Goal: Information Seeking & Learning: Learn about a topic

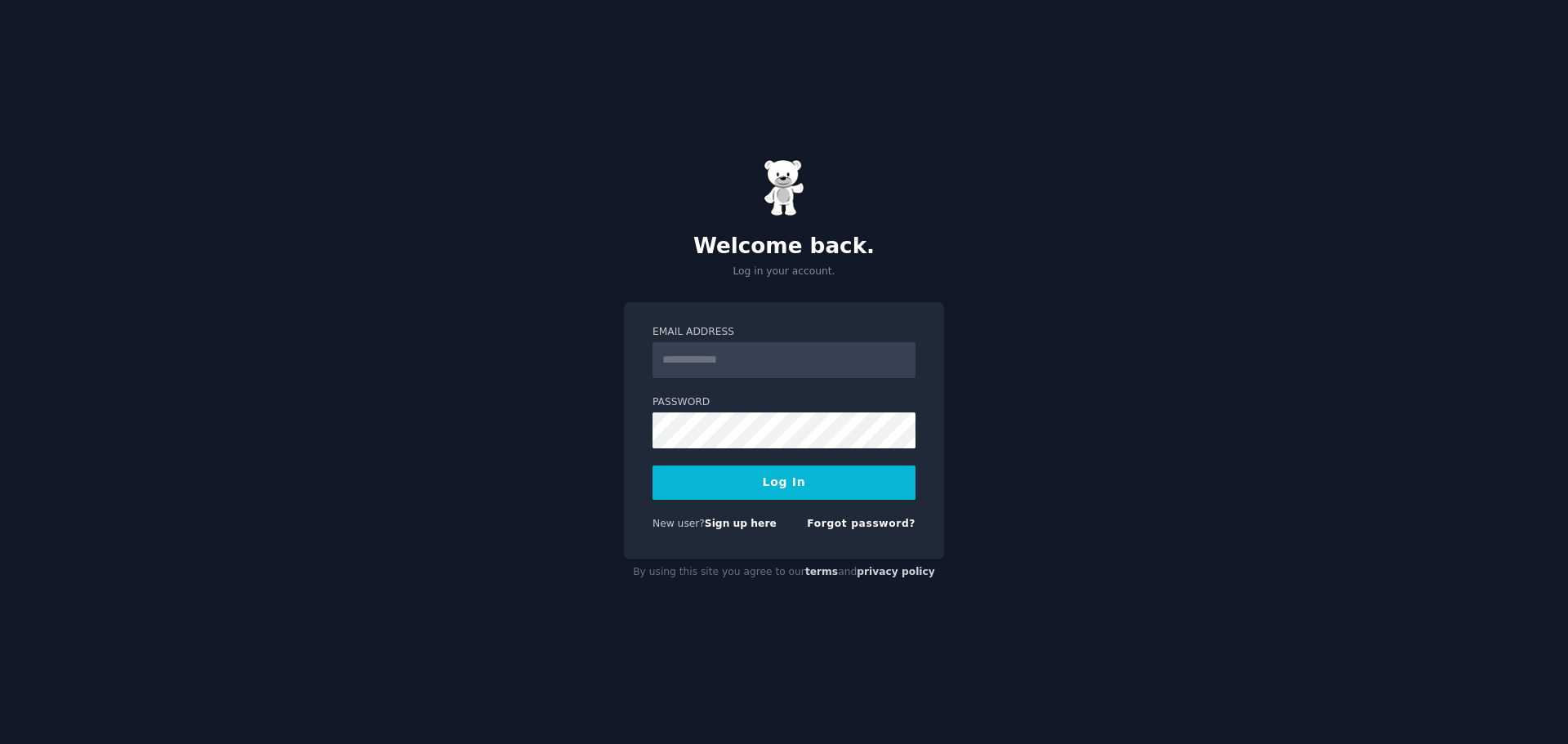
click at [786, 358] on input "Email Address" at bounding box center [784, 360] width 263 height 36
type input "**********"
click at [894, 527] on link "Forgot password?" at bounding box center [861, 523] width 109 height 11
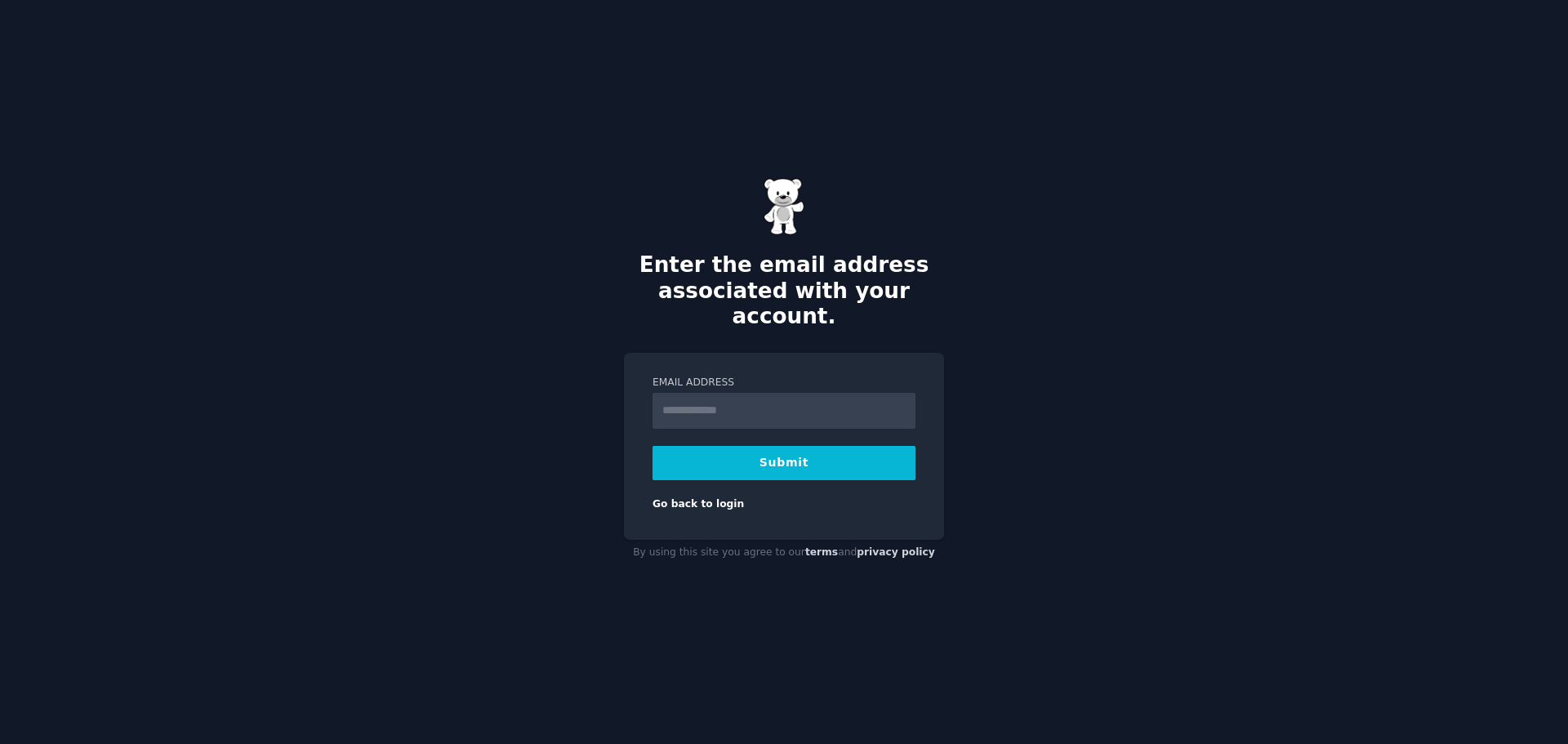
click at [729, 450] on button "Submit" at bounding box center [784, 463] width 263 height 34
click at [733, 412] on input "Email Address" at bounding box center [784, 411] width 263 height 36
type input "**********"
click at [766, 457] on button "Submit" at bounding box center [784, 463] width 263 height 34
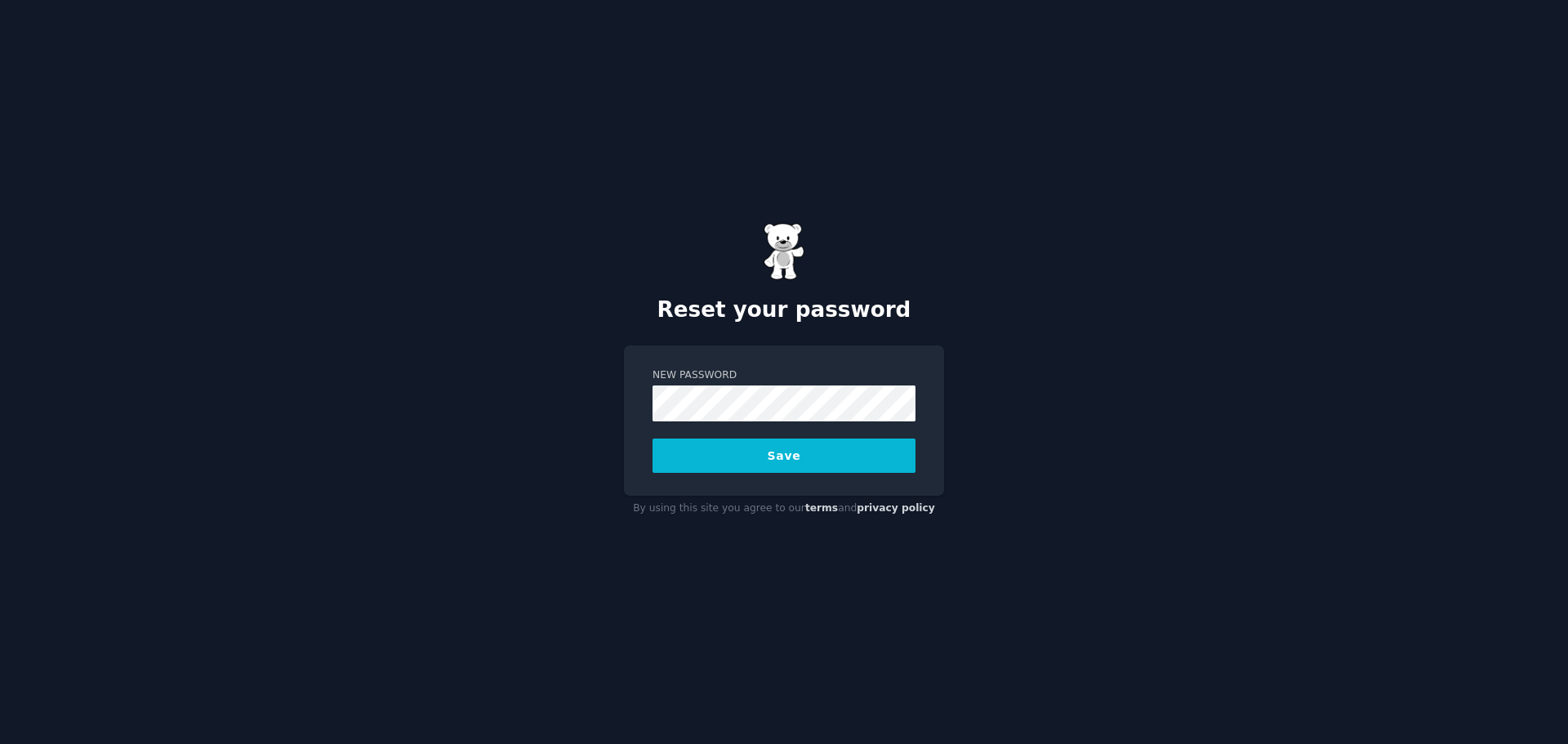
click at [786, 464] on button "Save" at bounding box center [784, 456] width 263 height 34
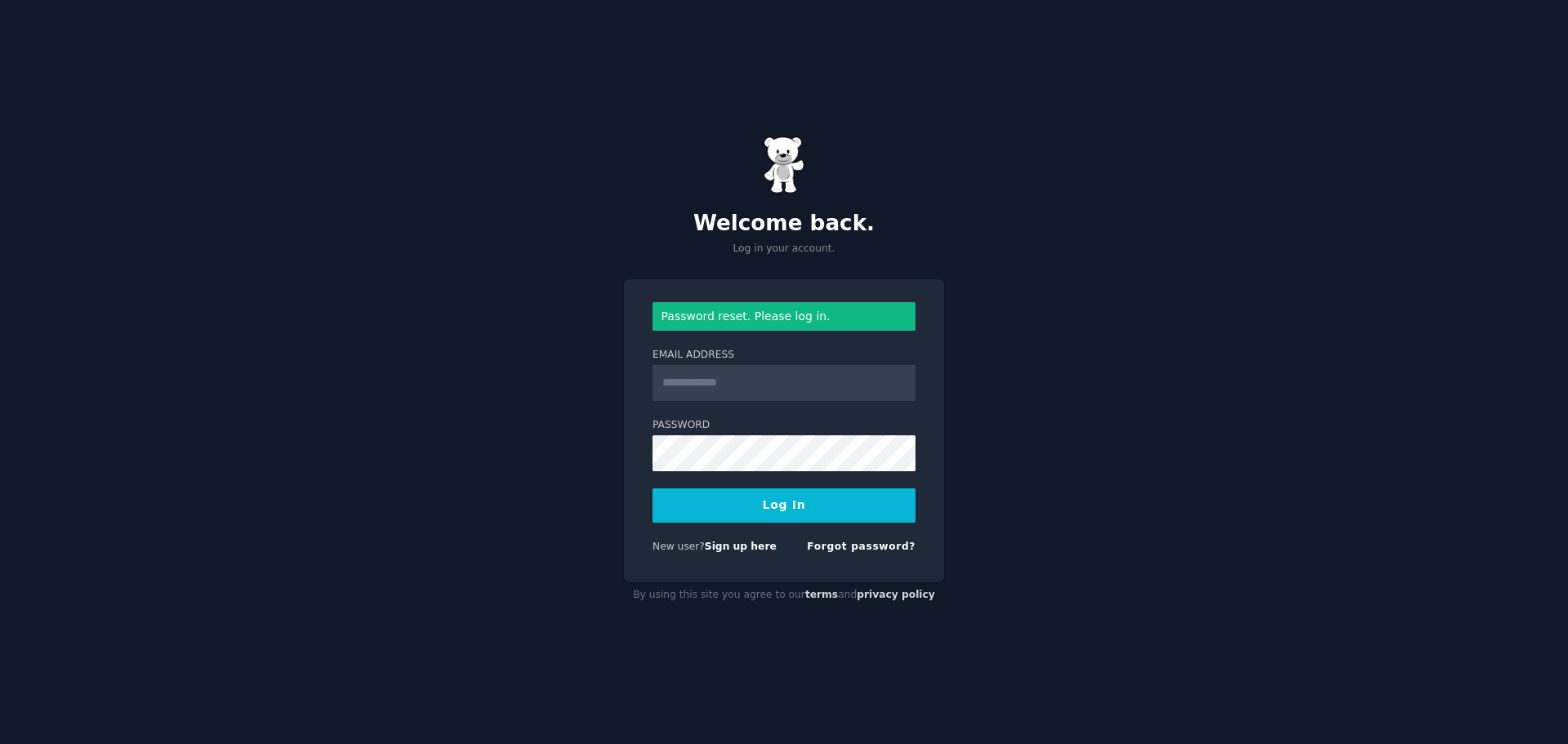
click at [767, 374] on input "Email Address" at bounding box center [784, 383] width 263 height 36
type input "**********"
click at [829, 501] on button "Log In" at bounding box center [784, 505] width 263 height 34
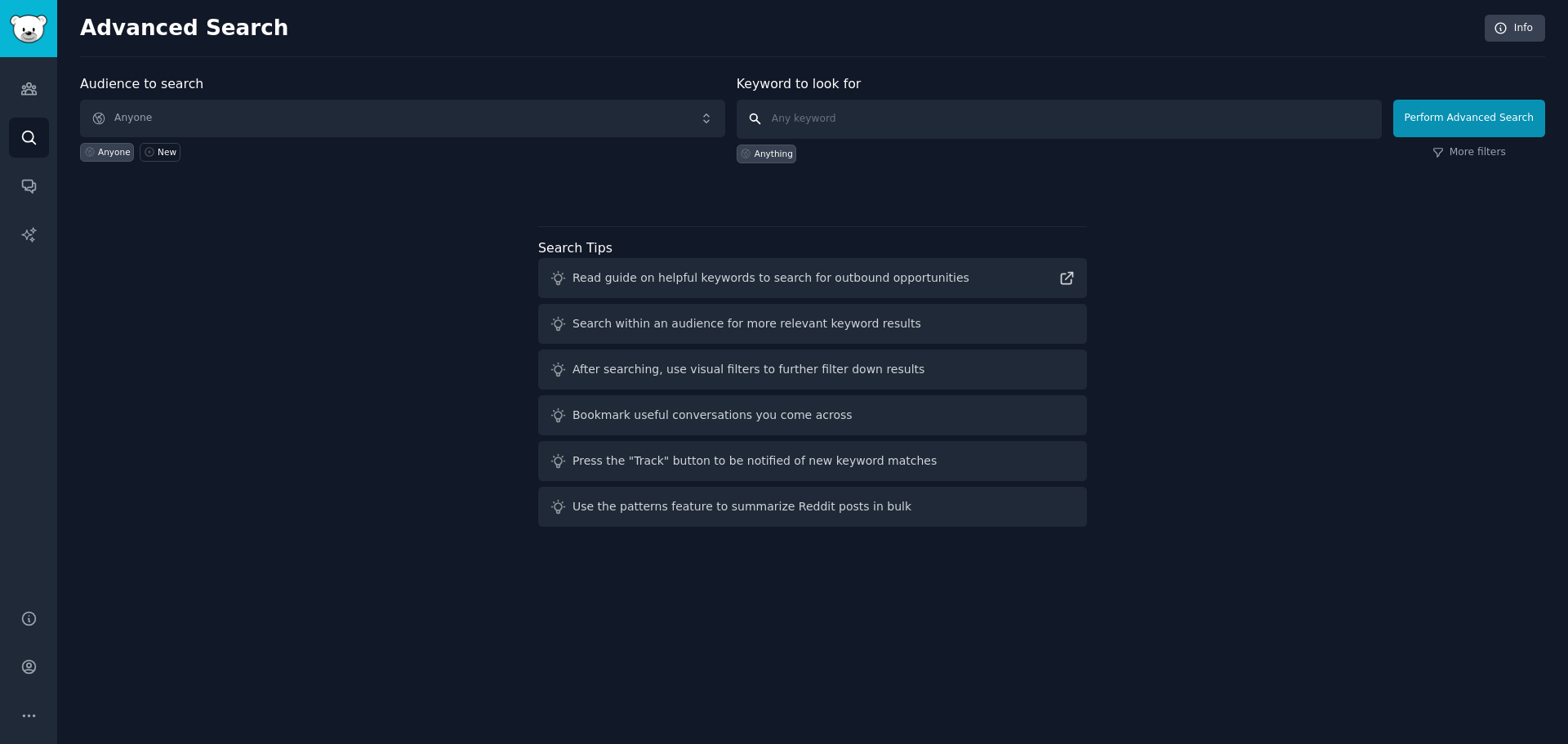
click at [845, 118] on input "text" at bounding box center [1059, 119] width 645 height 39
type input "ai video content creators"
click button "Perform Advanced Search" at bounding box center [1469, 119] width 152 height 38
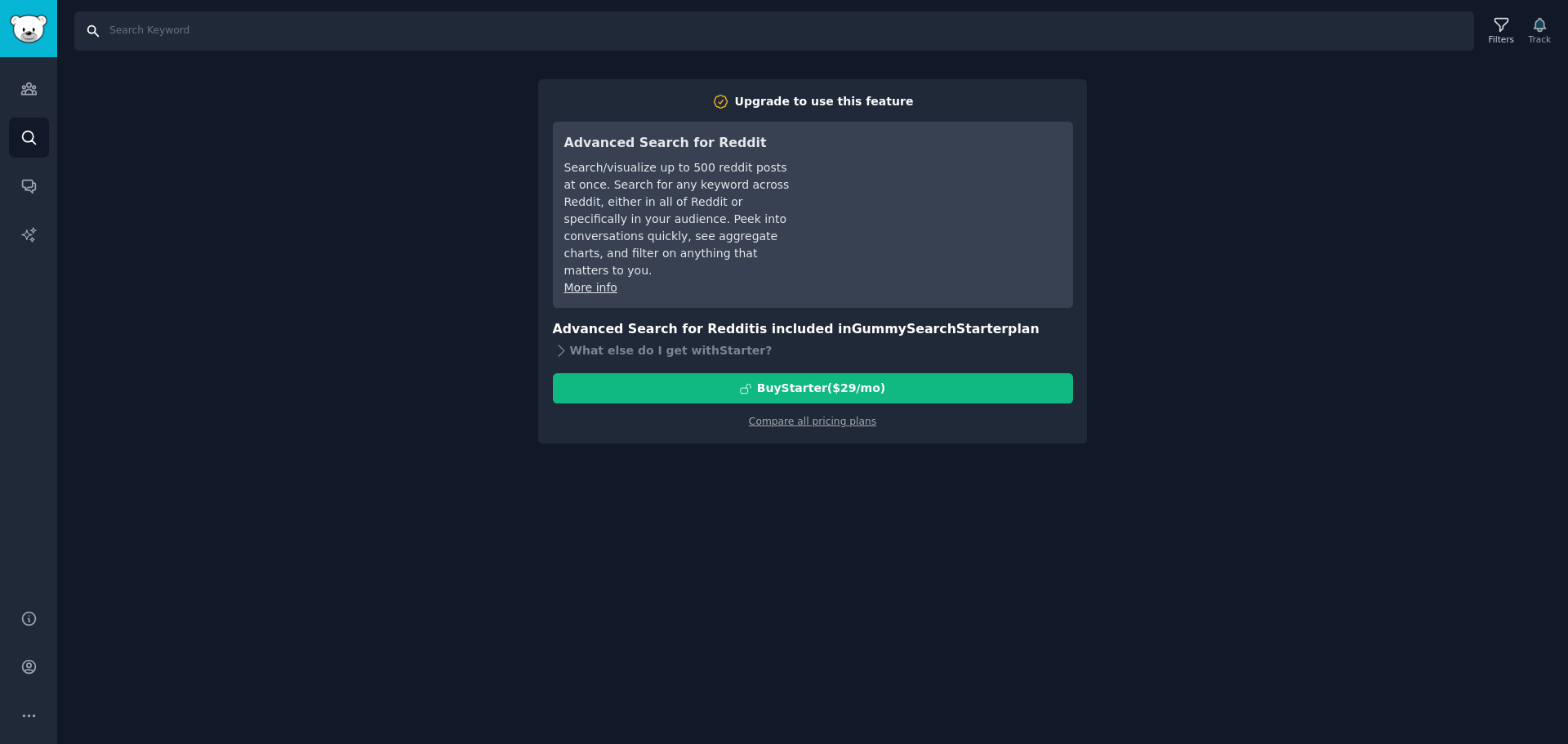
click at [140, 31] on input "Search" at bounding box center [774, 30] width 1400 height 39
type input "ai video content creators"
click at [33, 35] on img "Sidebar" at bounding box center [29, 29] width 38 height 29
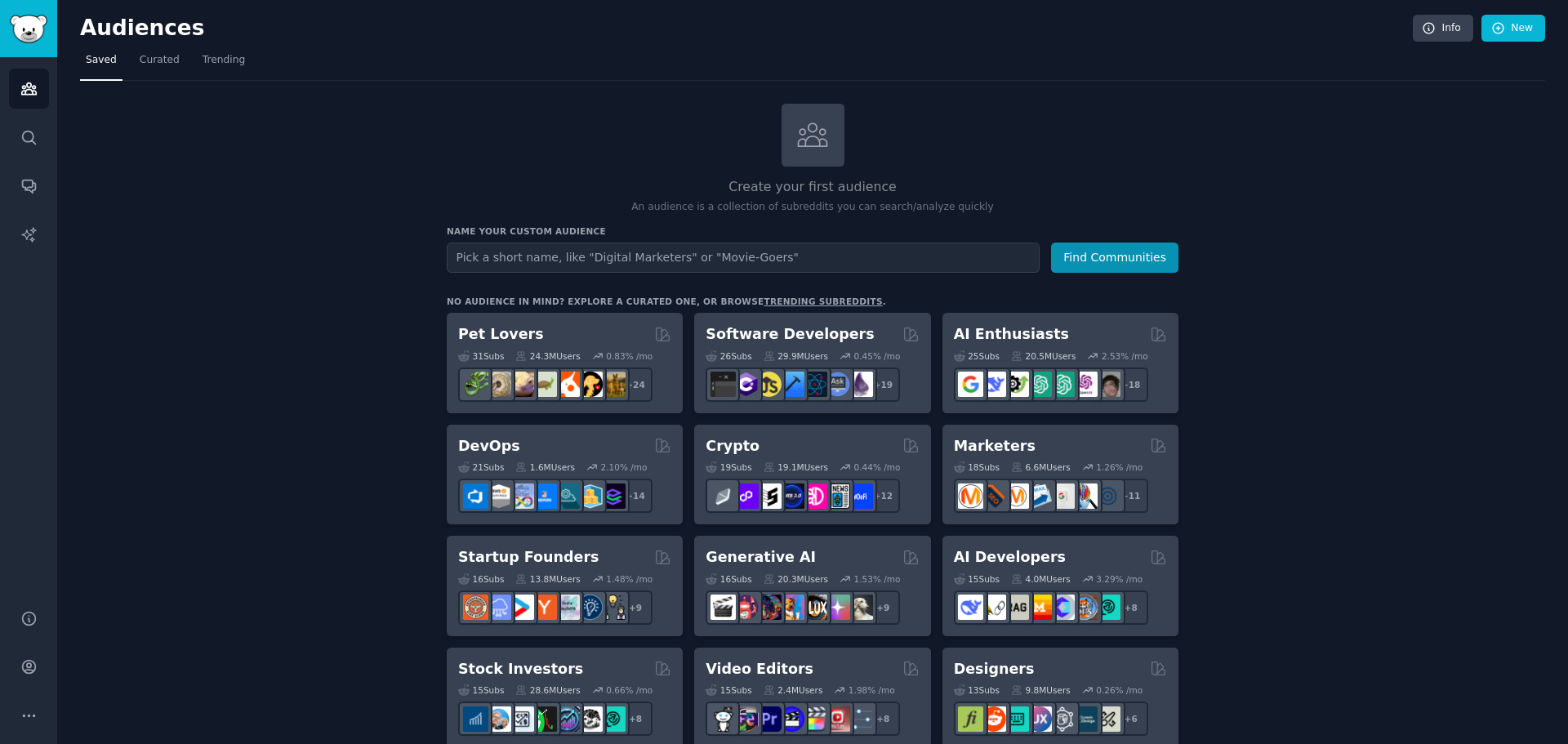
click at [644, 261] on input "text" at bounding box center [743, 258] width 593 height 30
click at [650, 253] on input "text" at bounding box center [743, 258] width 593 height 30
type input "AI video creators"
click at [1051, 243] on button "Find Communities" at bounding box center [1114, 258] width 127 height 30
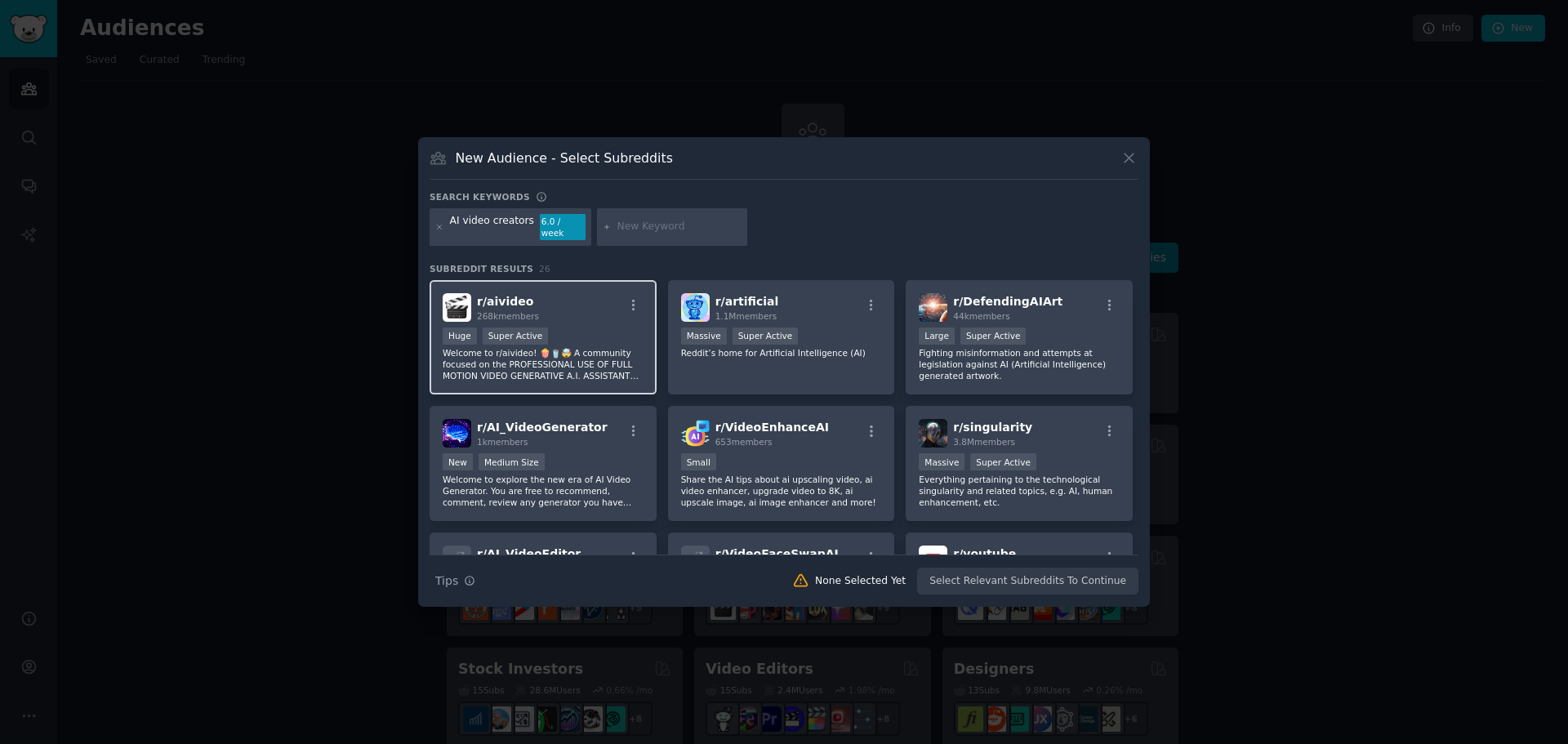
click at [601, 336] on div ">= 95th percentile for submissions / day Huge Super Active" at bounding box center [543, 338] width 201 height 20
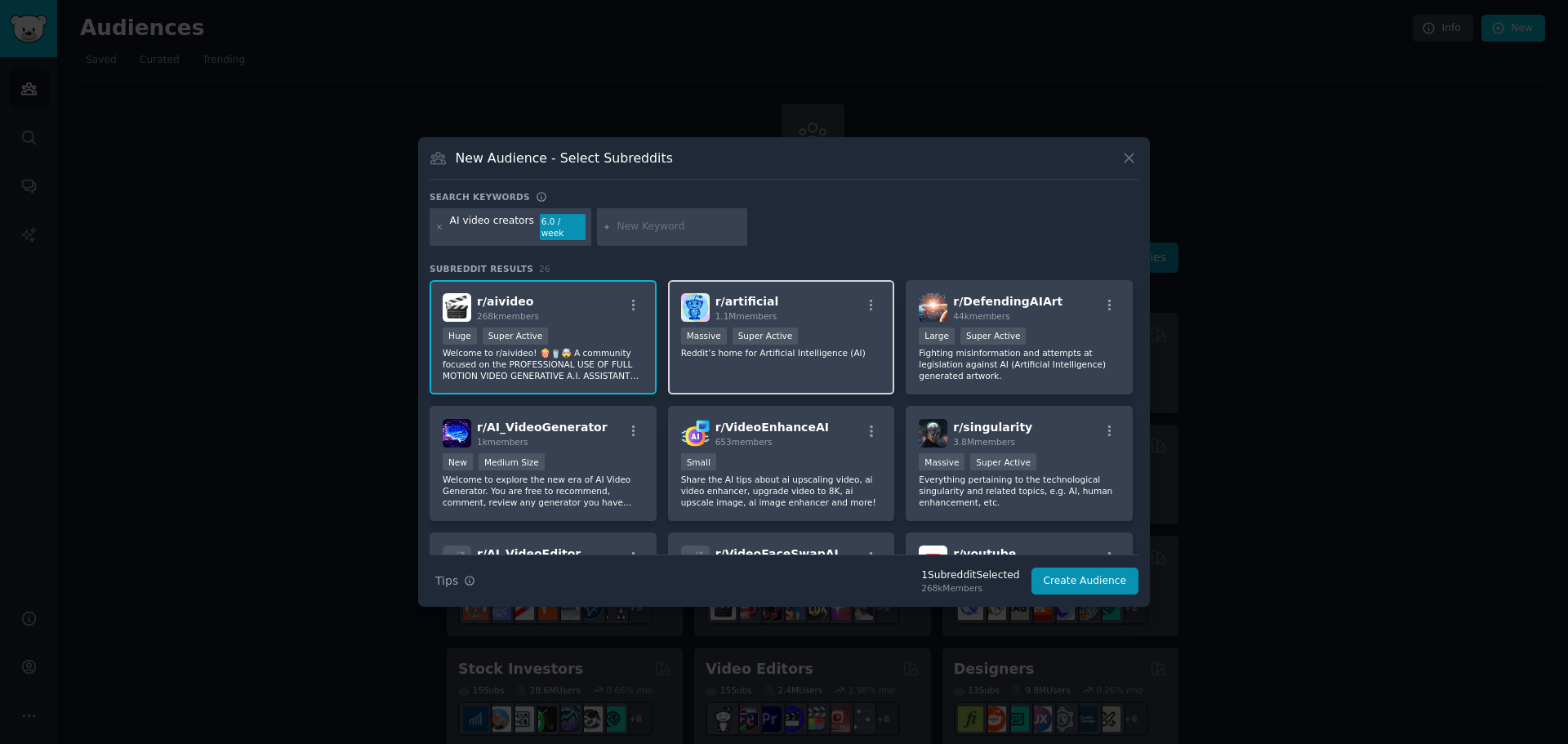
click at [834, 296] on div "r/ artificial 1.1M members" at bounding box center [781, 307] width 201 height 29
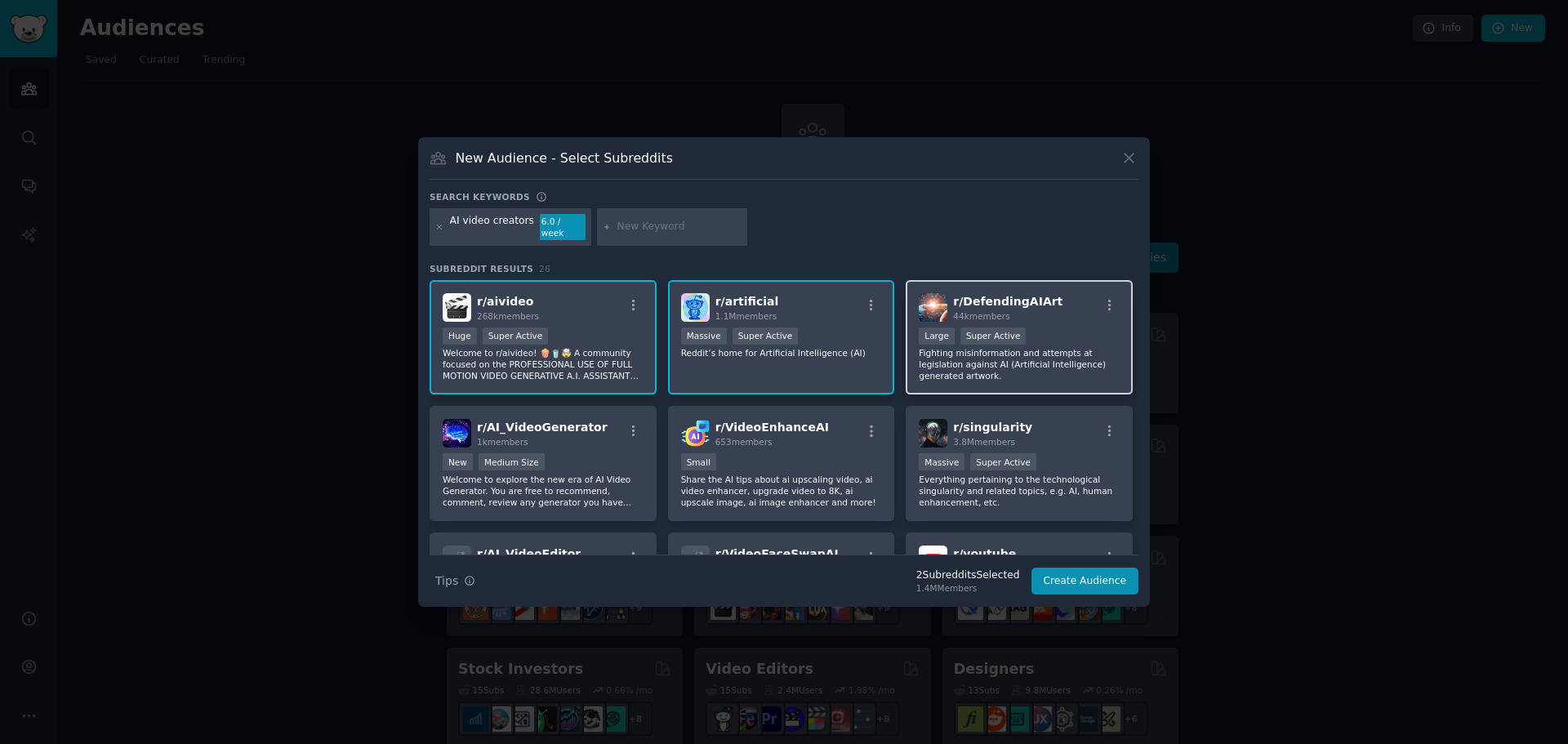
click at [1040, 328] on div "10,000 - 100,000 members Large Super Active" at bounding box center [1019, 338] width 201 height 20
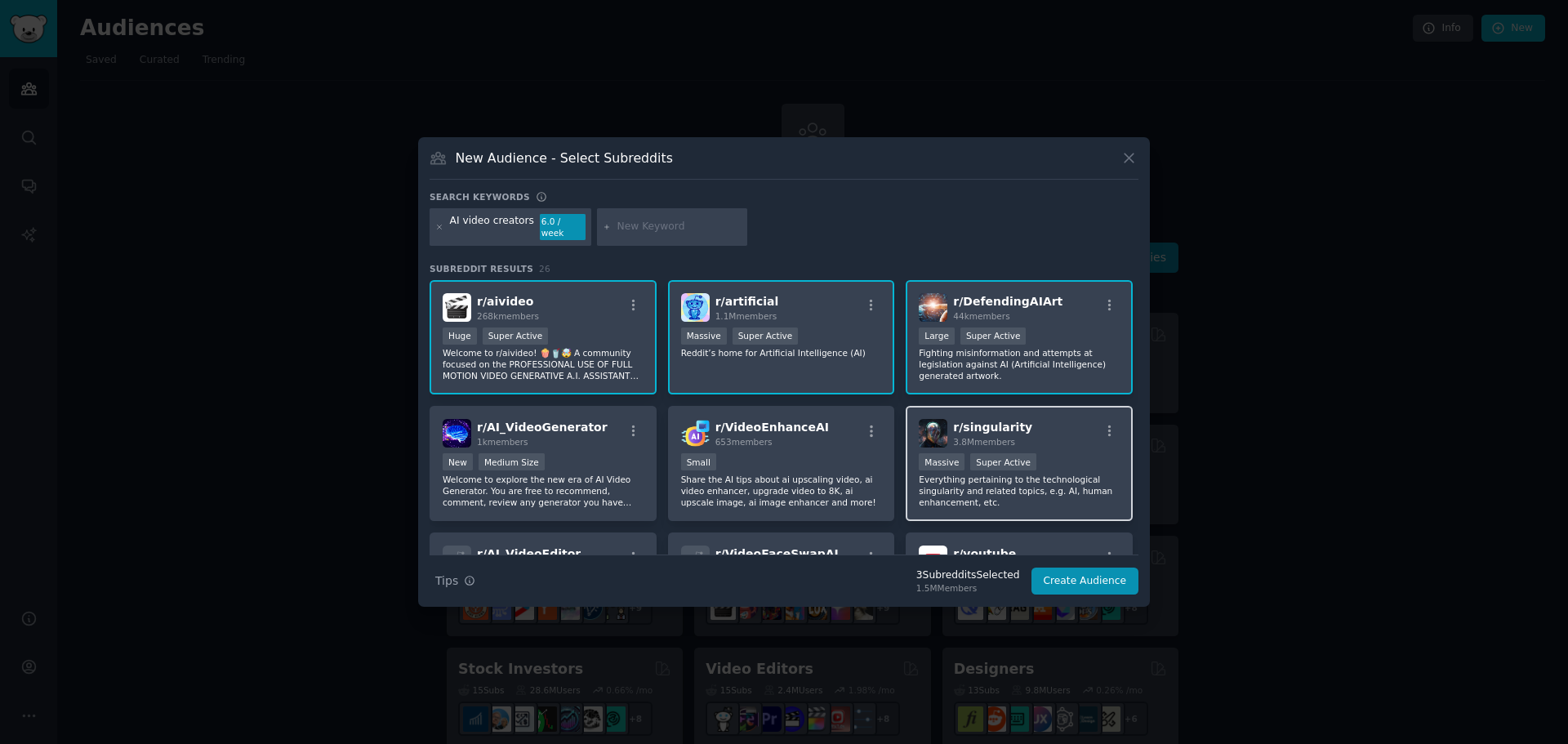
click at [1041, 461] on div ">= 95th percentile for submissions / day Massive Super Active" at bounding box center [1019, 463] width 201 height 20
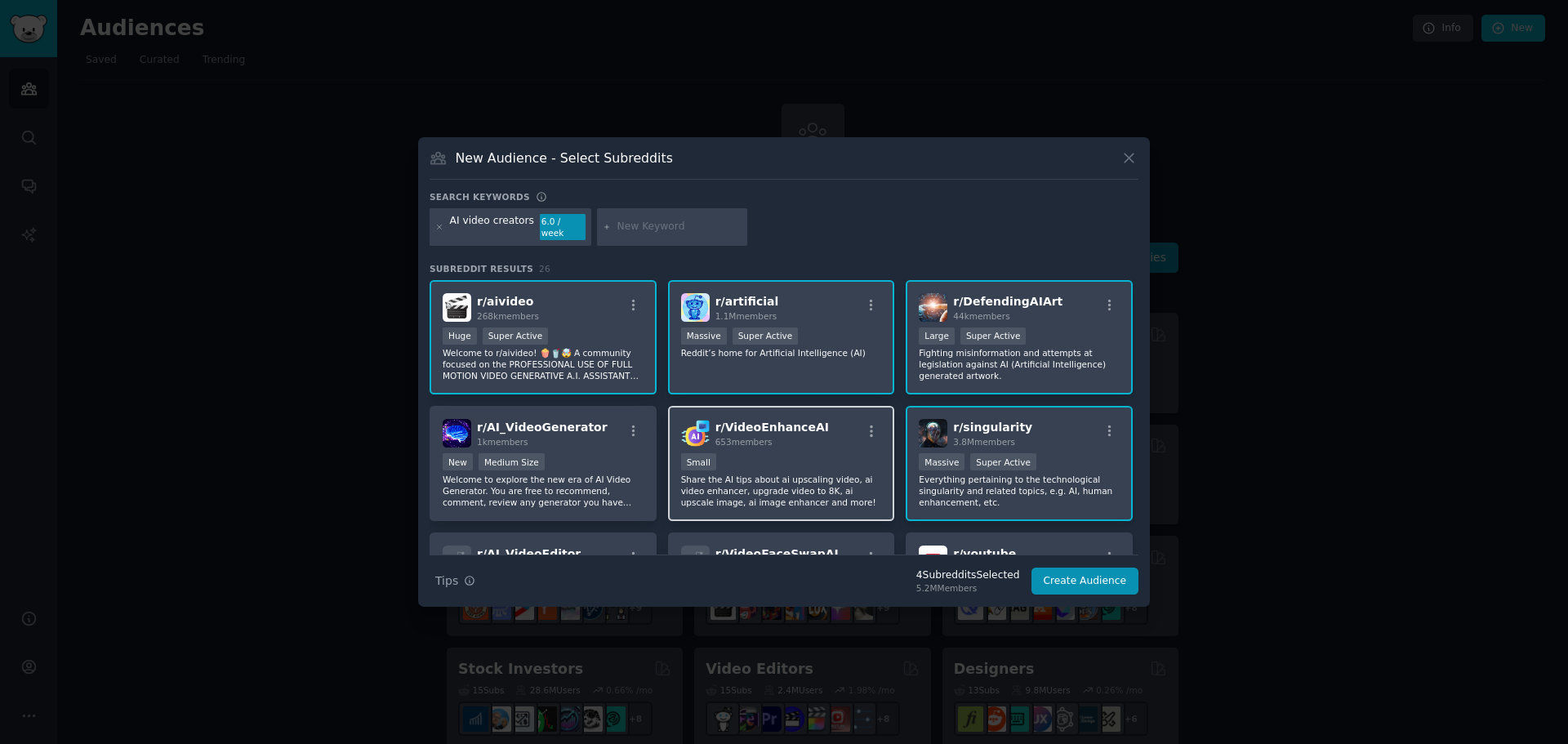
click at [763, 461] on div "Small" at bounding box center [781, 463] width 201 height 20
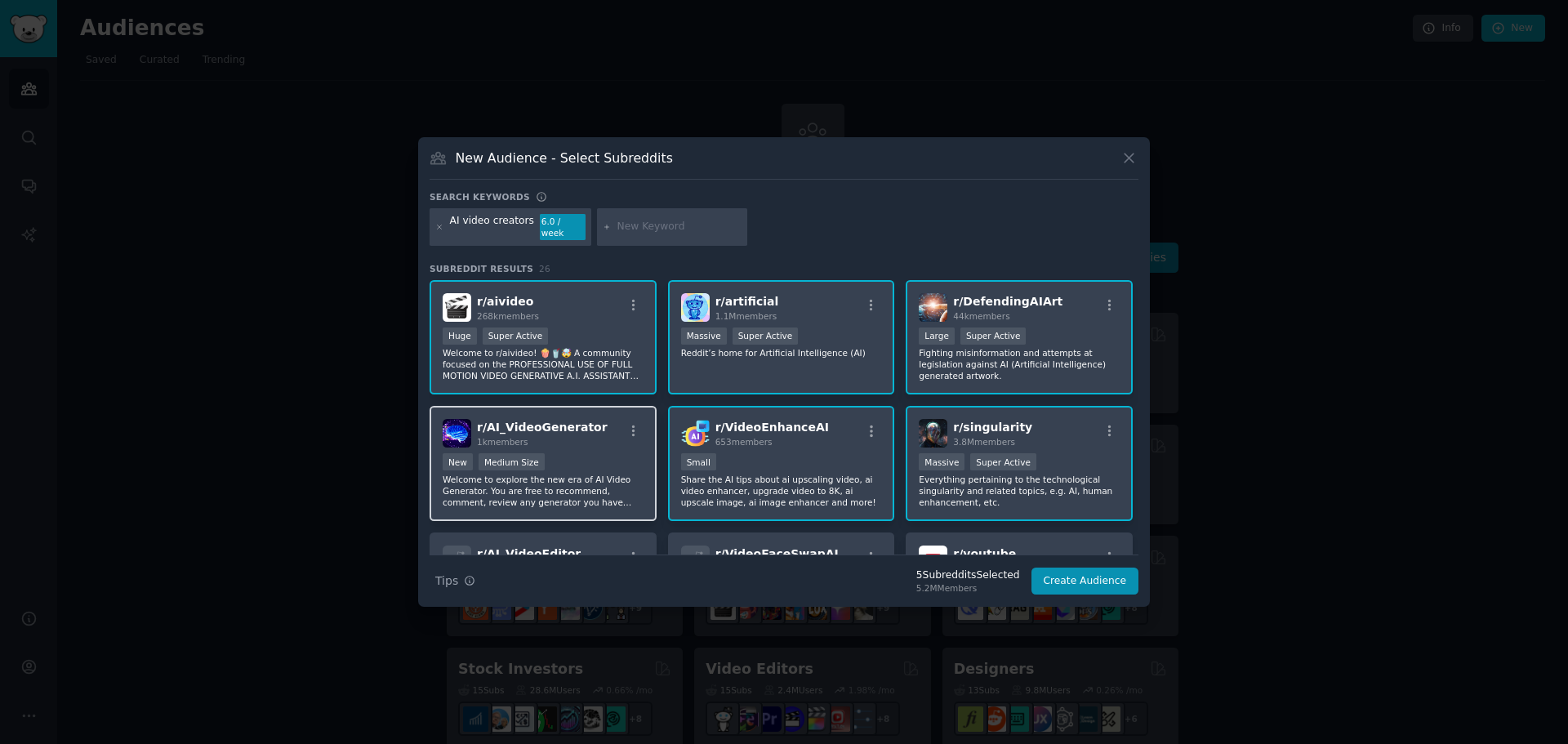
click at [542, 445] on div "r/ AI_VideoGenerator 1k members New Medium Size Welcome to explore the new era …" at bounding box center [543, 463] width 227 height 115
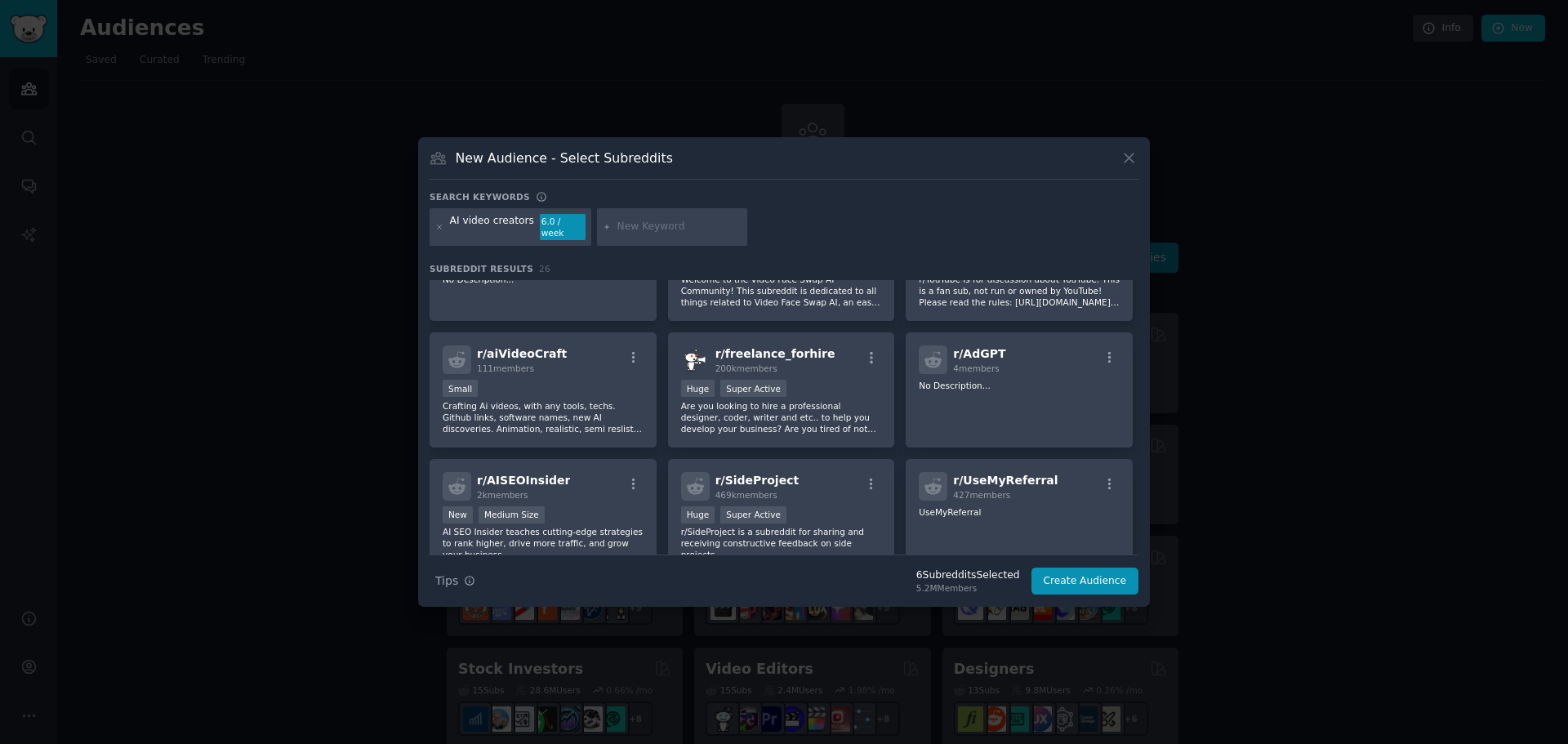
scroll to position [327, 0]
click at [1009, 301] on p "r/YouTube is for discussion about YouTube. This is a fan sub, not run or owned …" at bounding box center [1019, 290] width 201 height 34
click at [764, 296] on p "Welcome to the Video Face Swap AI Community! This subreddit is dedicated to all…" at bounding box center [781, 290] width 201 height 34
click at [546, 305] on div "r/ AI_VideoEditor 196 members Small No Description..." at bounding box center [543, 263] width 227 height 115
click at [519, 379] on div "Small" at bounding box center [543, 389] width 201 height 20
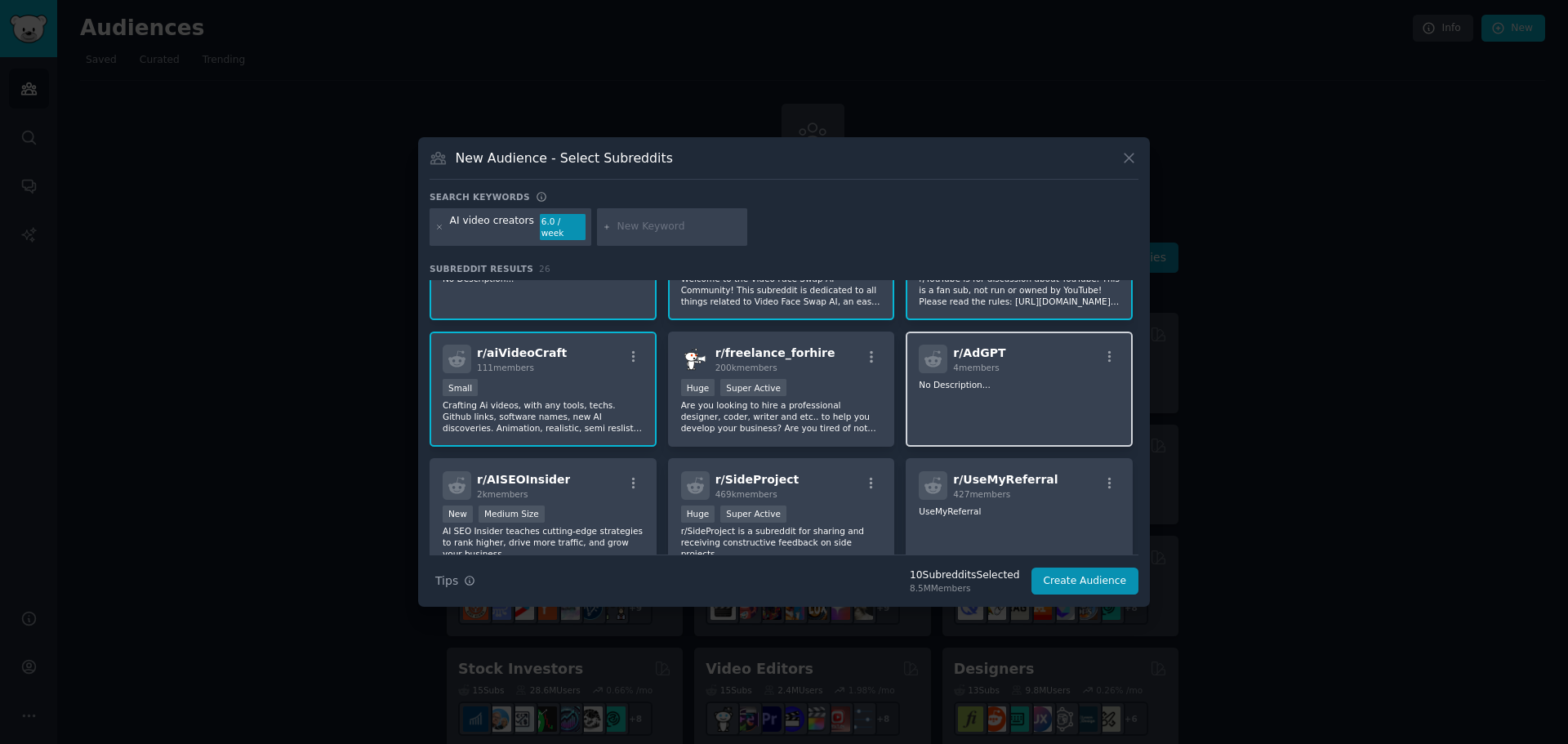
drag, startPoint x: 809, startPoint y: 379, endPoint x: 1001, endPoint y: 385, distance: 192.0
click at [812, 379] on div ">= 95th percentile for submissions / day Huge Super Active" at bounding box center [781, 389] width 201 height 20
click at [1050, 385] on p "No Description..." at bounding box center [1019, 384] width 201 height 11
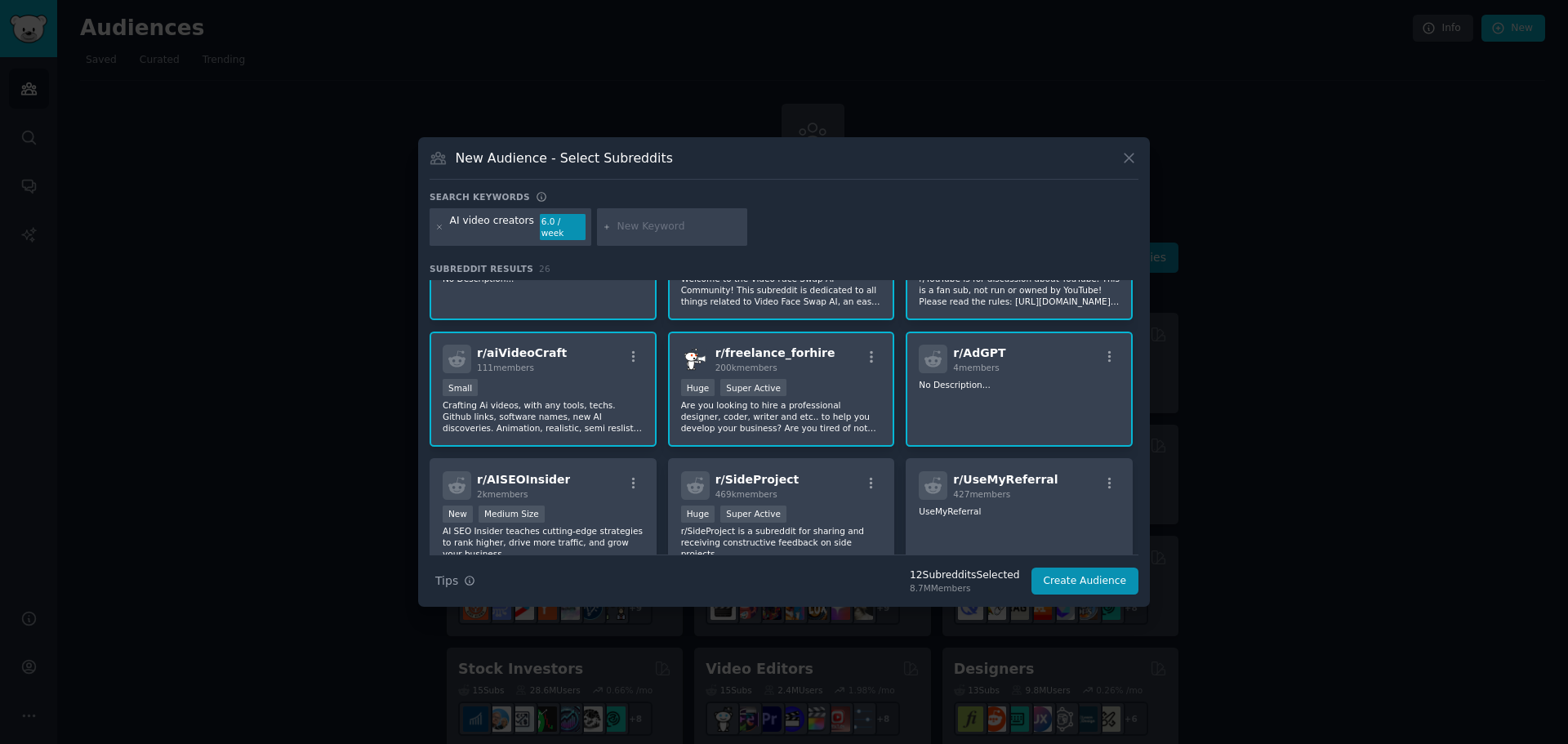
click at [1045, 365] on div "r/ AdGPT 4 members" at bounding box center [1019, 359] width 201 height 29
click at [821, 515] on div "Huge Super Active" at bounding box center [781, 516] width 201 height 20
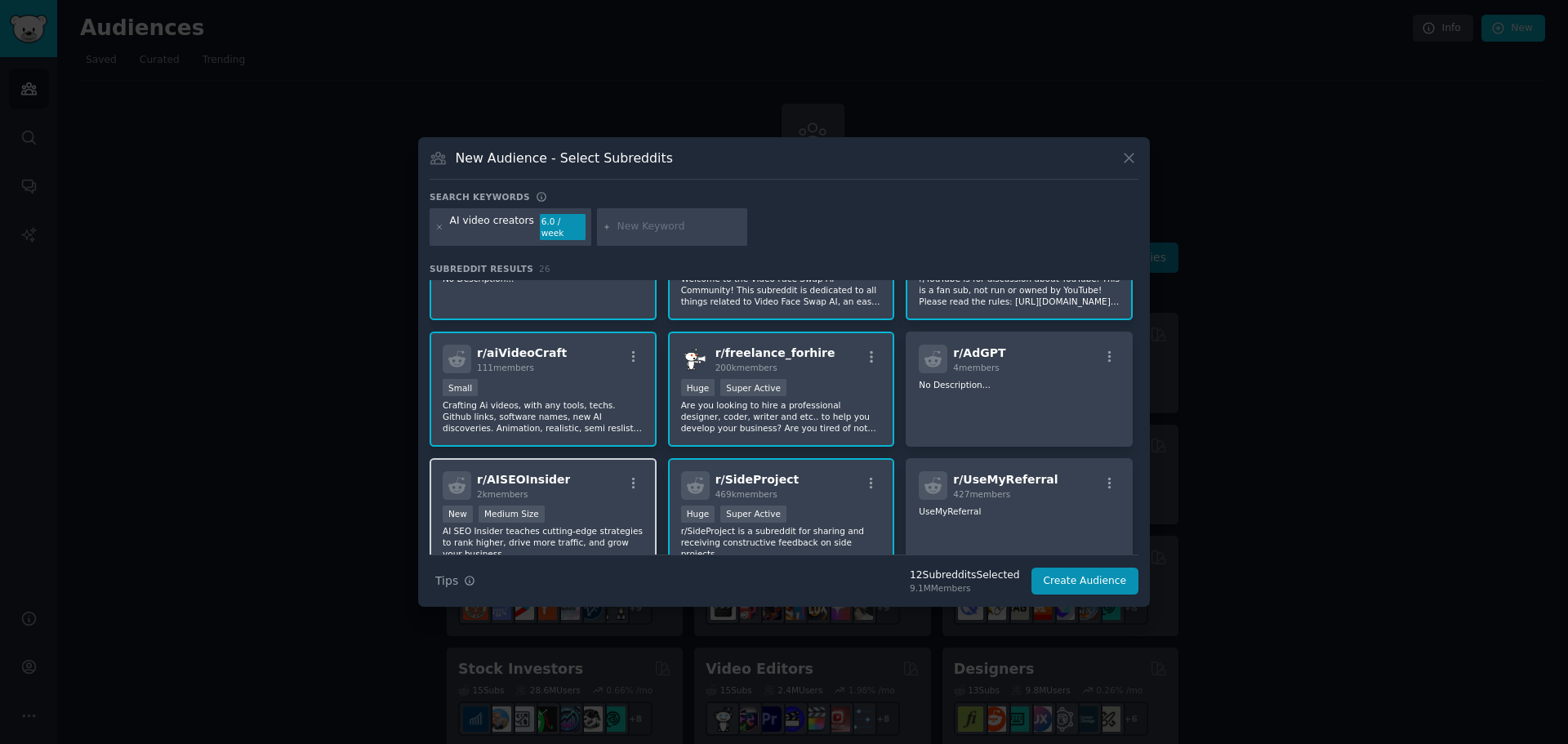
click at [551, 525] on p "AI SEO Insider teaches cutting-edge strategies to rank higher, drive more traff…" at bounding box center [543, 542] width 201 height 34
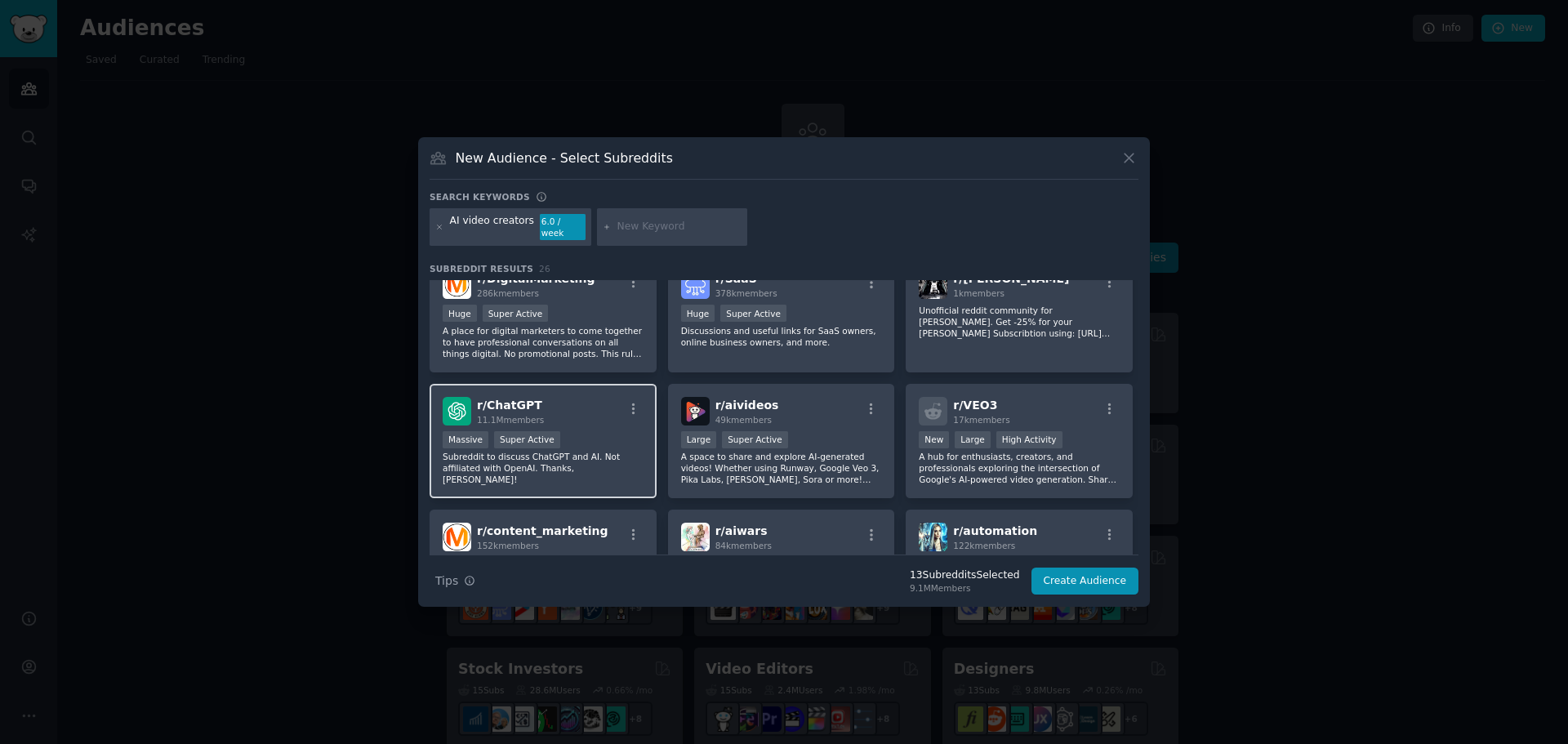
click at [595, 431] on div "Massive Super Active" at bounding box center [543, 441] width 201 height 20
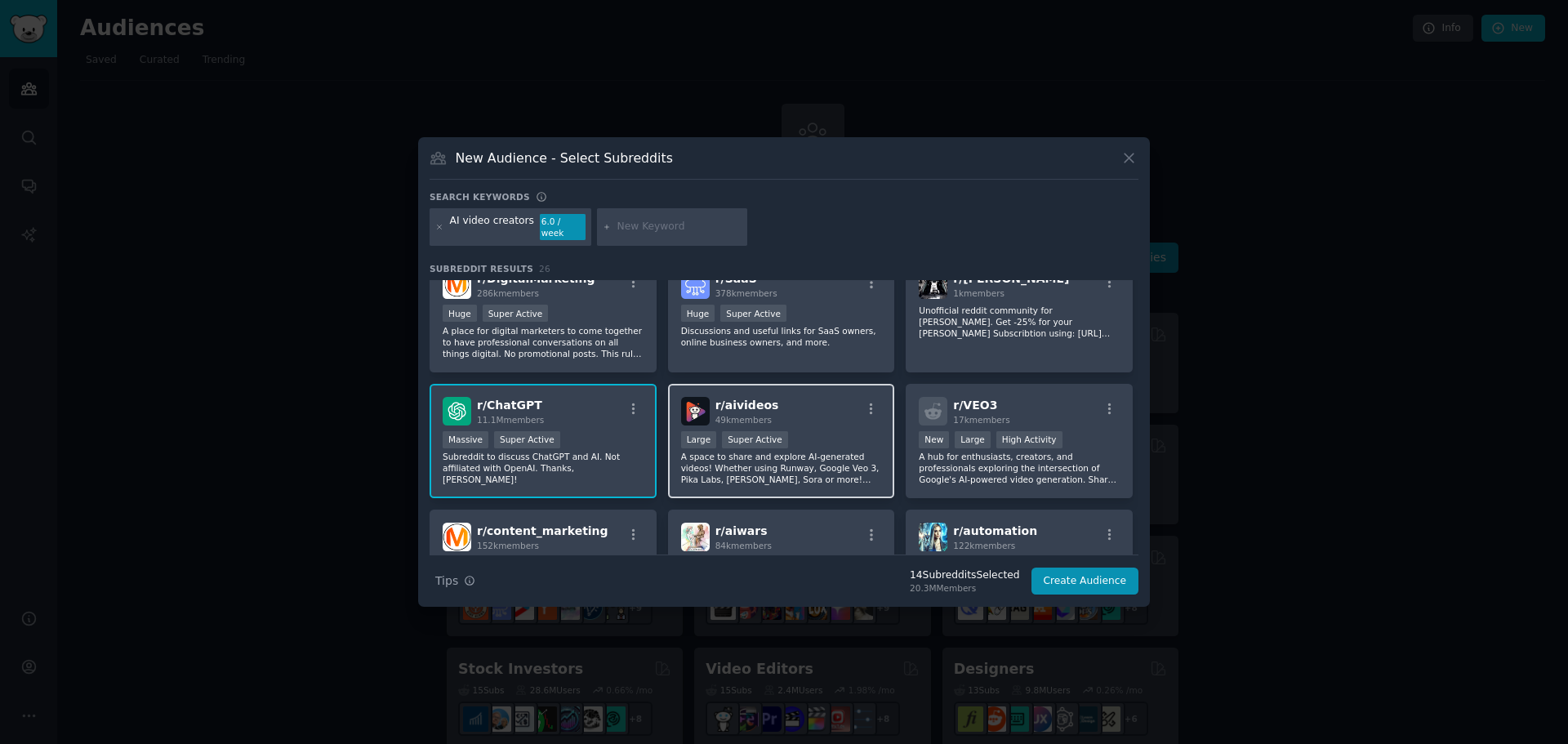
click at [815, 419] on div "r/ aivideos 49k members" at bounding box center [781, 411] width 201 height 29
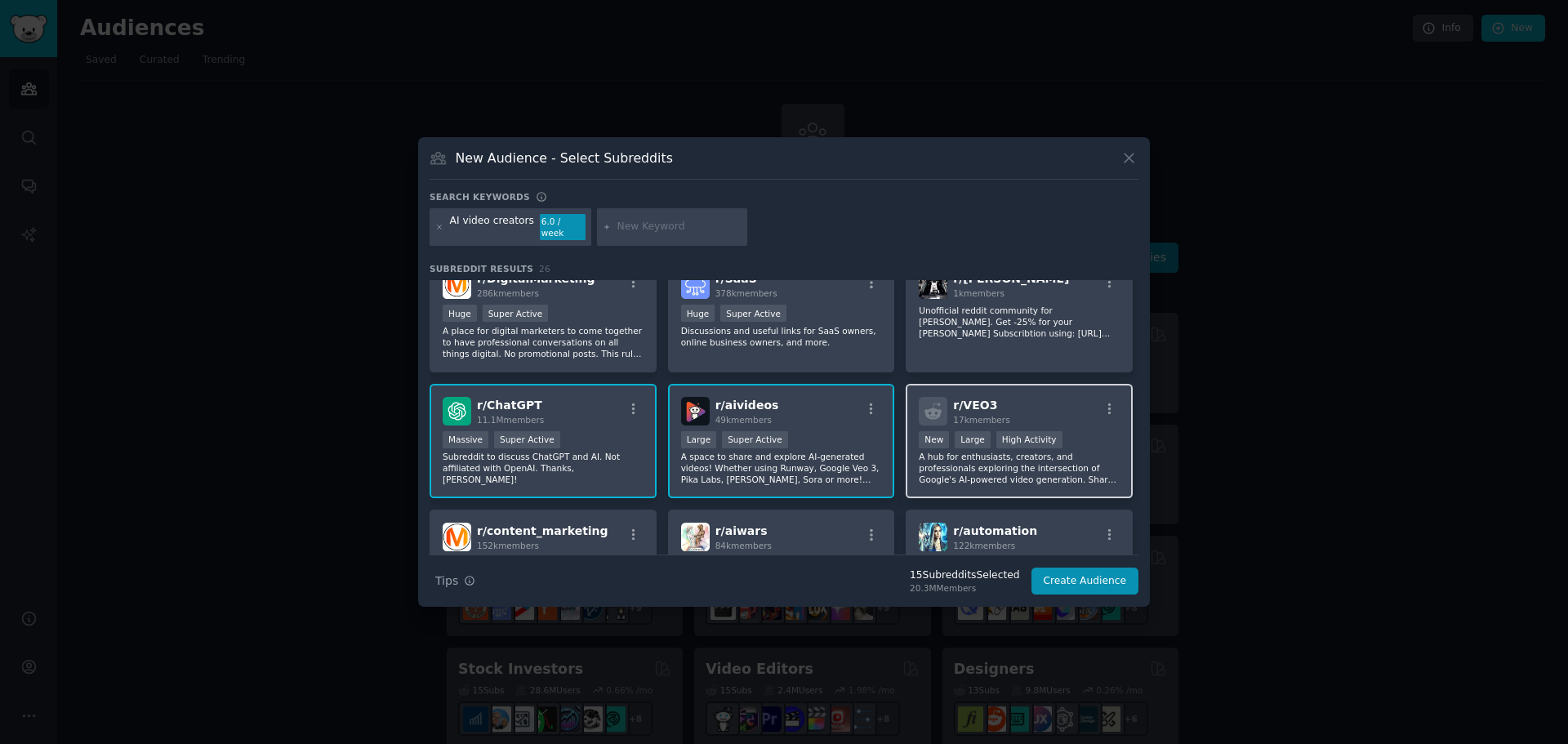
click at [1015, 412] on div "r/ VEO3 17k members" at bounding box center [1019, 411] width 201 height 29
click at [970, 528] on span "r/ automation" at bounding box center [995, 530] width 84 height 13
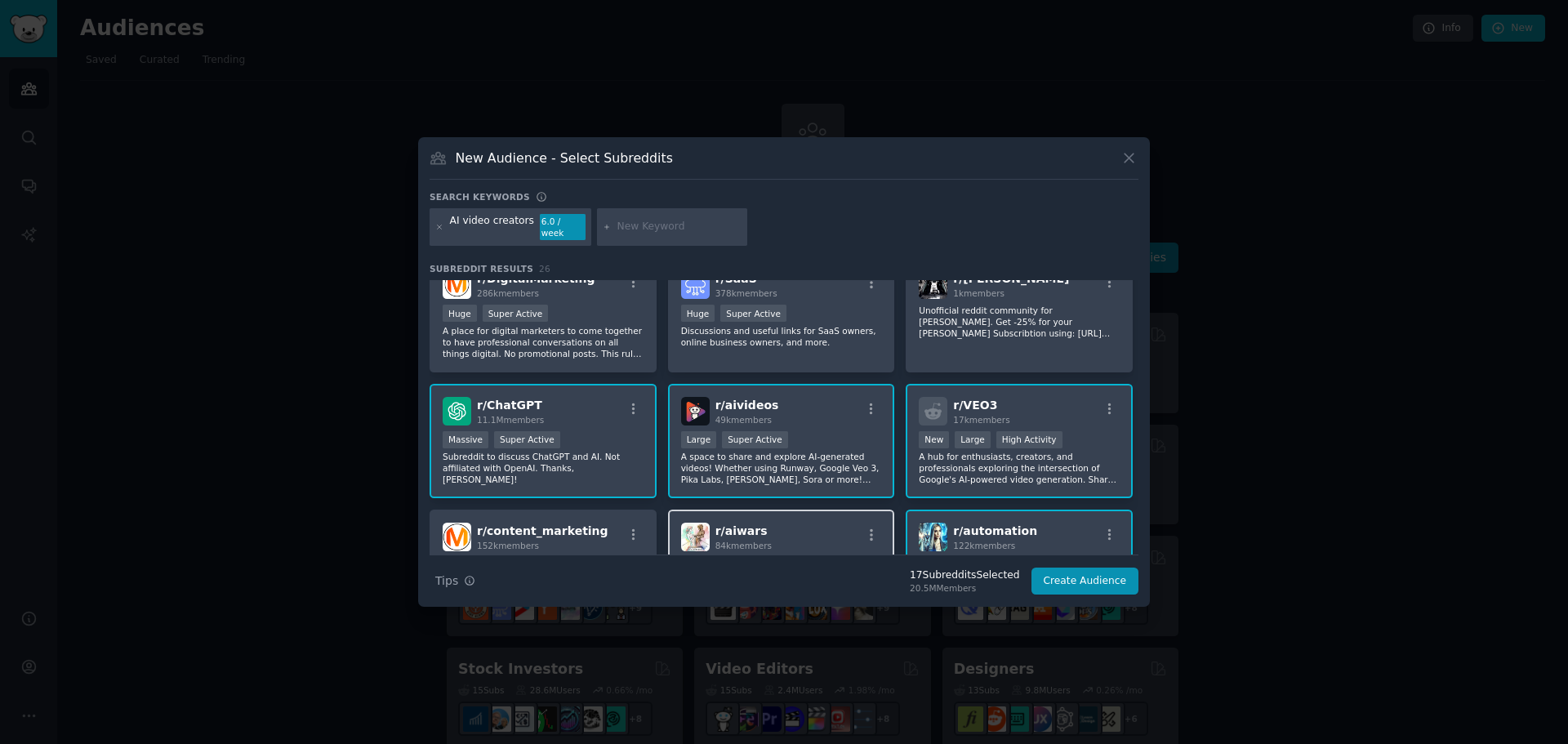
click at [769, 528] on div "r/ aiwars 84k members" at bounding box center [781, 537] width 201 height 29
click at [535, 540] on div "152k members" at bounding box center [542, 545] width 131 height 11
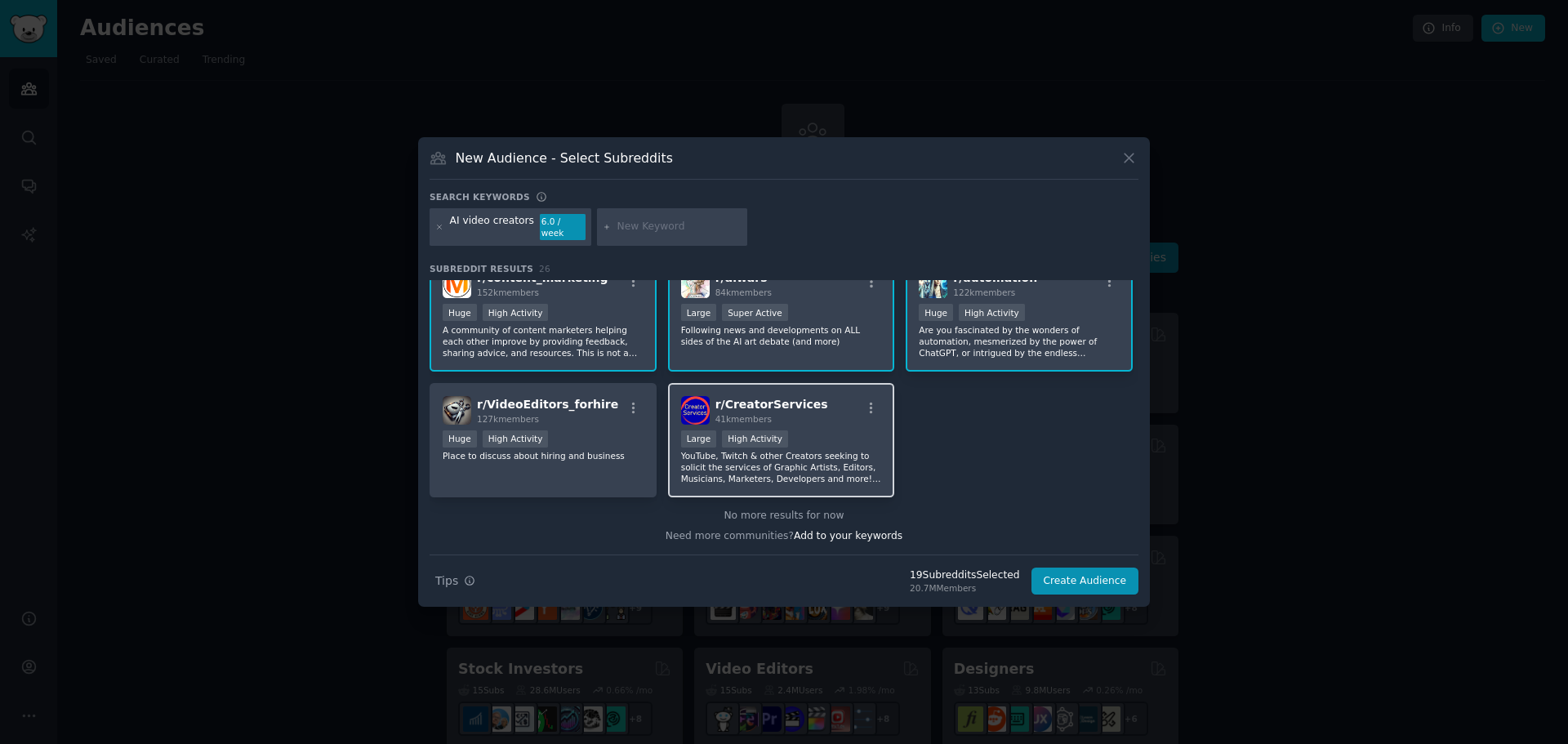
click at [802, 430] on div ">= 80th percentile for submissions / day Large High Activity" at bounding box center [781, 440] width 201 height 20
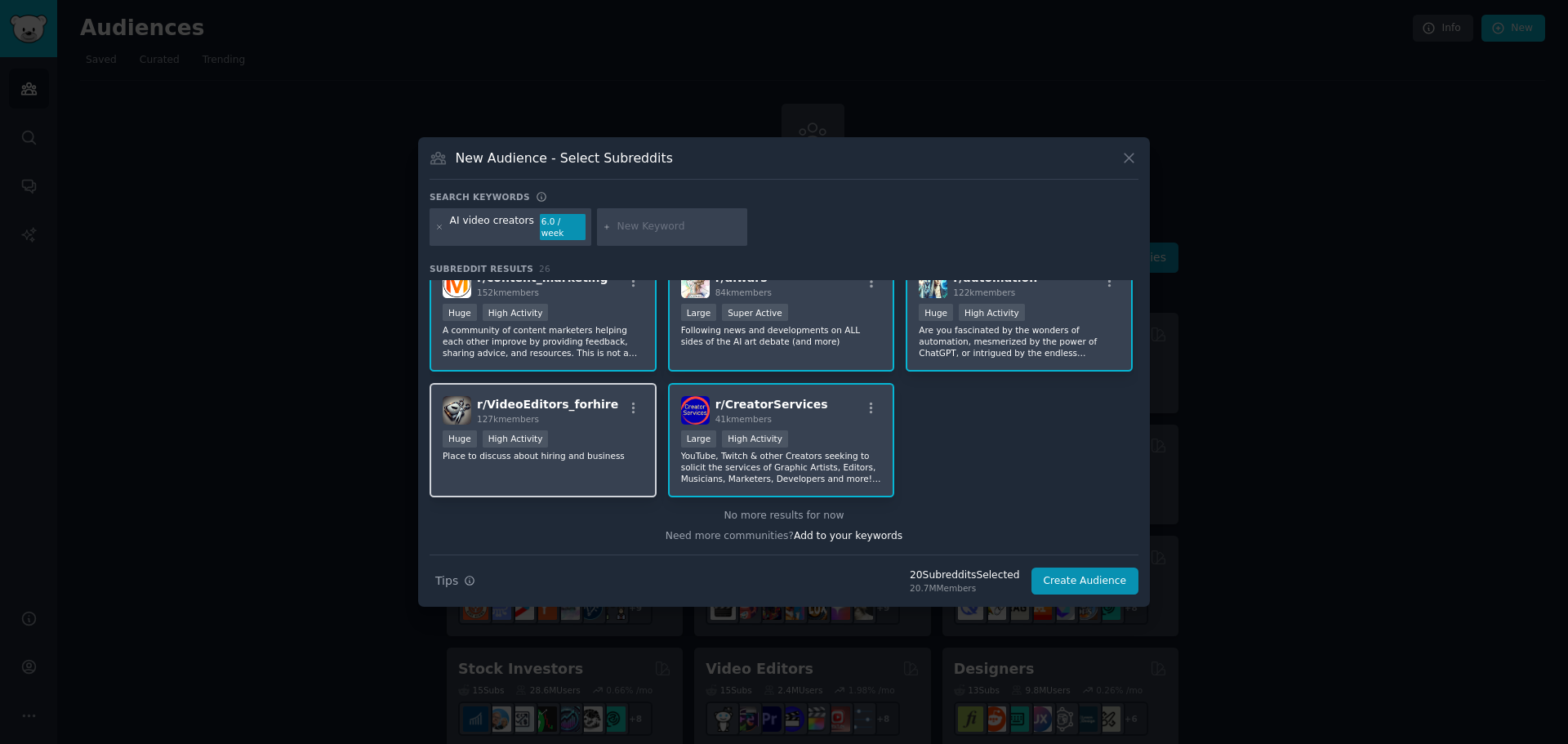
click at [525, 421] on div "r/ VideoEditors_forhire 127k members Huge High Activity Place to discuss about …" at bounding box center [543, 440] width 227 height 115
click at [1096, 580] on button "Create Audience" at bounding box center [1086, 582] width 108 height 28
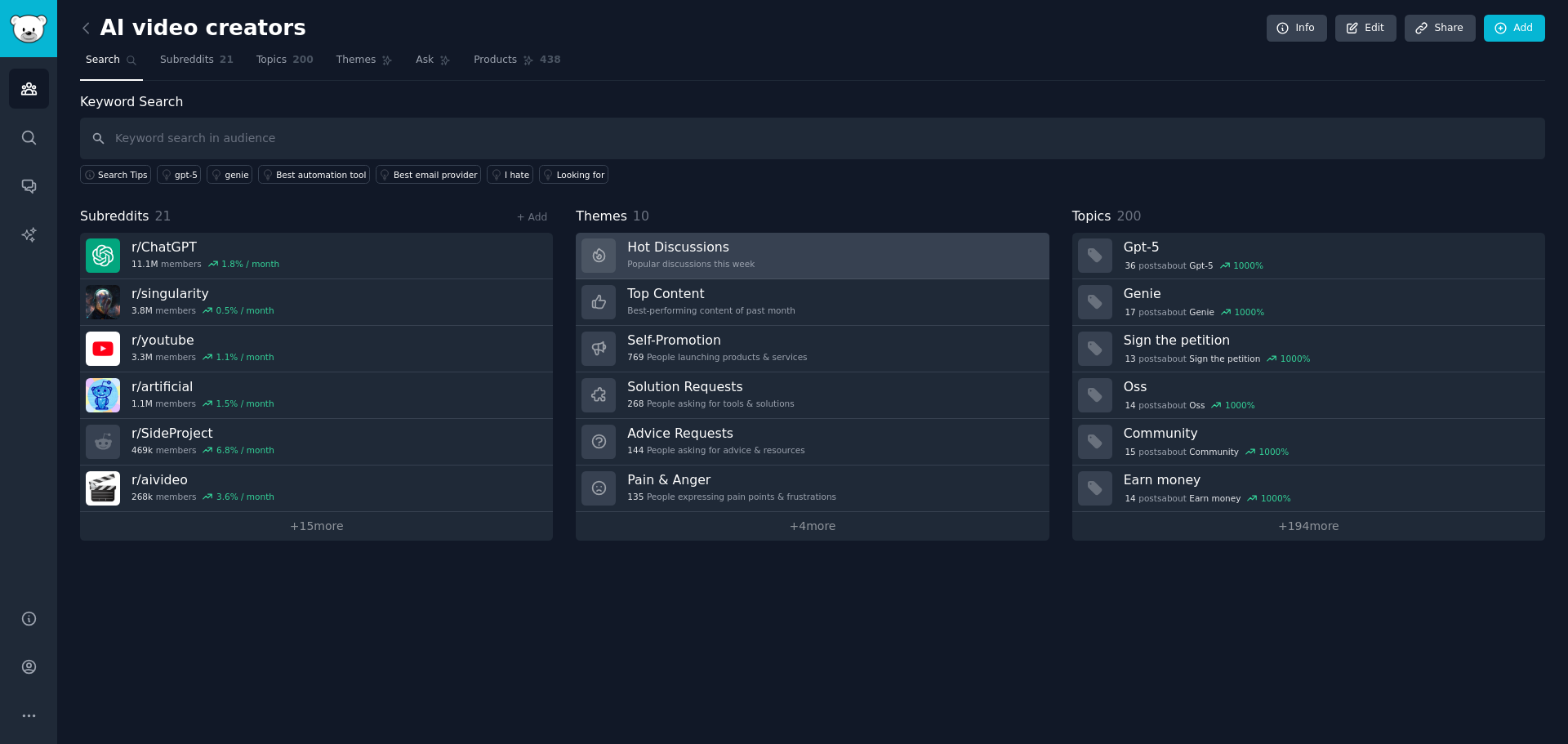
click at [714, 263] on div "Popular discussions this week" at bounding box center [690, 263] width 127 height 11
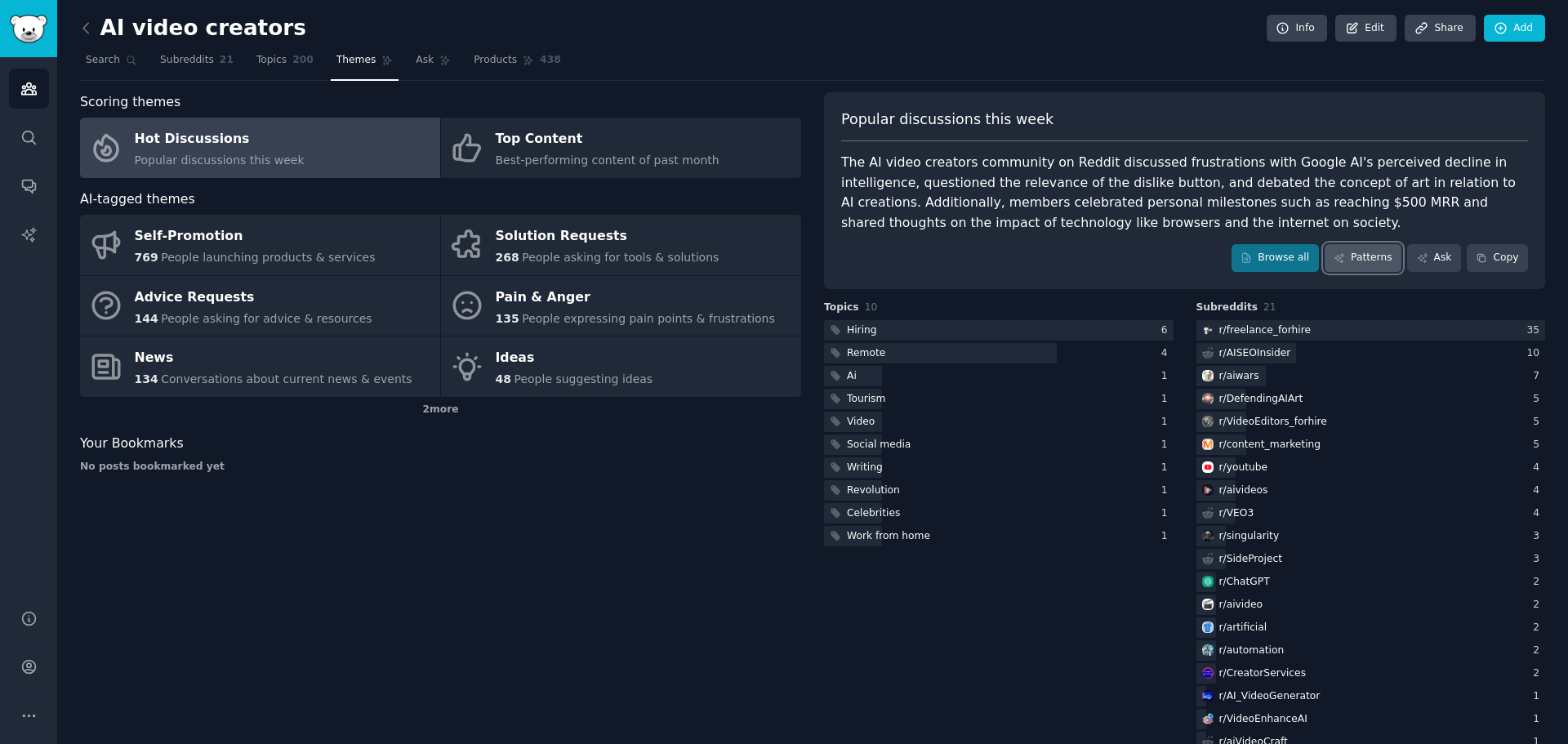
click at [1362, 254] on link "Patterns" at bounding box center [1363, 258] width 77 height 28
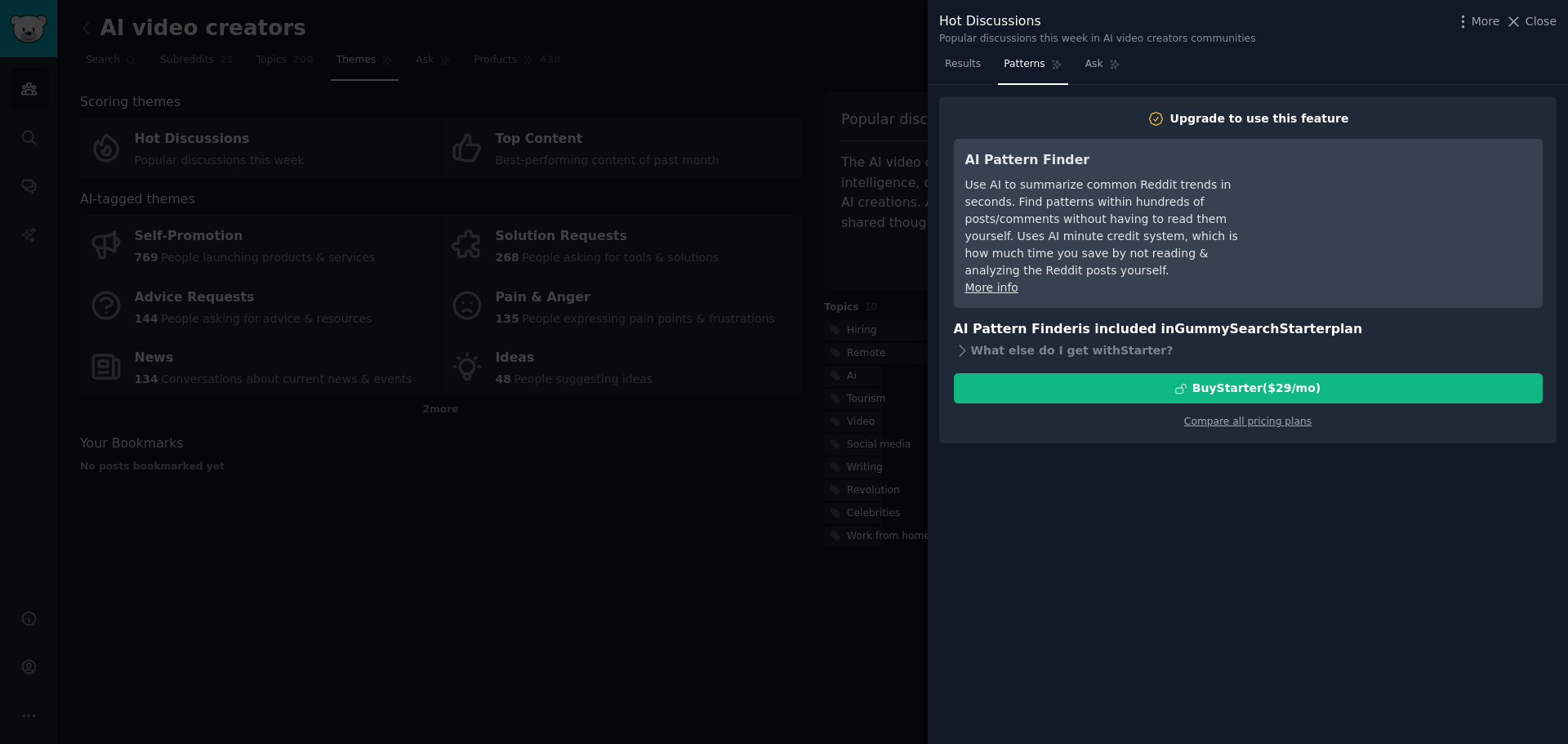
click at [738, 651] on div at bounding box center [784, 372] width 1568 height 744
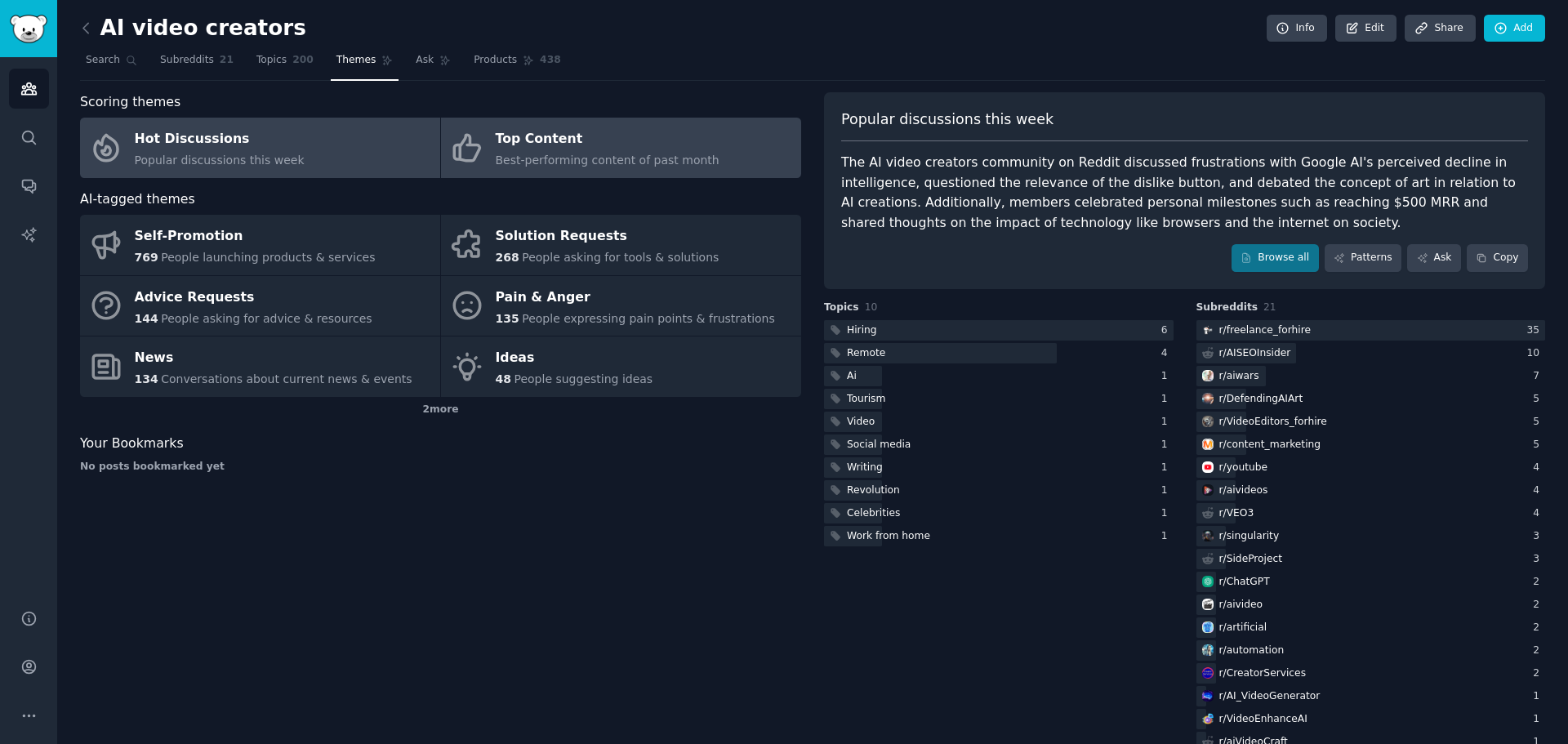
click at [590, 157] on span "Best-performing content of past month" at bounding box center [608, 160] width 224 height 13
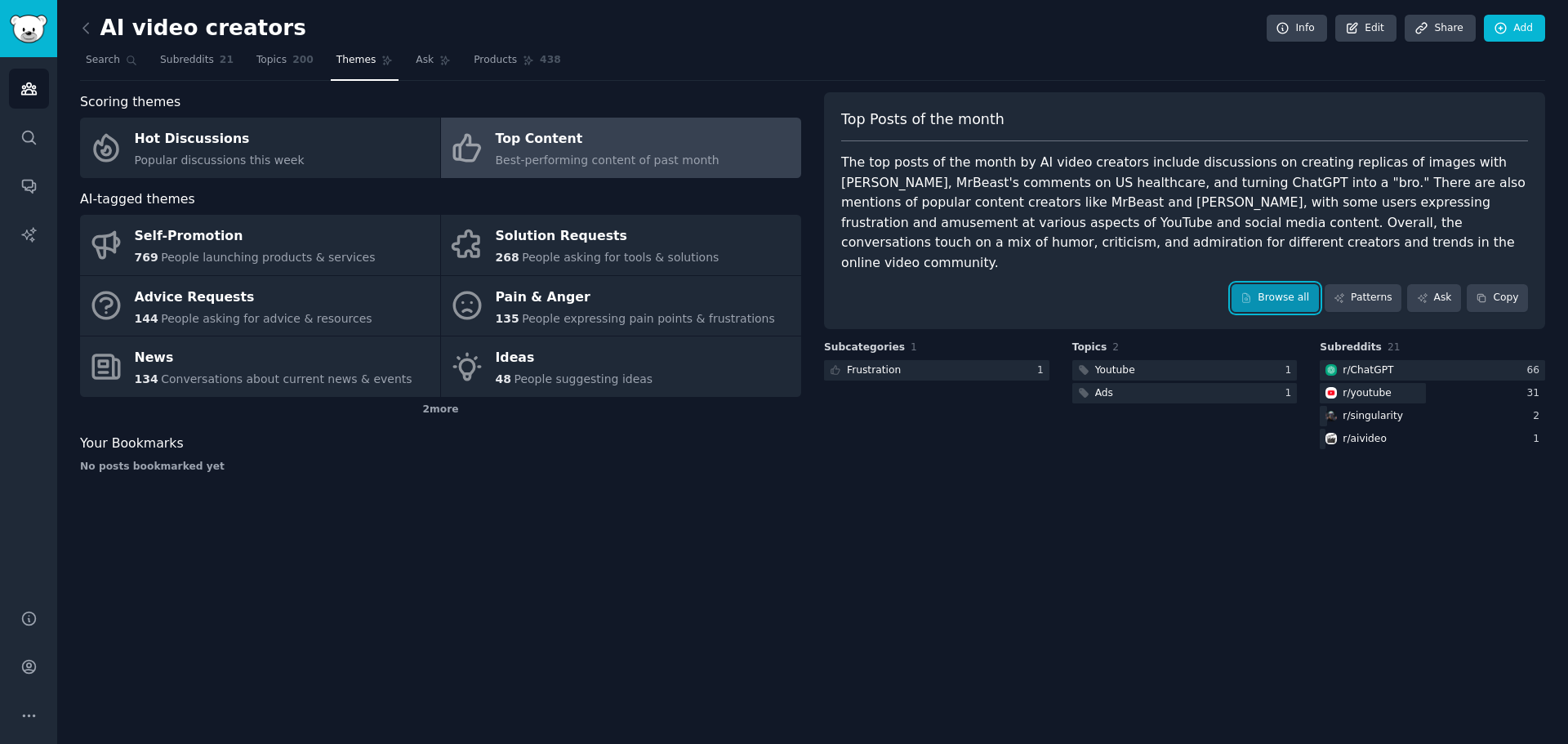
click at [1288, 284] on link "Browse all" at bounding box center [1275, 298] width 87 height 28
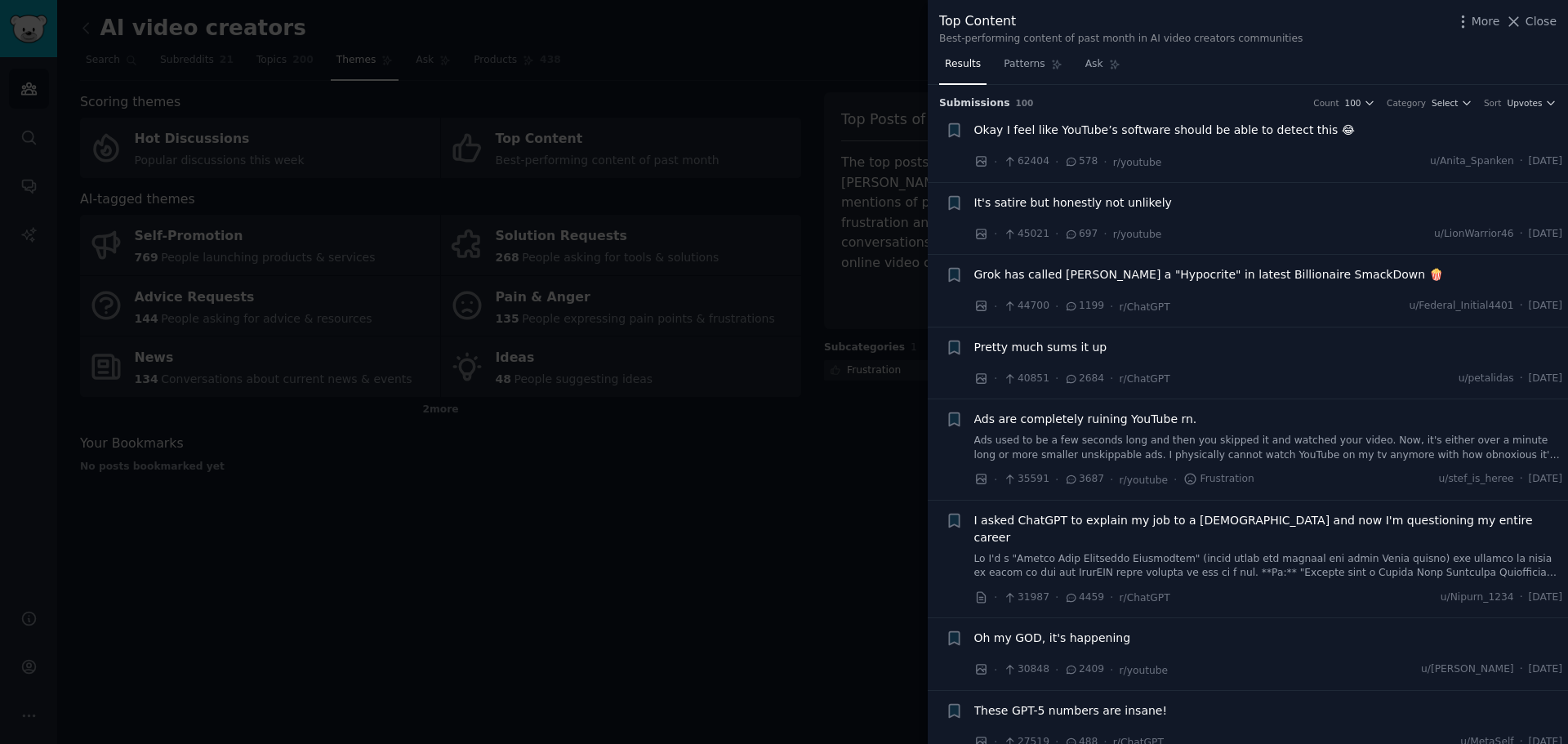
click at [1230, 136] on span "Okay I feel like YouTube’s software should be able to detect this 😂" at bounding box center [1164, 130] width 381 height 17
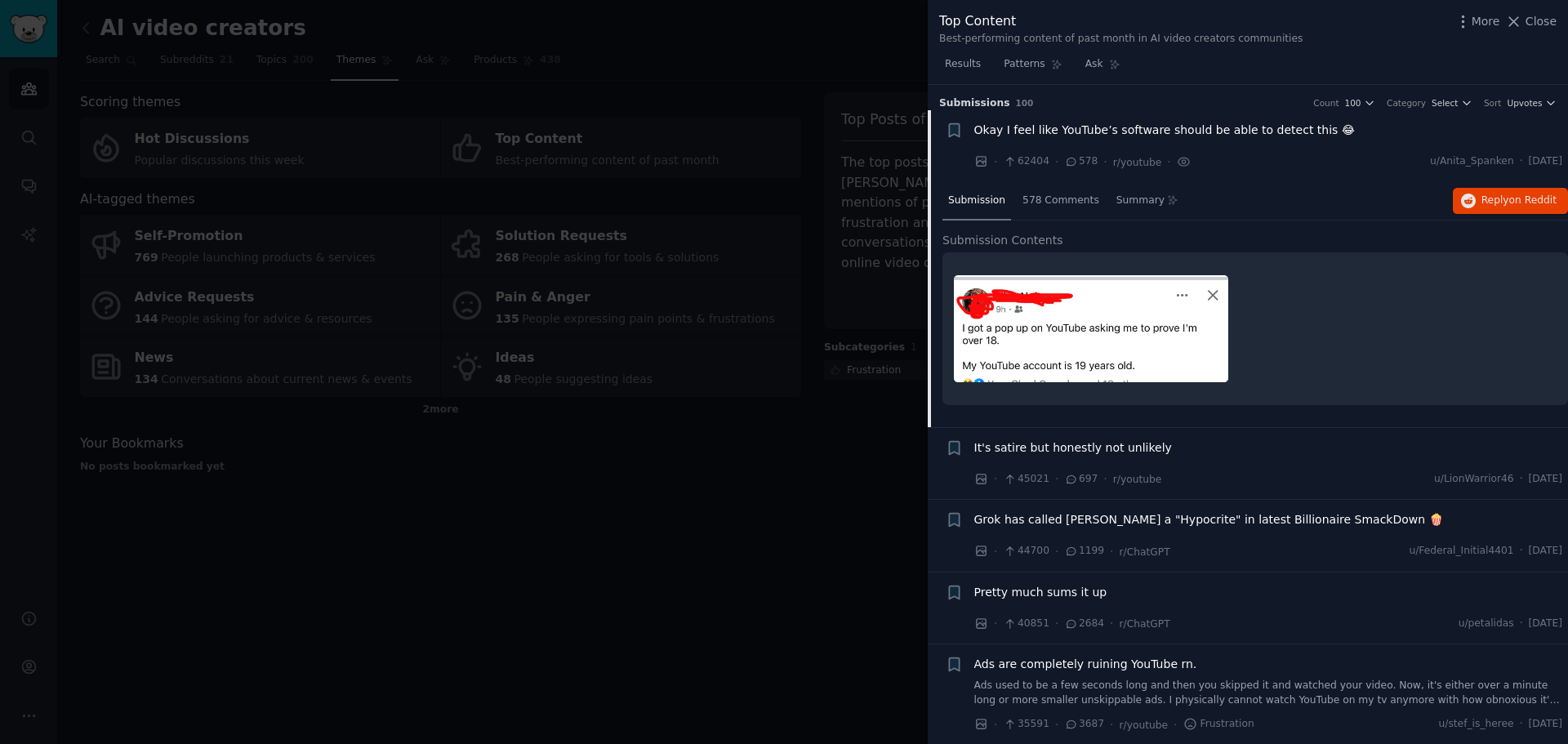
scroll to position [26, 0]
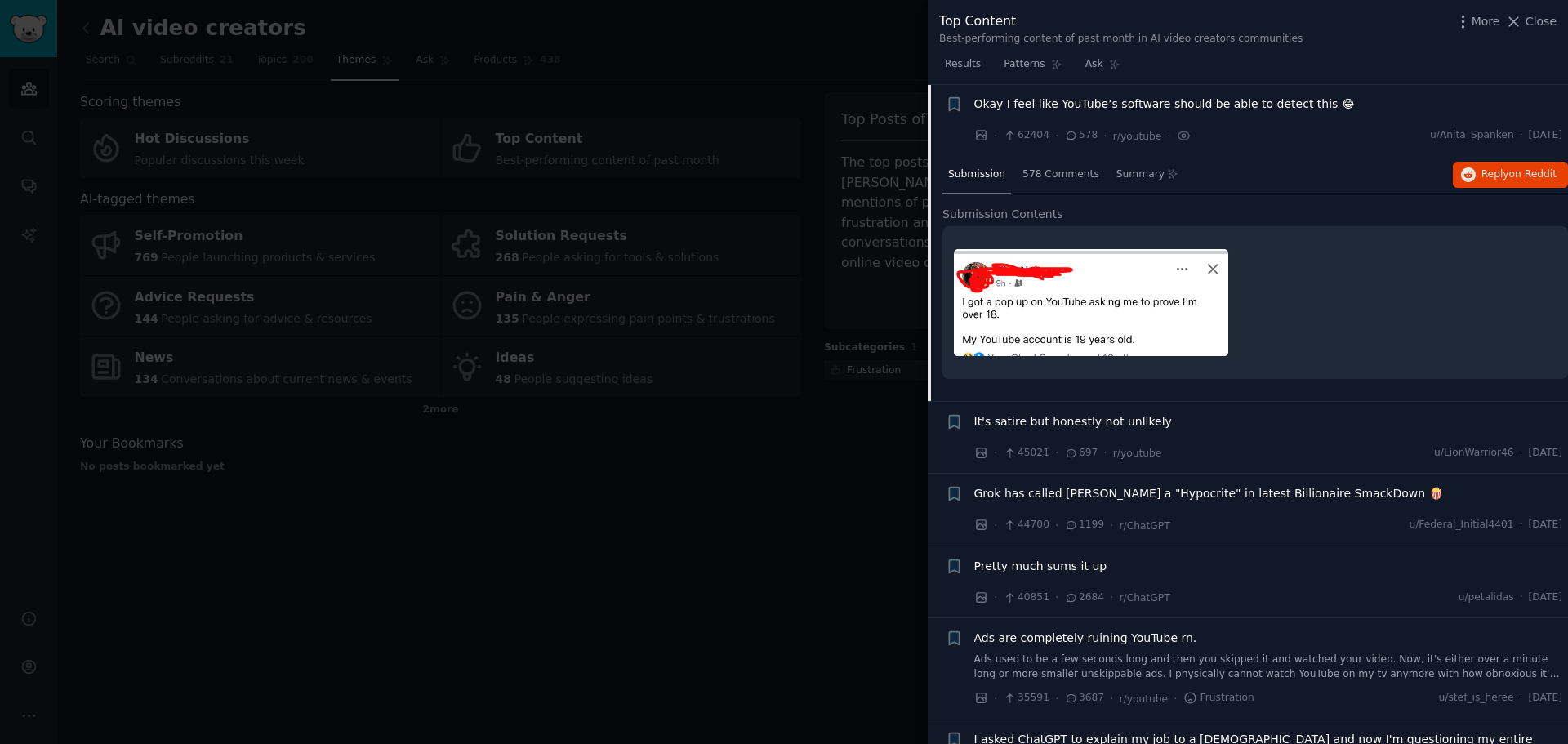
click at [1255, 671] on link "Ads used to be a few seconds long and then you skipped it and watched your vide…" at bounding box center [1268, 667] width 589 height 29
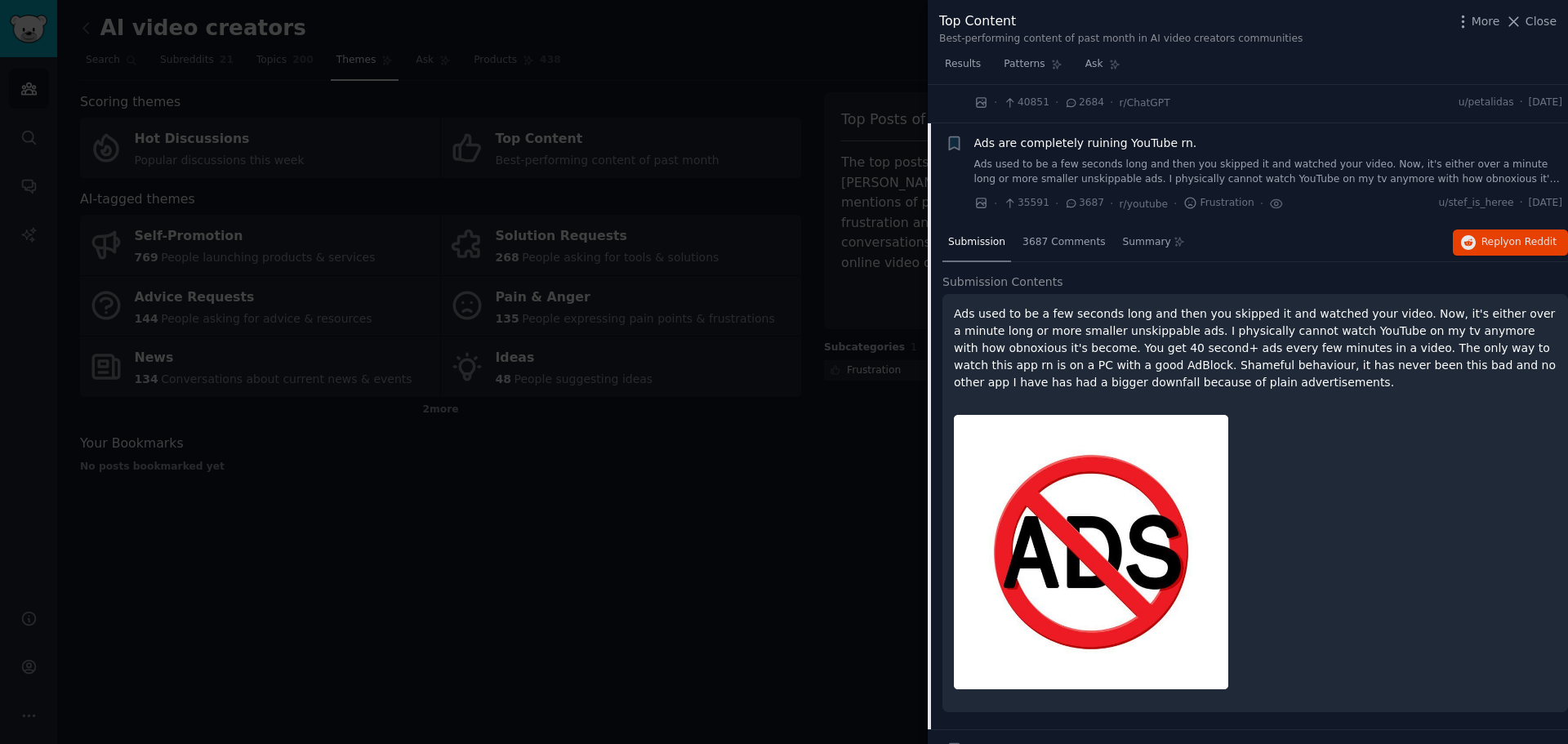
scroll to position [315, 0]
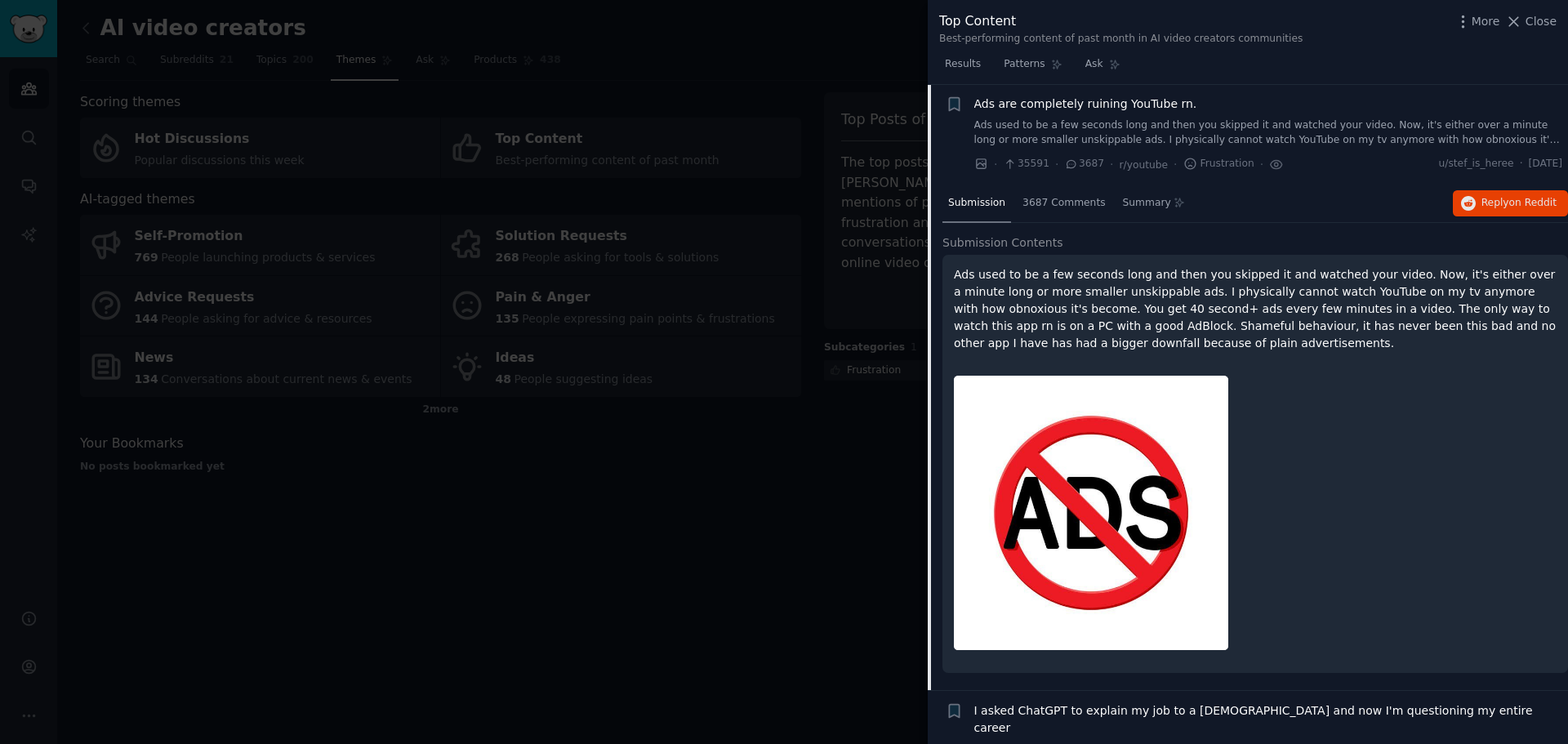
click at [797, 626] on div at bounding box center [784, 372] width 1568 height 744
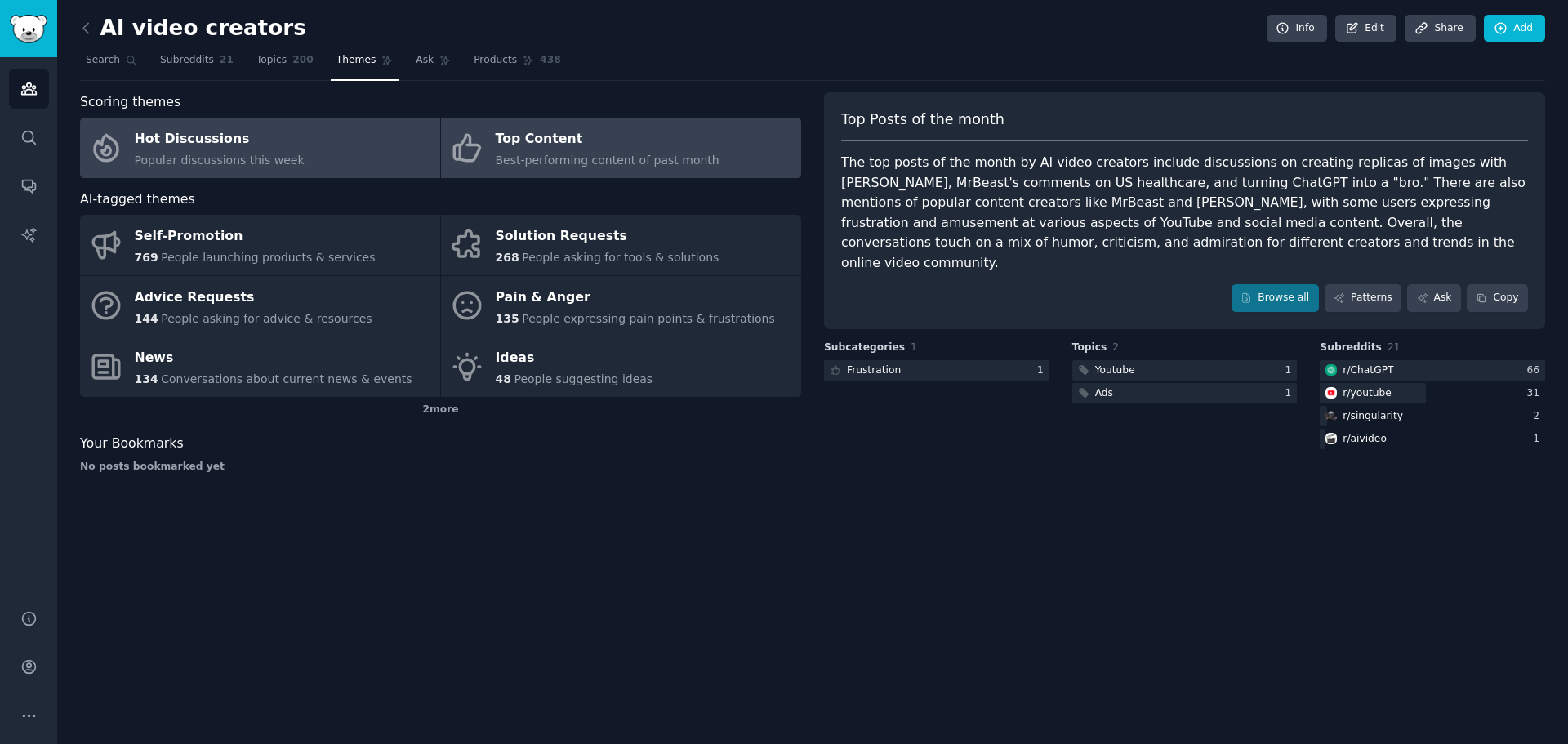
click at [220, 151] on div "Hot Discussions" at bounding box center [220, 140] width 170 height 26
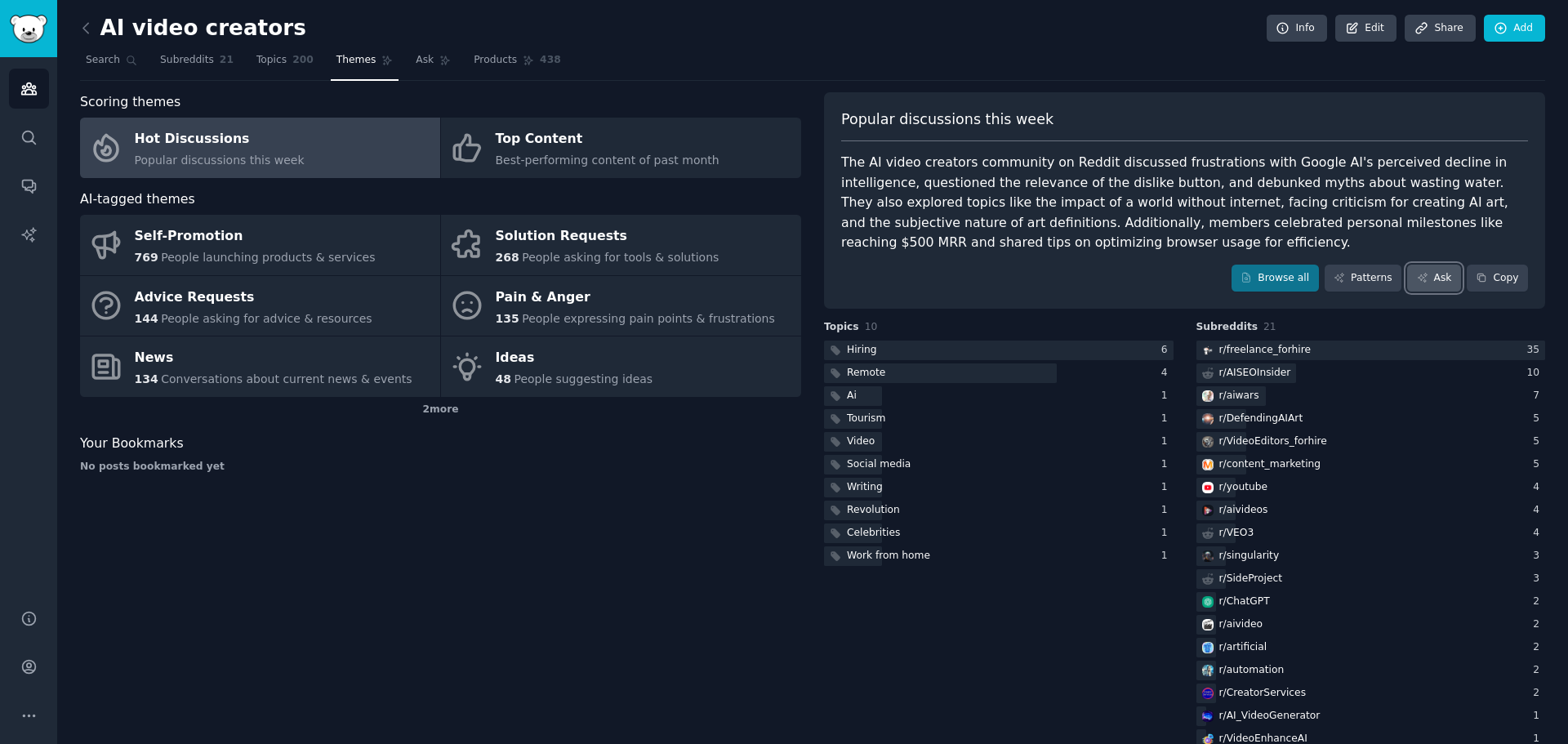
click at [1441, 283] on link "Ask" at bounding box center [1434, 279] width 54 height 28
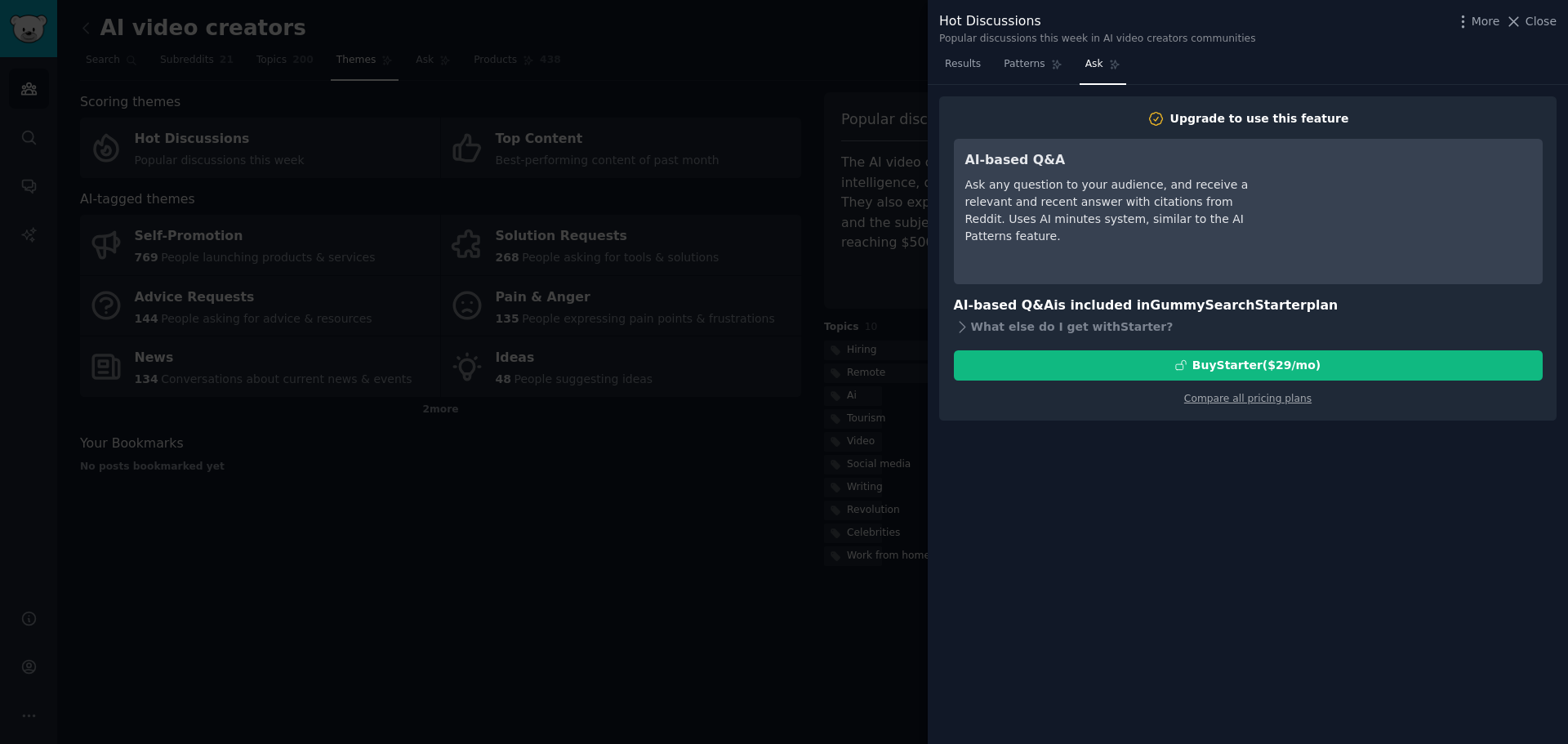
click at [715, 577] on div at bounding box center [784, 372] width 1568 height 744
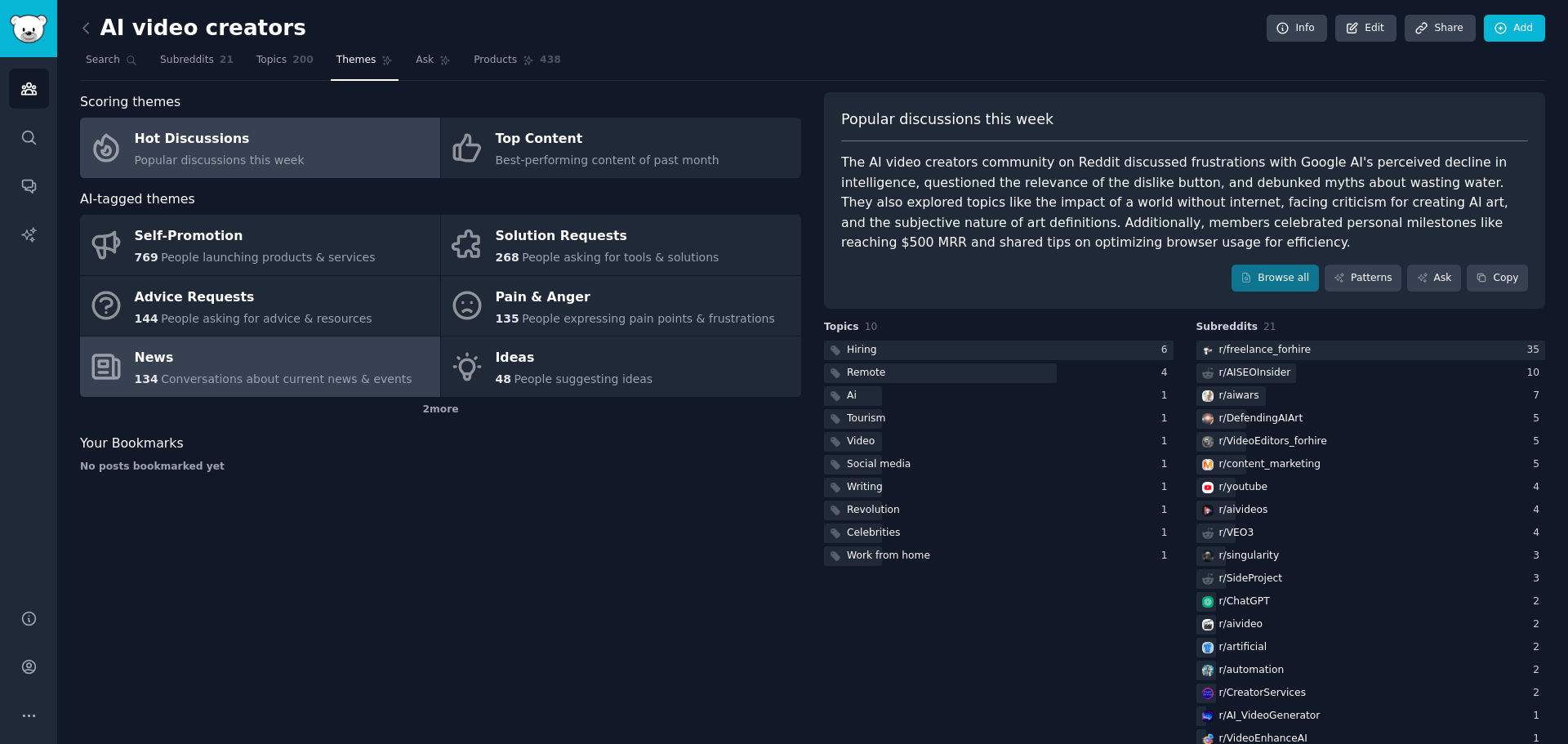
click at [325, 377] on span "Conversations about current news & events" at bounding box center [286, 378] width 251 height 13
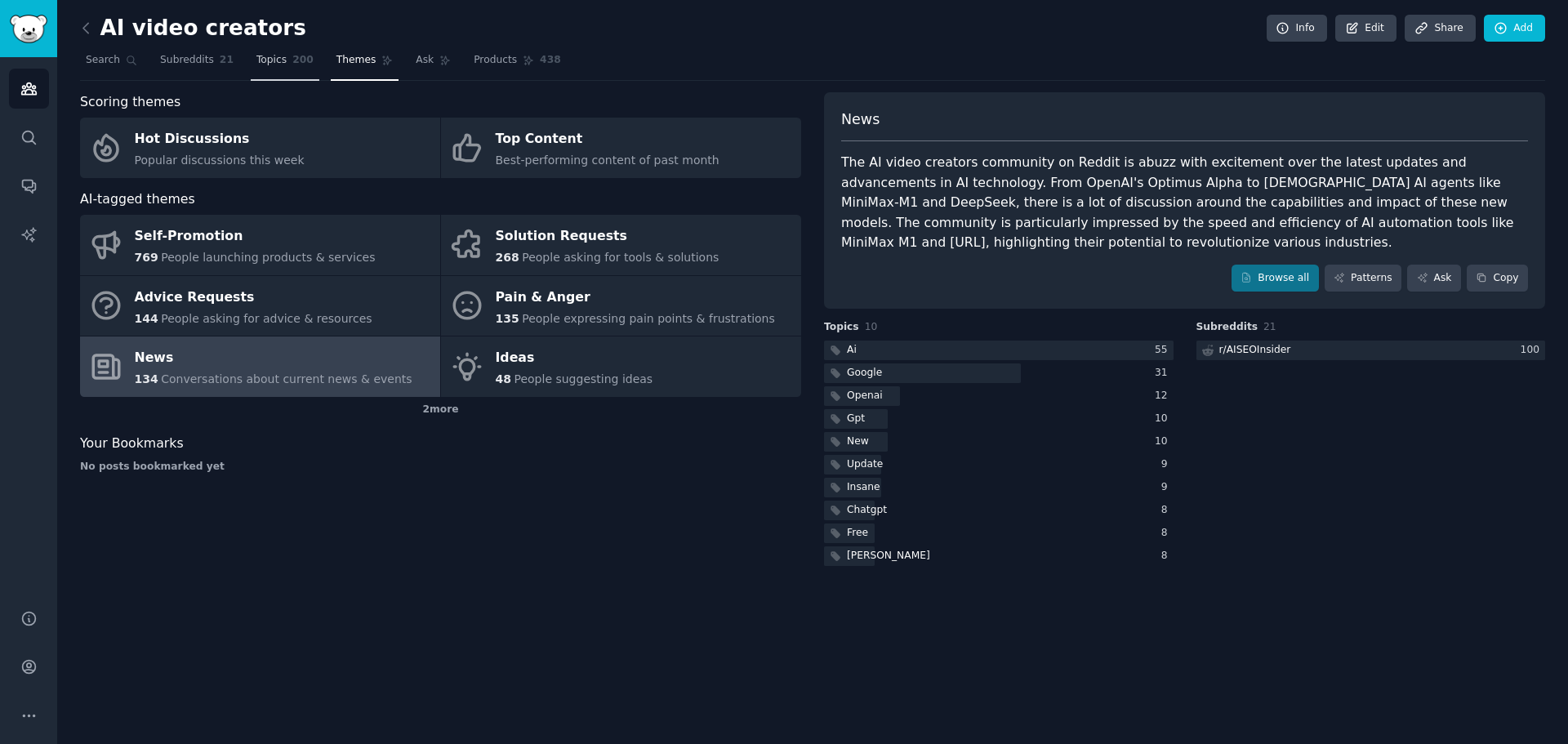
click at [263, 67] on span "Topics" at bounding box center [271, 60] width 30 height 15
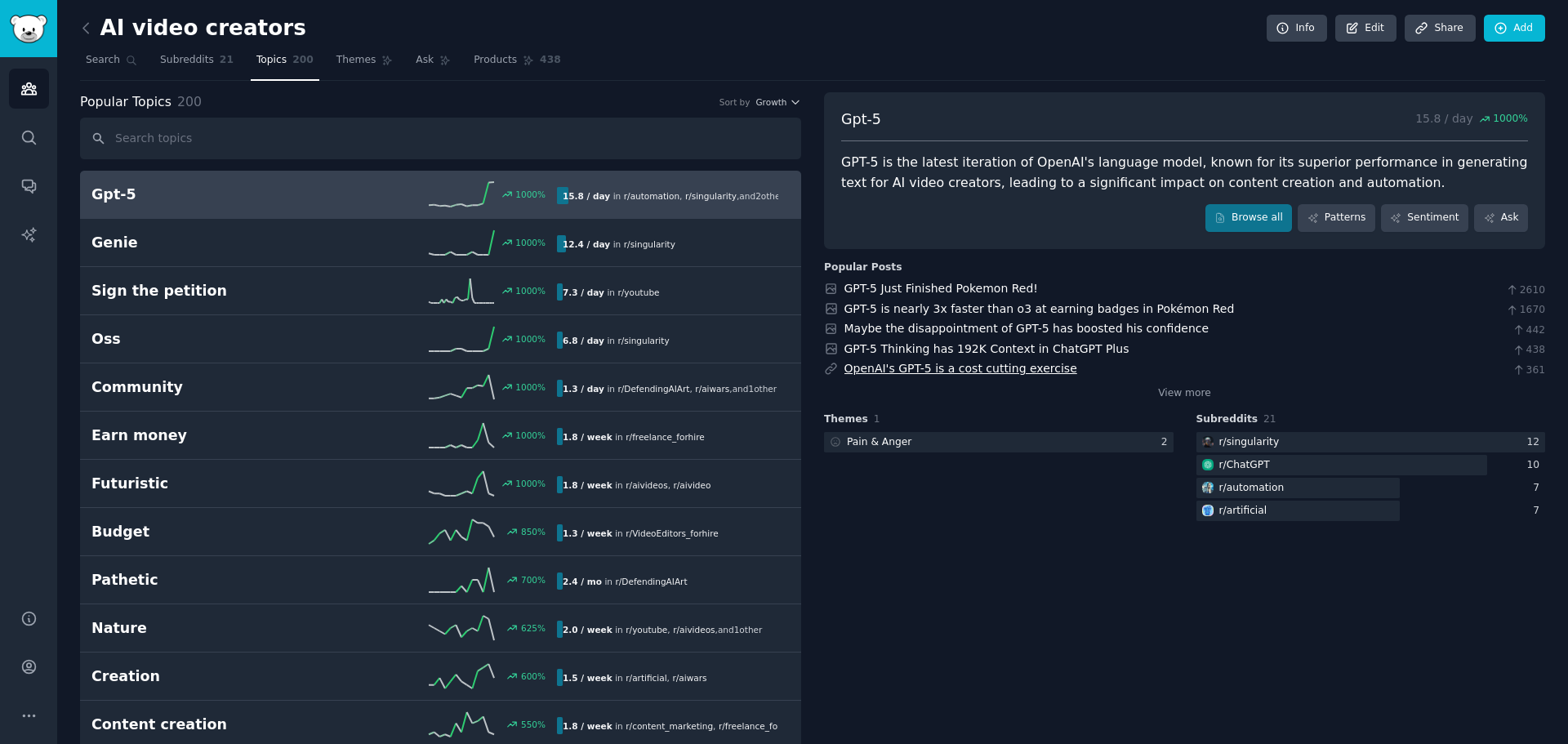
click at [886, 366] on link "OpenAI's GPT-5 is a cost cutting exercise" at bounding box center [961, 368] width 233 height 13
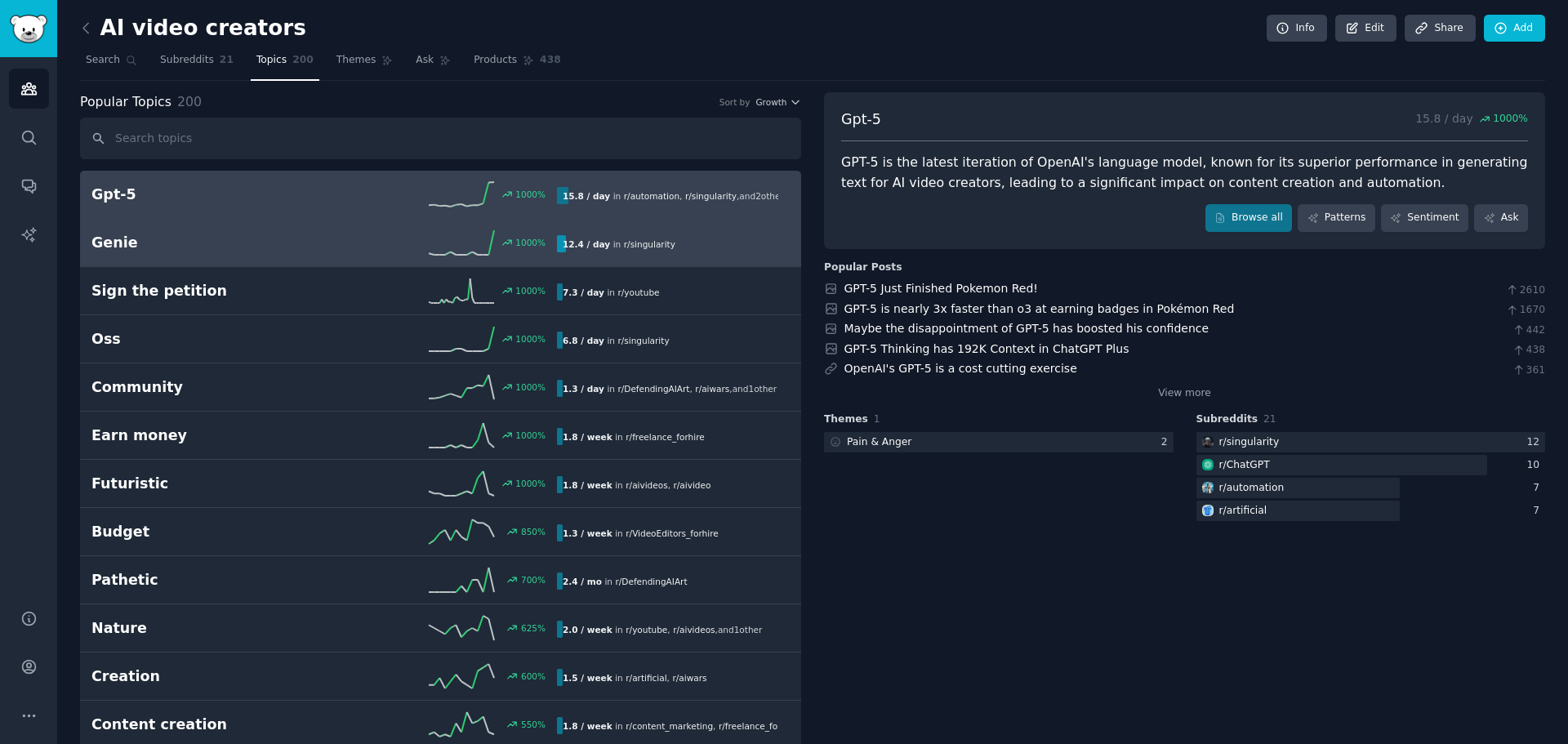
click at [497, 250] on div "1000 %" at bounding box center [440, 242] width 233 height 25
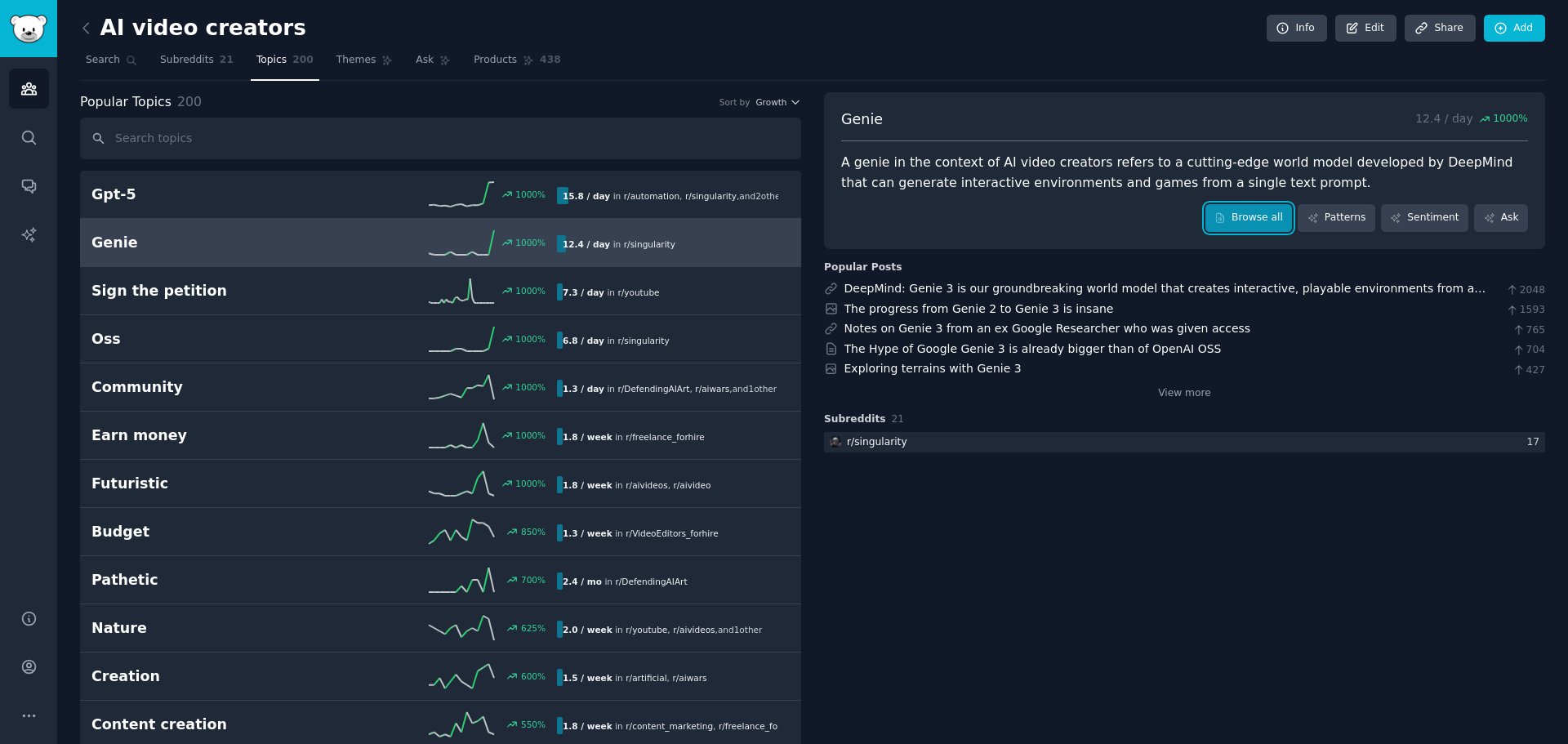
click at [1272, 221] on link "Browse all" at bounding box center [1249, 218] width 87 height 28
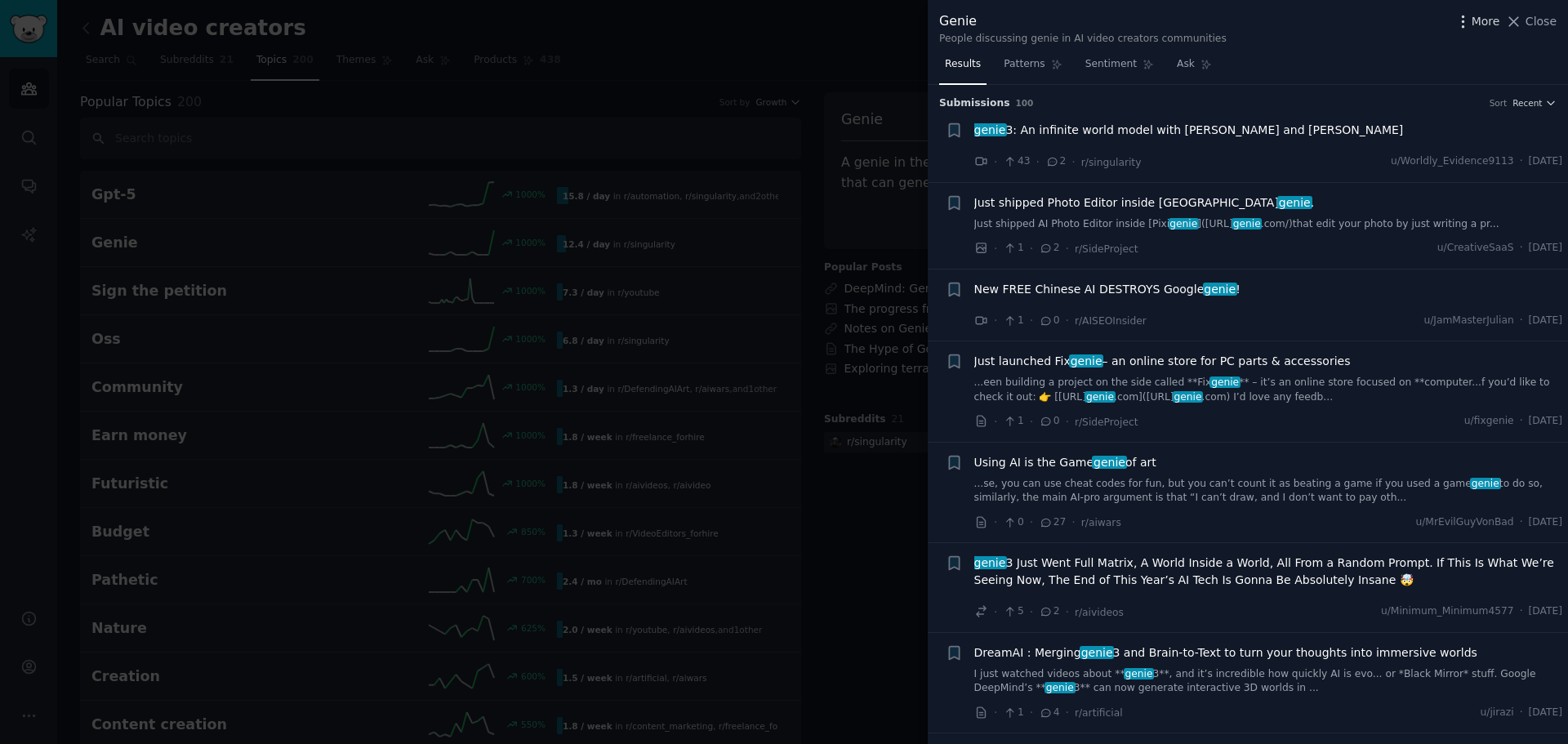
click at [1470, 23] on icon "button" at bounding box center [1463, 21] width 17 height 17
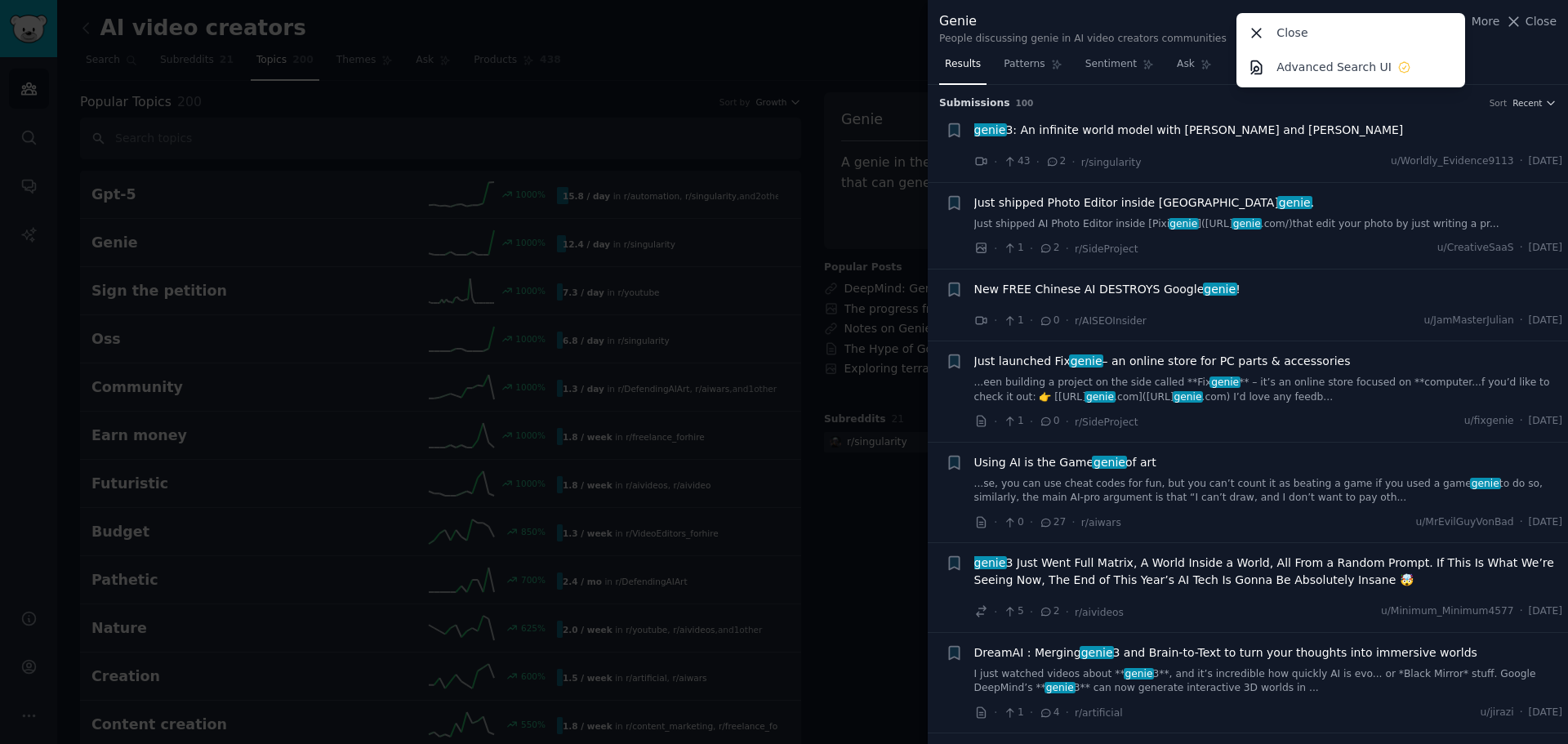
click at [1075, 104] on h3 "Submission s 100 Sort Recent" at bounding box center [1247, 103] width 617 height 15
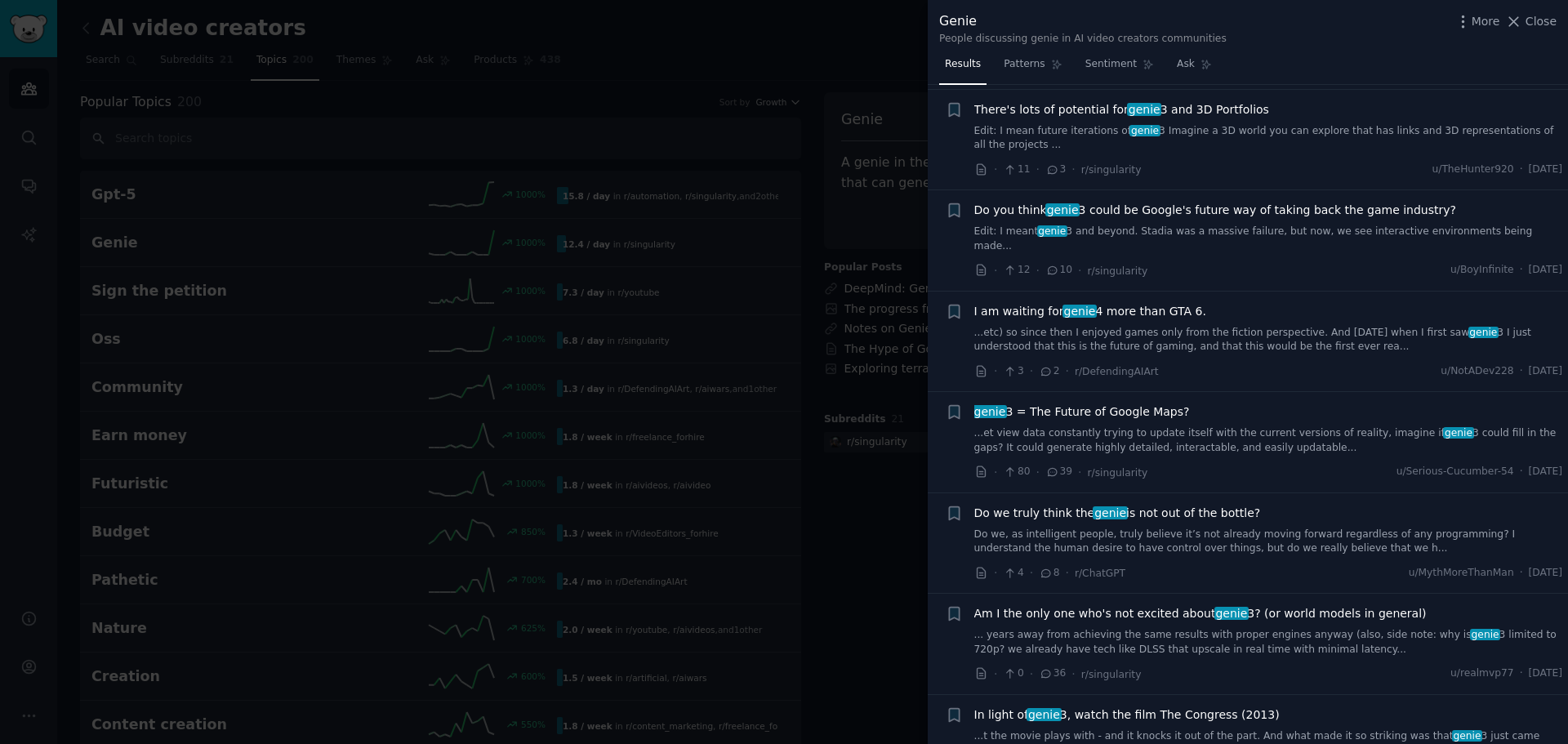
scroll to position [1307, 0]
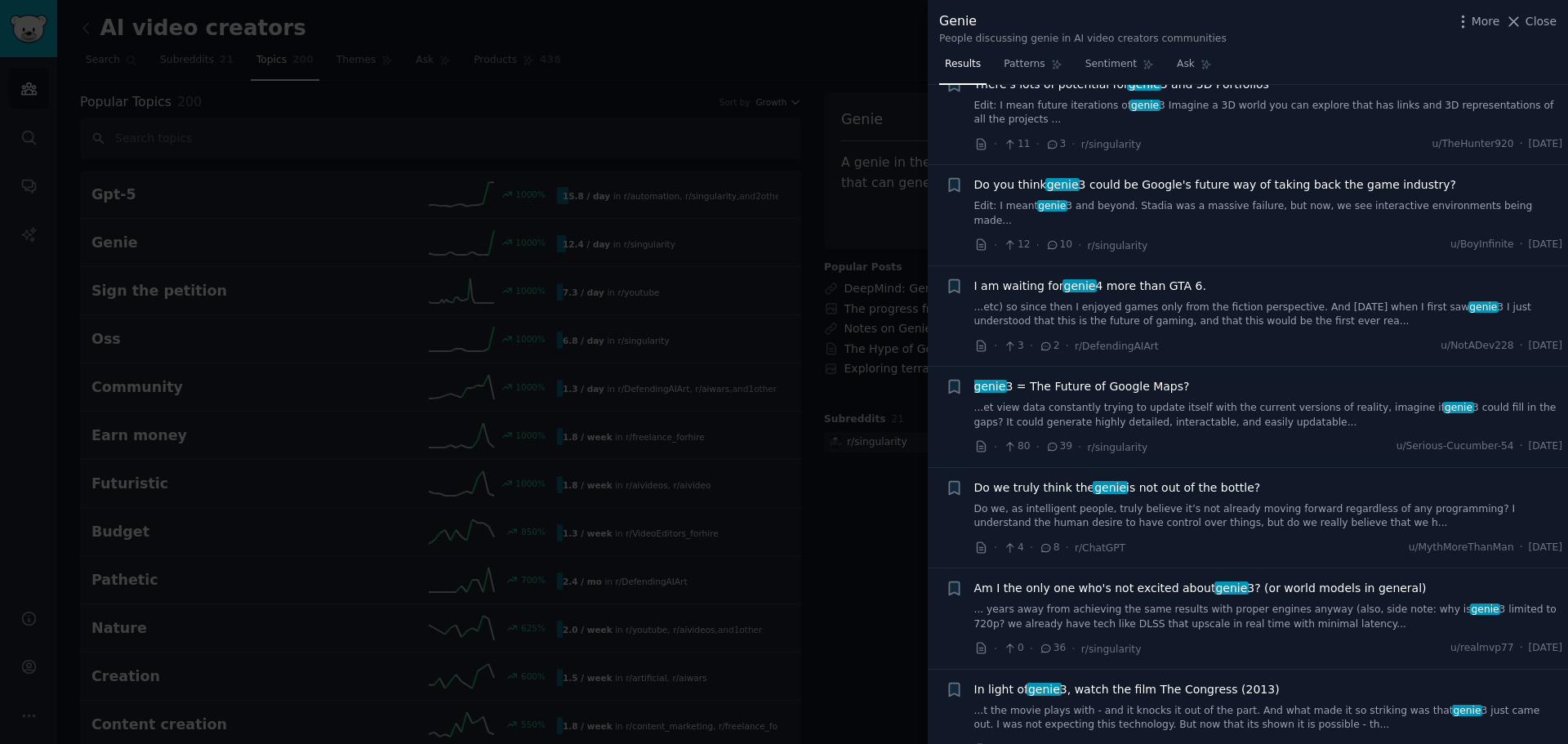
drag, startPoint x: 407, startPoint y: 265, endPoint x: 157, endPoint y: 196, distance: 259.4
click at [407, 265] on div at bounding box center [784, 372] width 1568 height 744
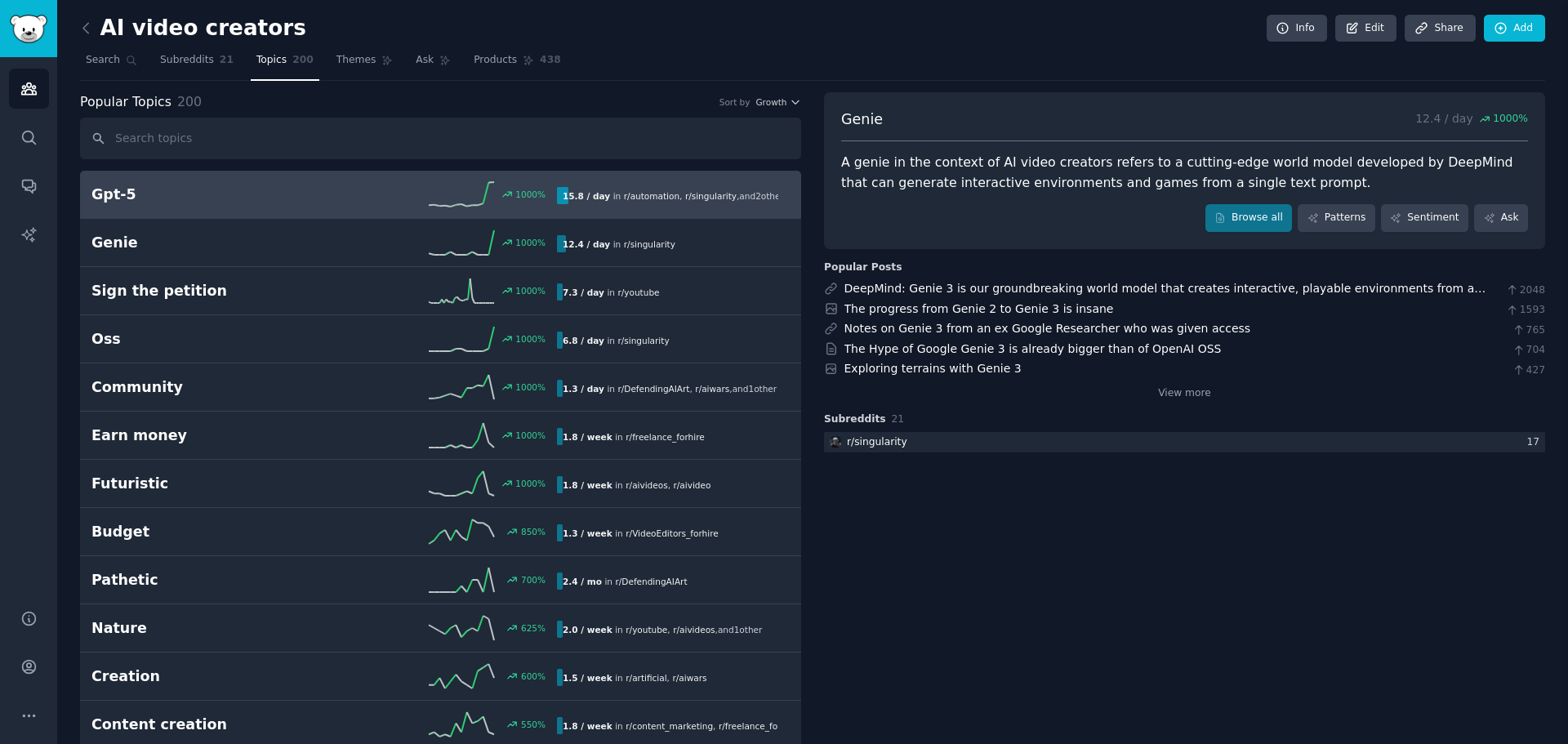
click at [120, 205] on div "Gpt-5 1000 % 15.8 / day in r/ automation , r/ singularity , and 2 other s" at bounding box center [440, 194] width 698 height 25
click at [179, 186] on h2 "Gpt-5" at bounding box center [207, 195] width 233 height 20
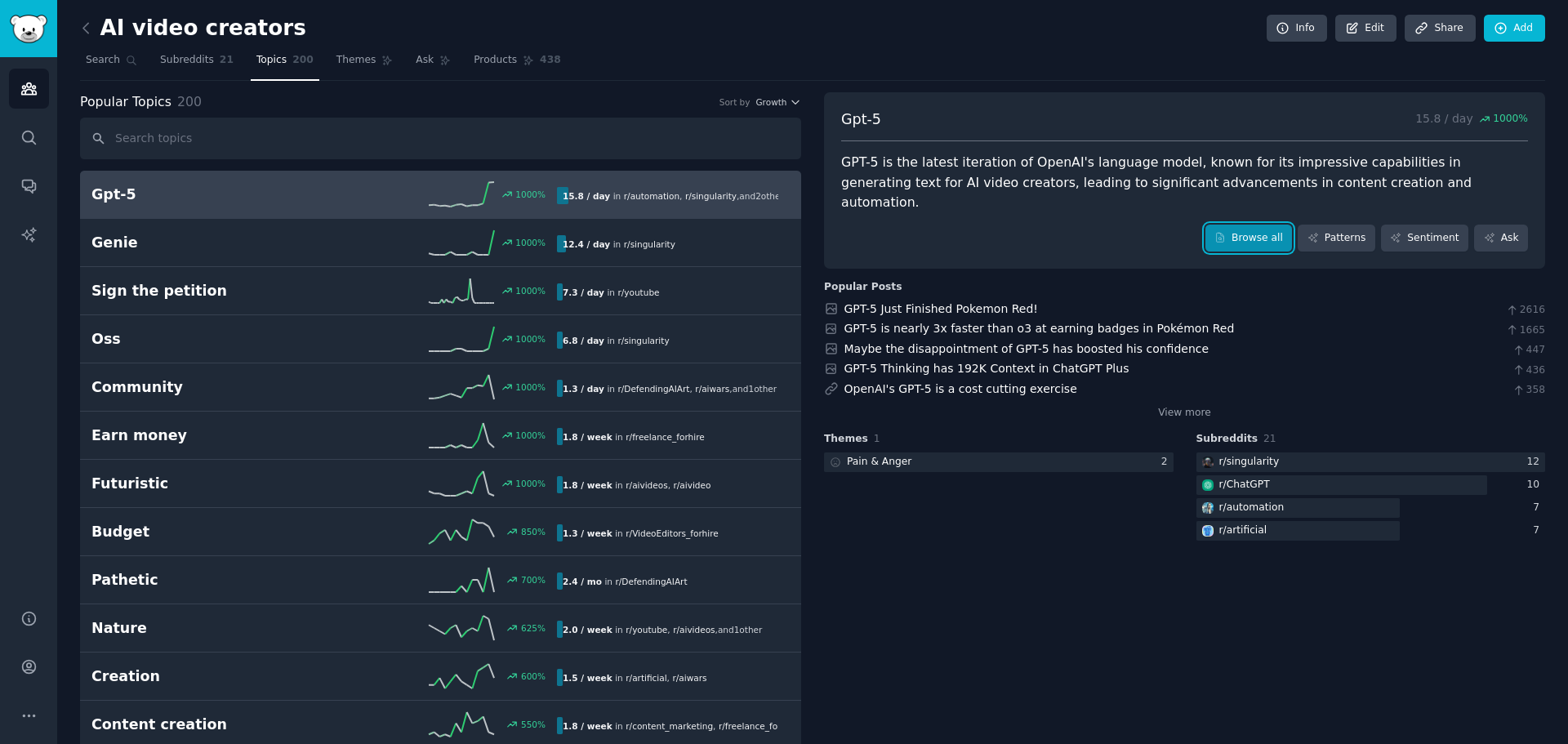
click at [1274, 225] on link "Browse all" at bounding box center [1249, 239] width 87 height 28
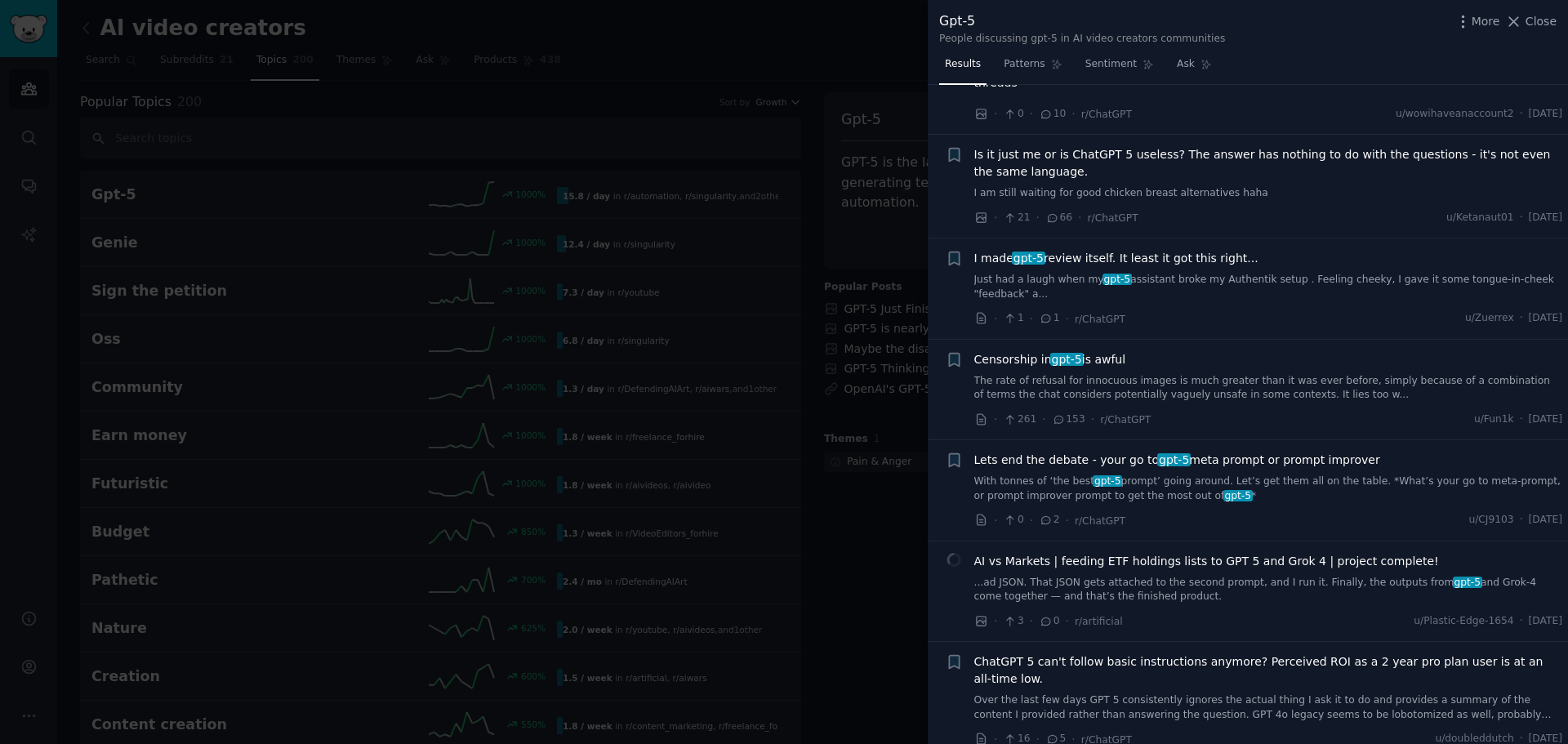
scroll to position [3267, 0]
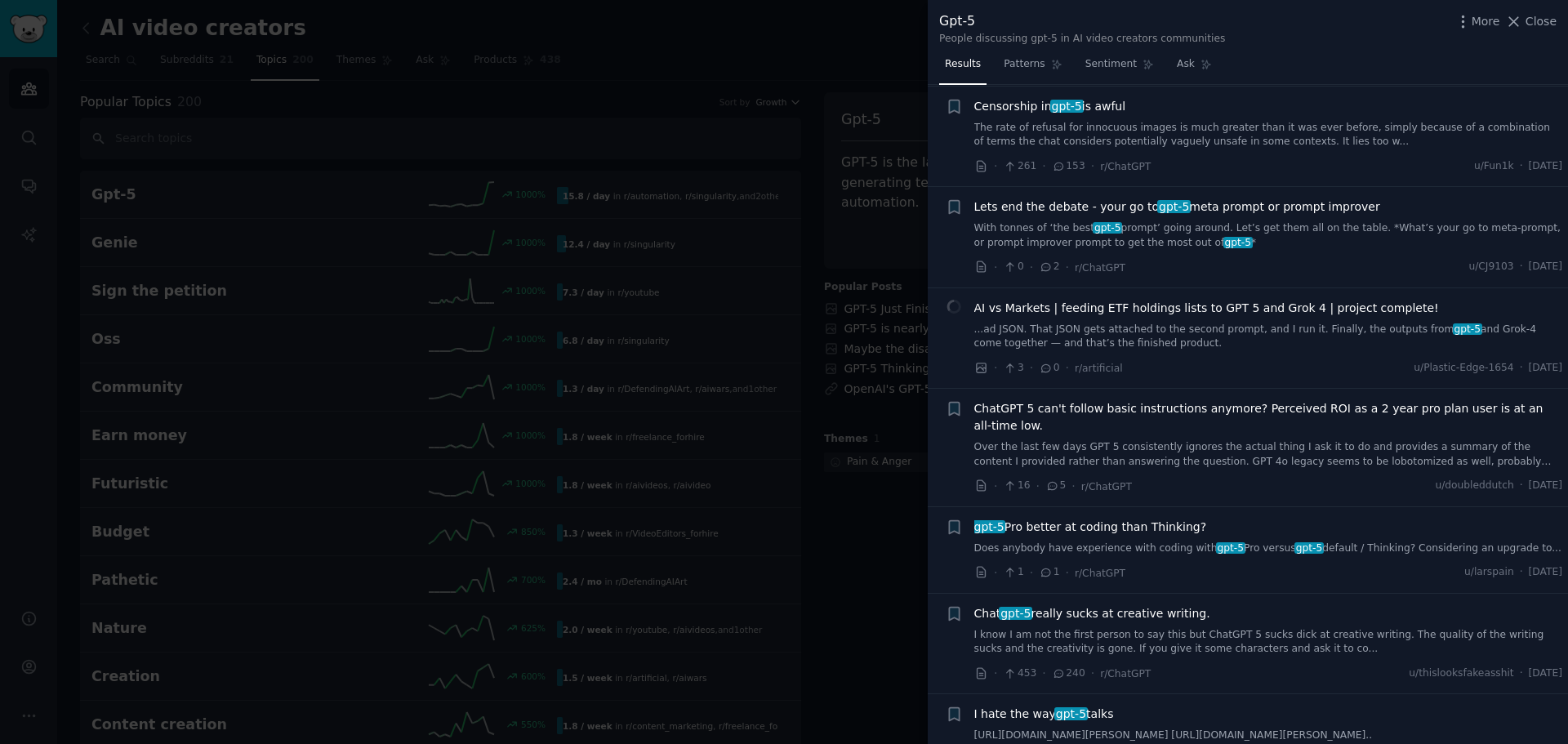
click at [191, 387] on div at bounding box center [784, 372] width 1568 height 744
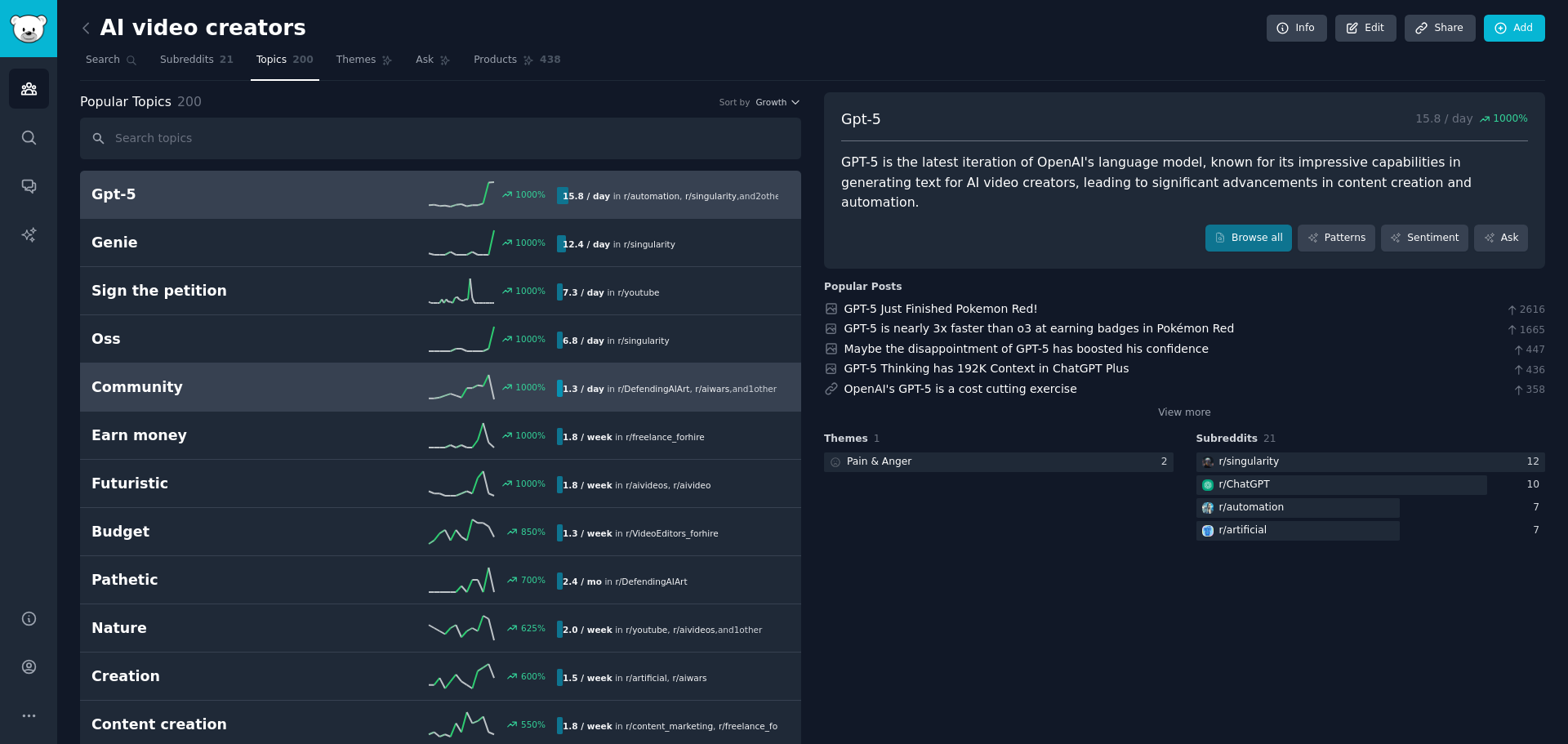
click at [157, 387] on h2 "Community" at bounding box center [207, 387] width 233 height 20
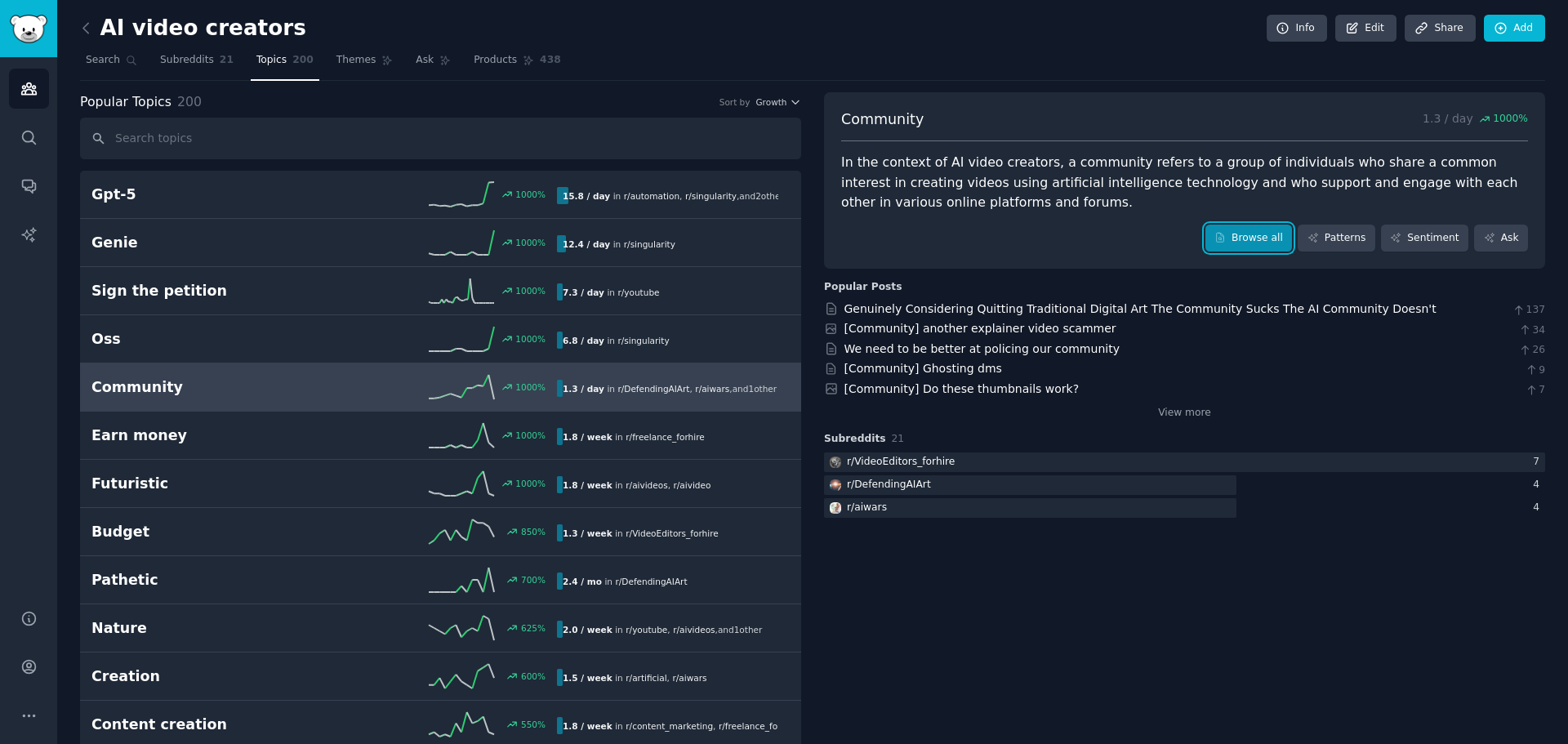
click at [1260, 234] on link "Browse all" at bounding box center [1249, 239] width 87 height 28
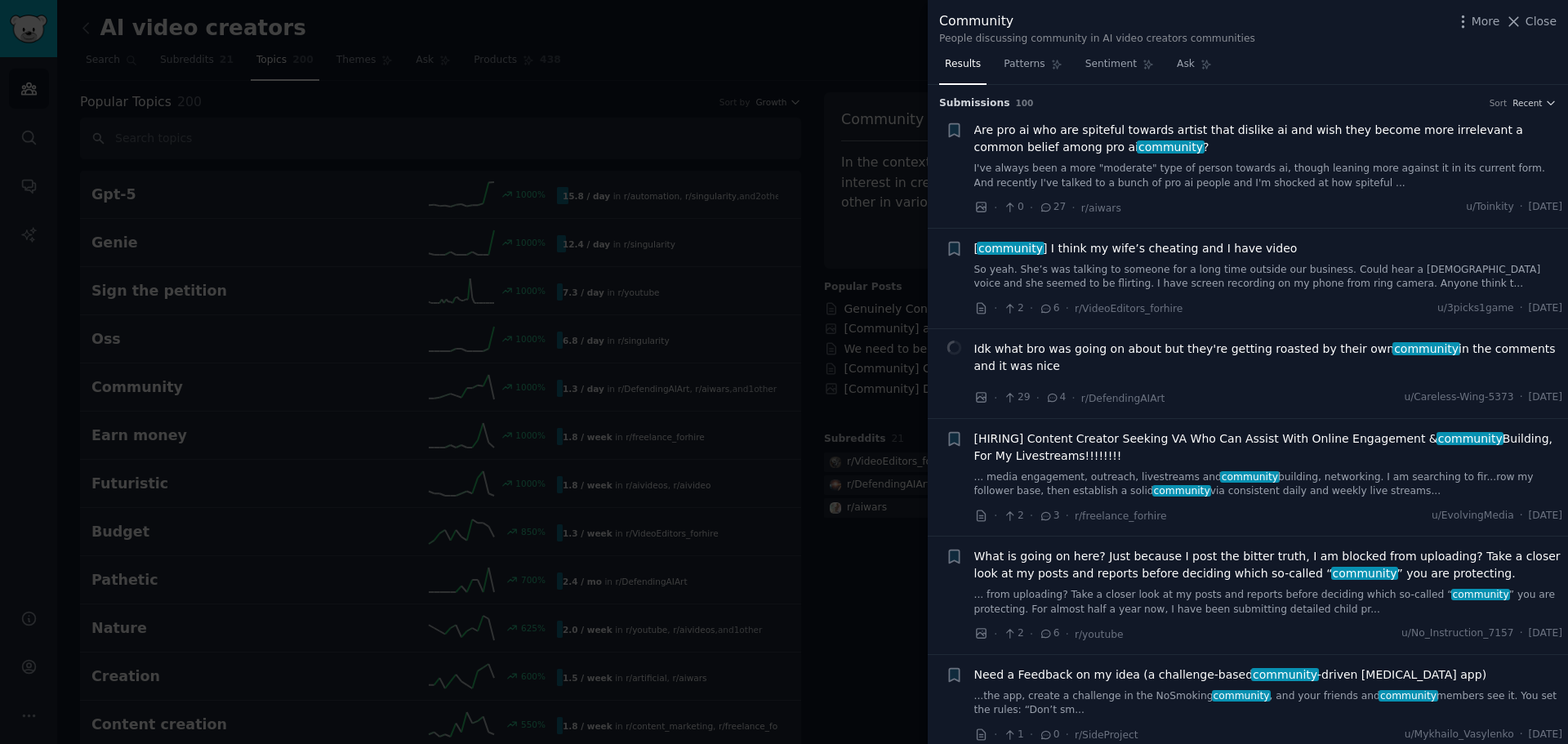
click at [691, 136] on div at bounding box center [784, 372] width 1568 height 744
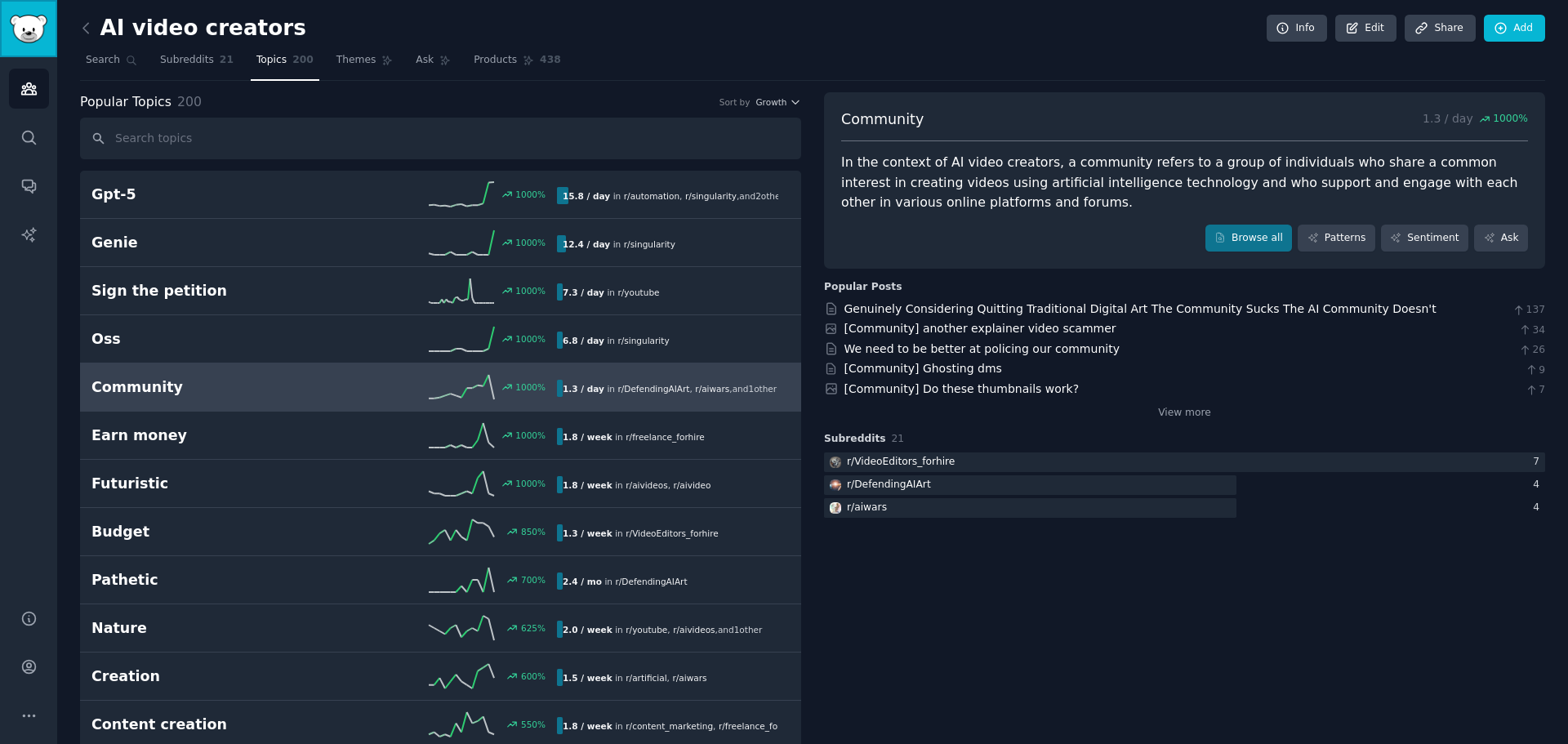
click at [27, 46] on link "Sidebar" at bounding box center [28, 28] width 57 height 57
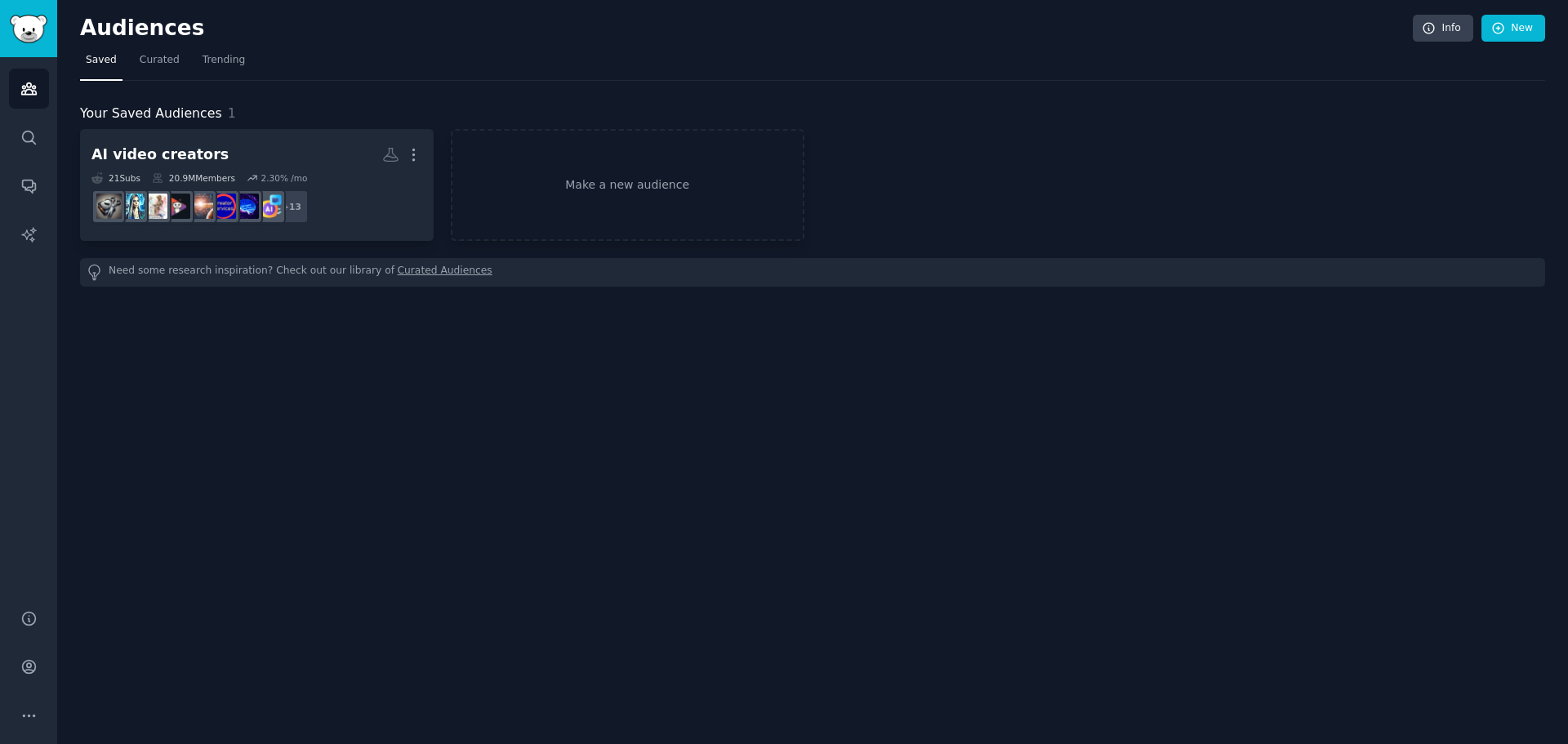
click at [401, 267] on link "Curated Audiences" at bounding box center [445, 272] width 95 height 17
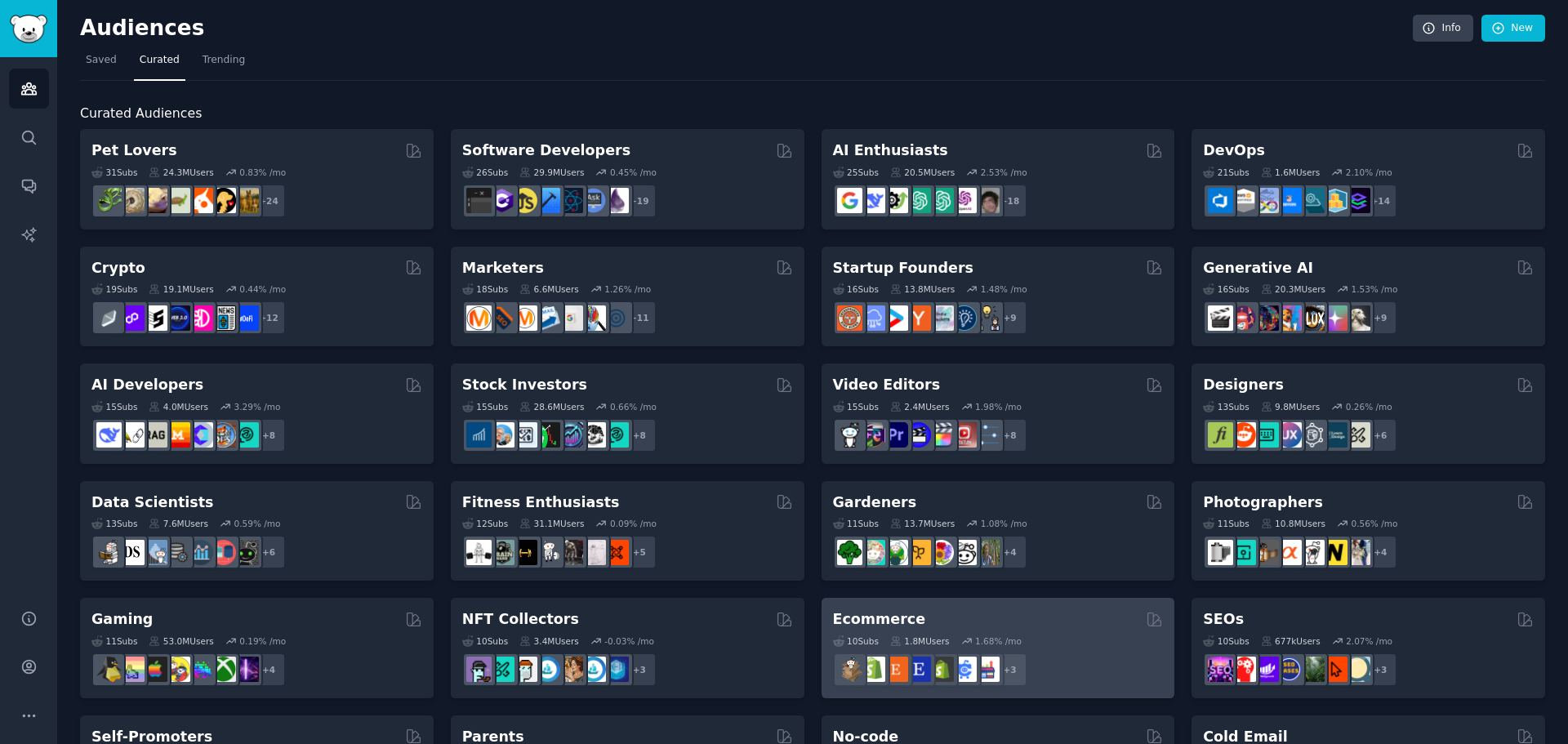
click at [987, 619] on div "Ecommerce" at bounding box center [998, 619] width 331 height 20
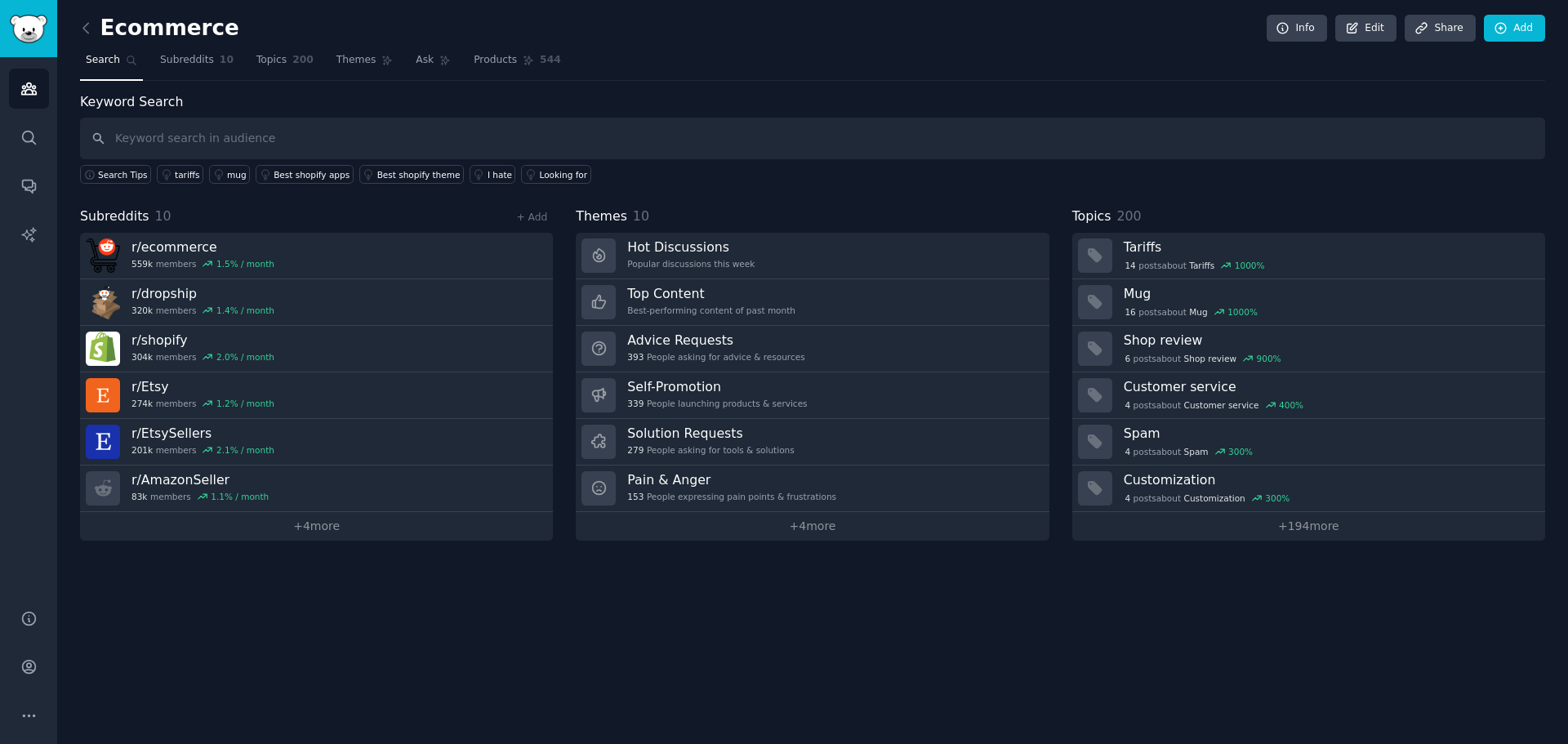
click at [106, 67] on span "Search" at bounding box center [103, 60] width 34 height 15
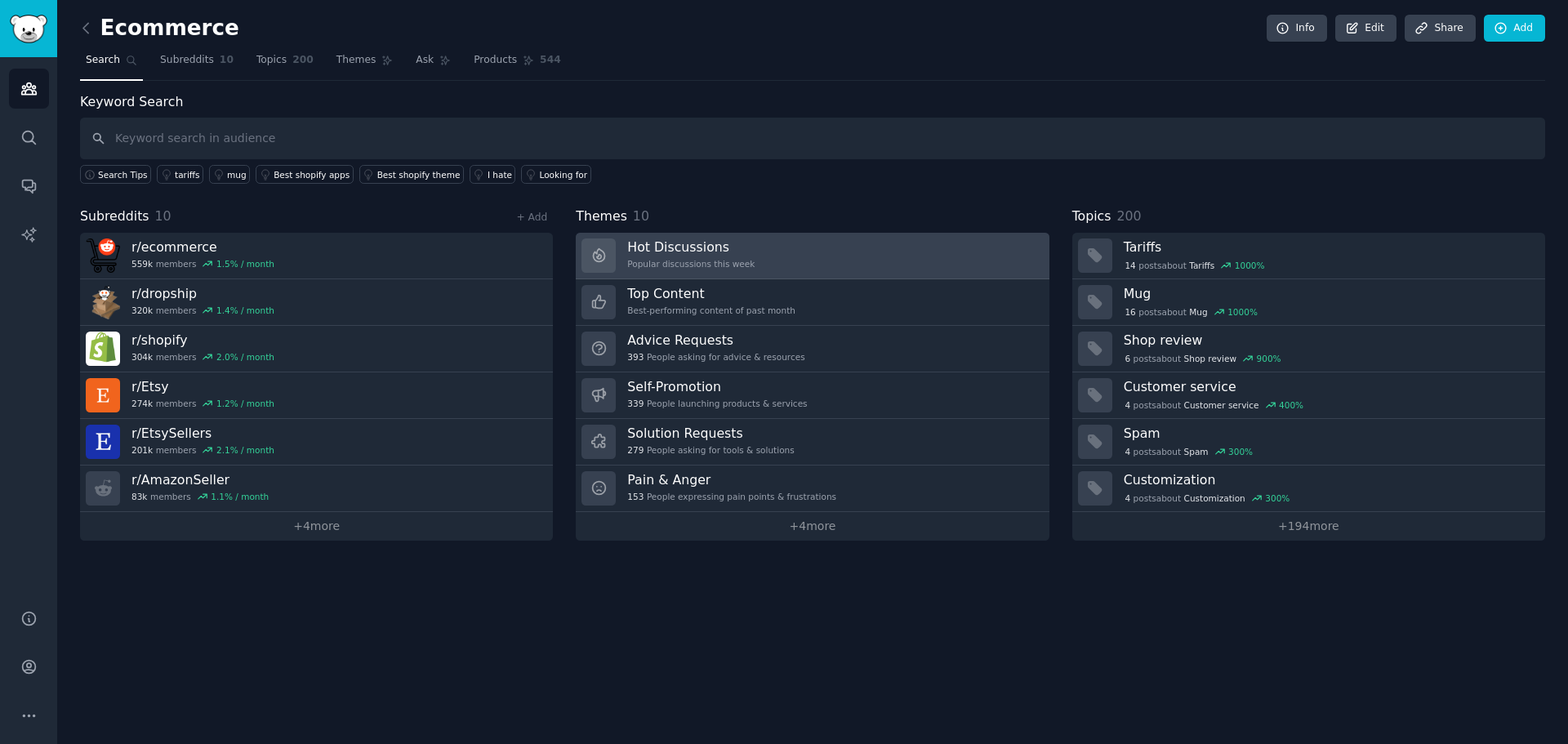
click at [711, 248] on h3 "Hot Discussions" at bounding box center [690, 246] width 127 height 17
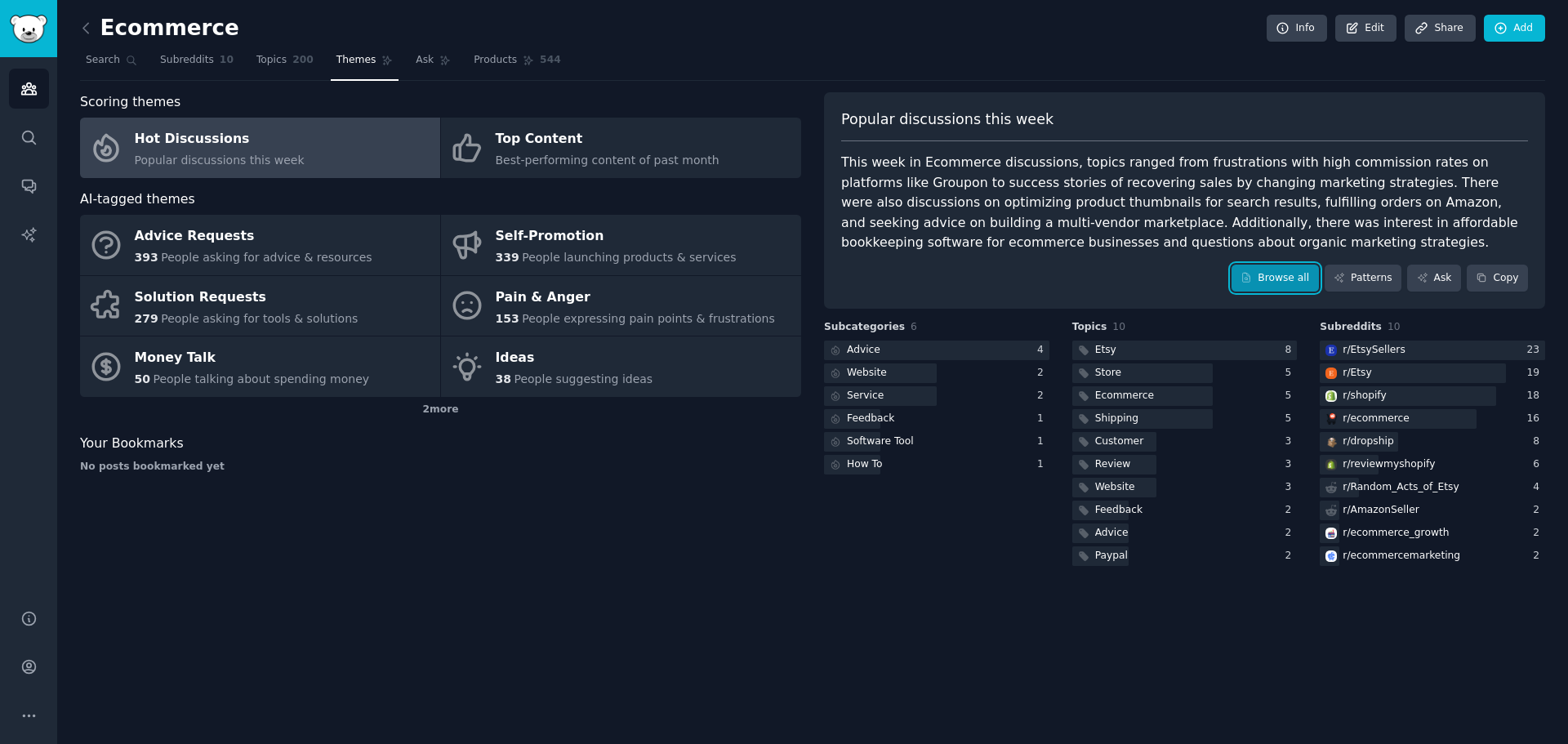
click at [1286, 279] on link "Browse all" at bounding box center [1275, 279] width 87 height 28
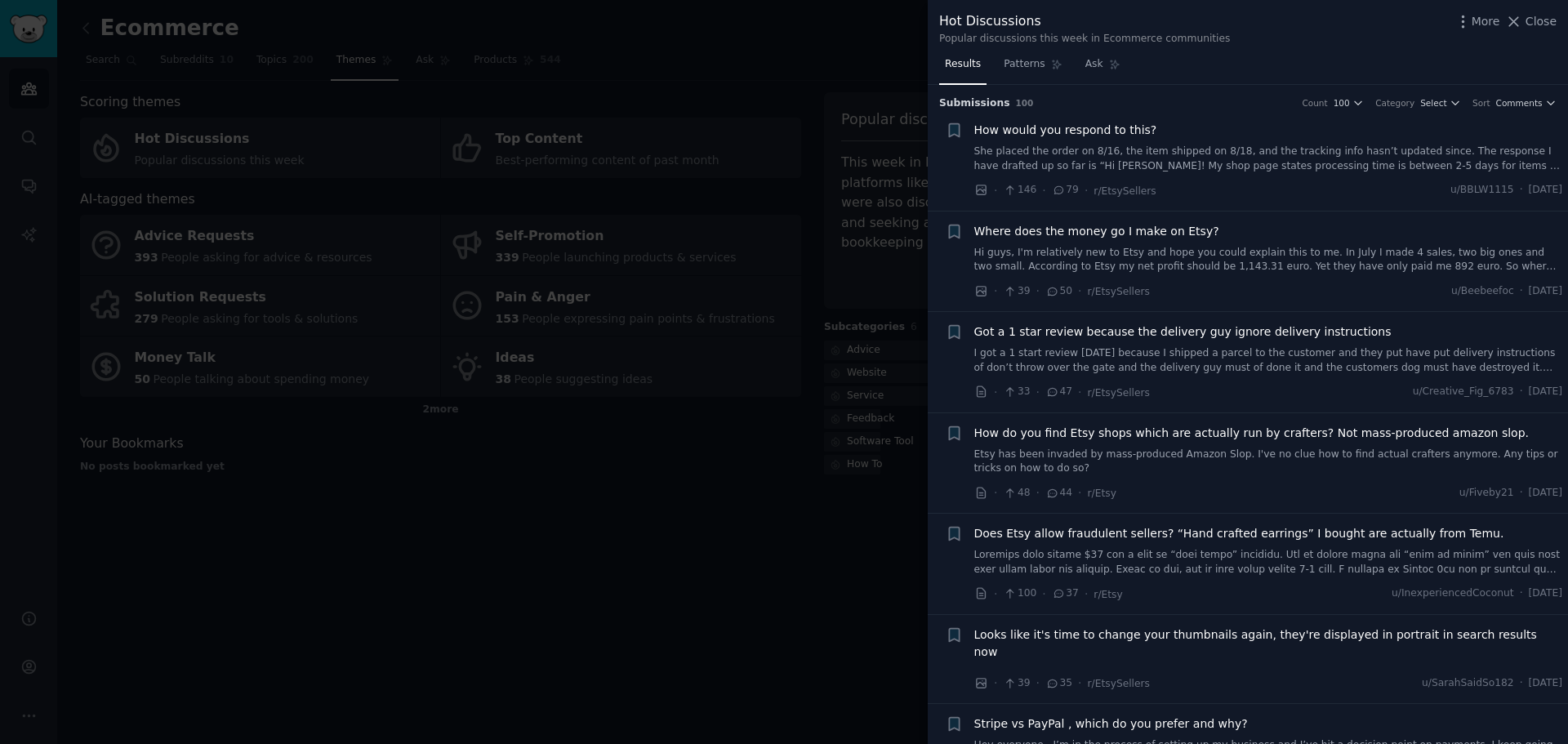
click at [711, 629] on div at bounding box center [784, 372] width 1568 height 744
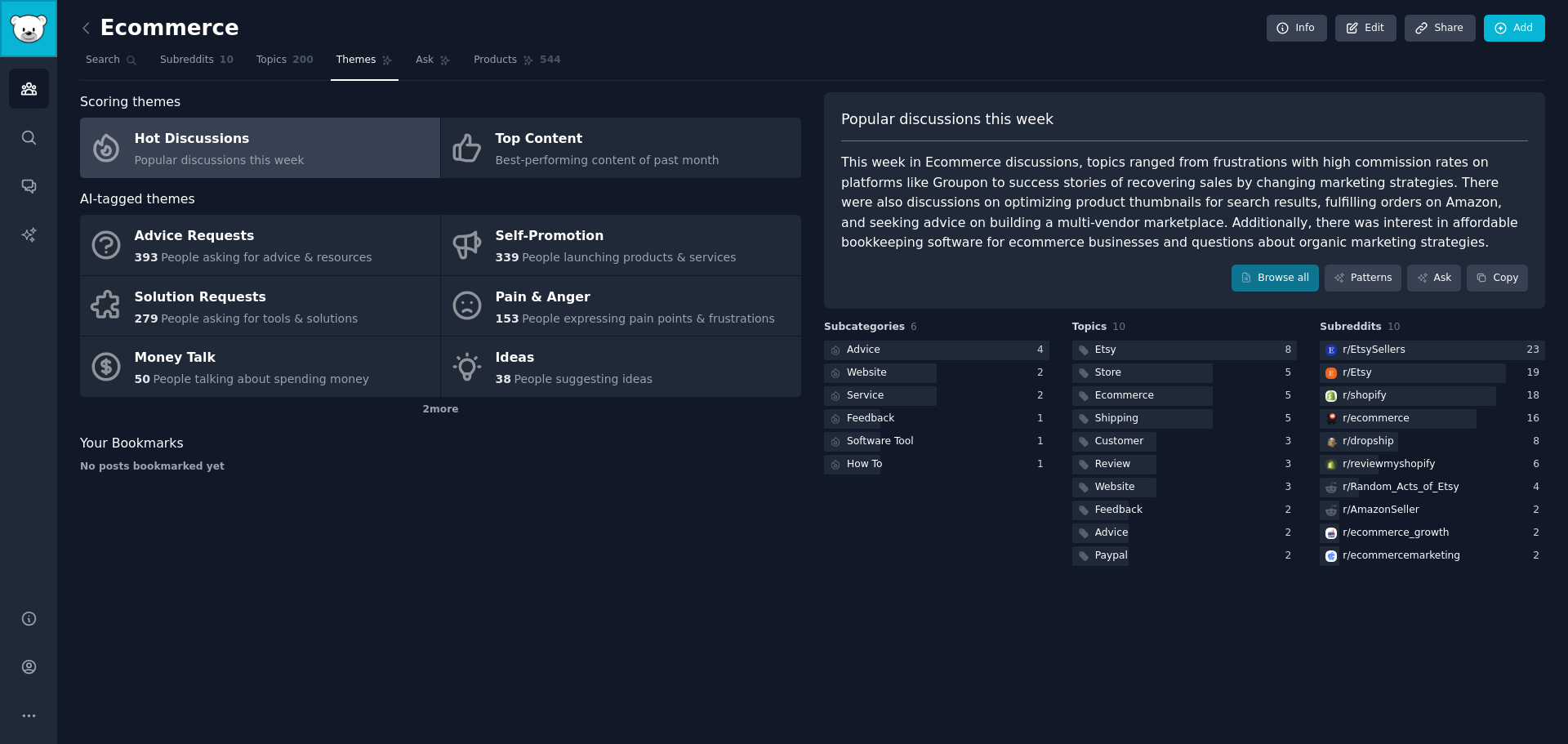
click at [39, 30] on img "Sidebar" at bounding box center [29, 29] width 38 height 29
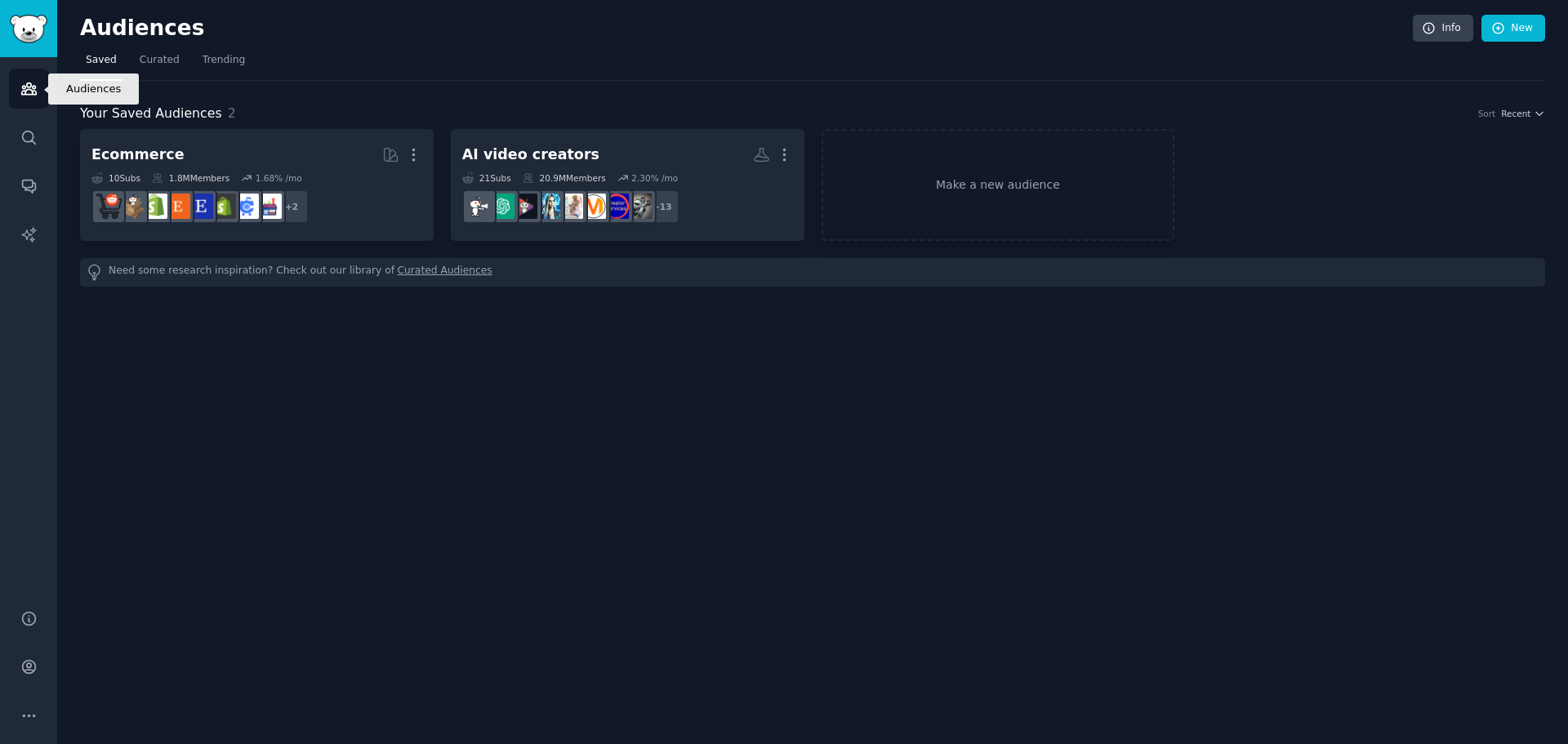
click at [25, 83] on icon "Sidebar" at bounding box center [28, 88] width 17 height 17
click at [27, 85] on icon "Sidebar" at bounding box center [28, 88] width 15 height 11
click at [18, 21] on img "Sidebar" at bounding box center [29, 29] width 38 height 29
click at [153, 60] on span "Curated" at bounding box center [160, 60] width 40 height 15
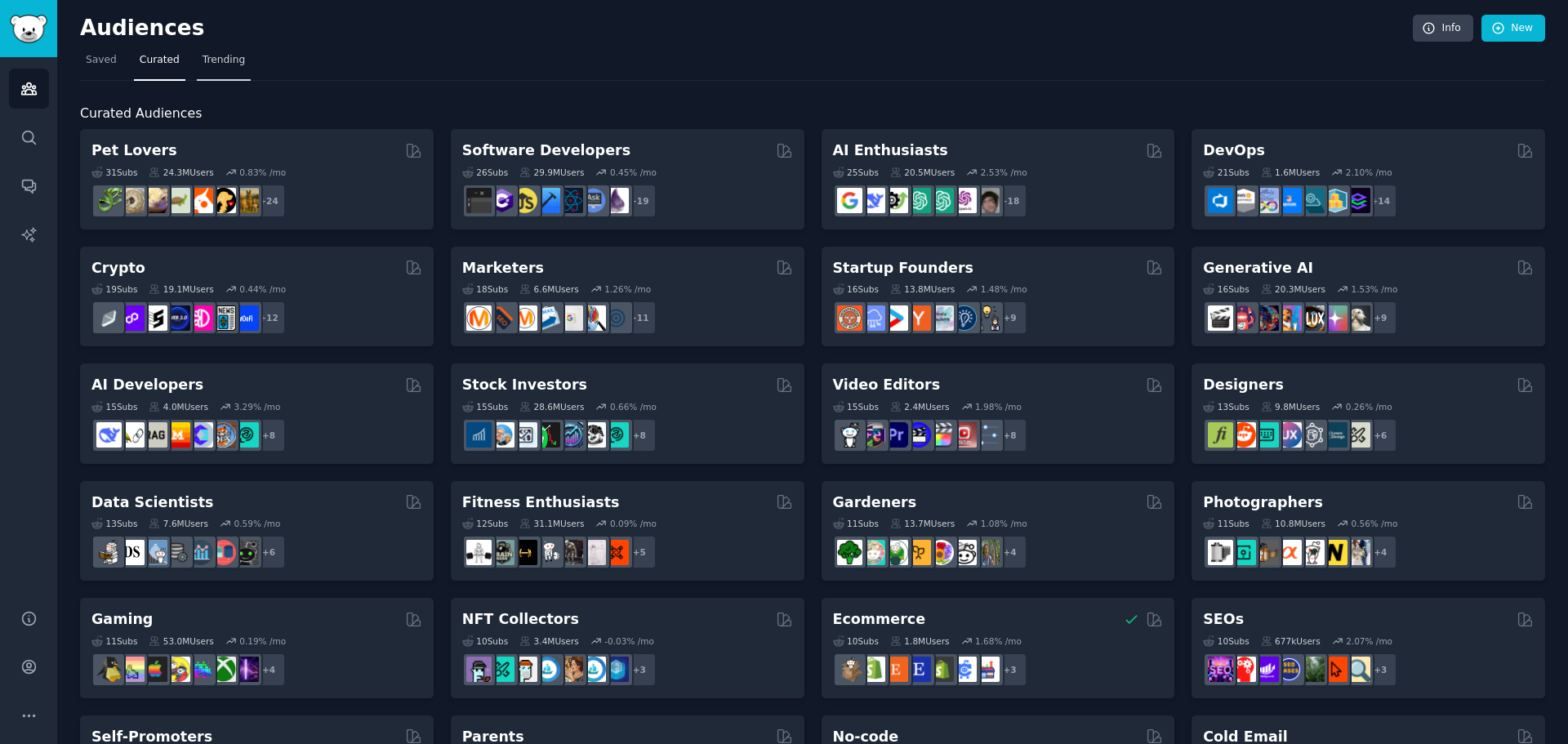
click at [203, 62] on span "Trending" at bounding box center [224, 60] width 42 height 15
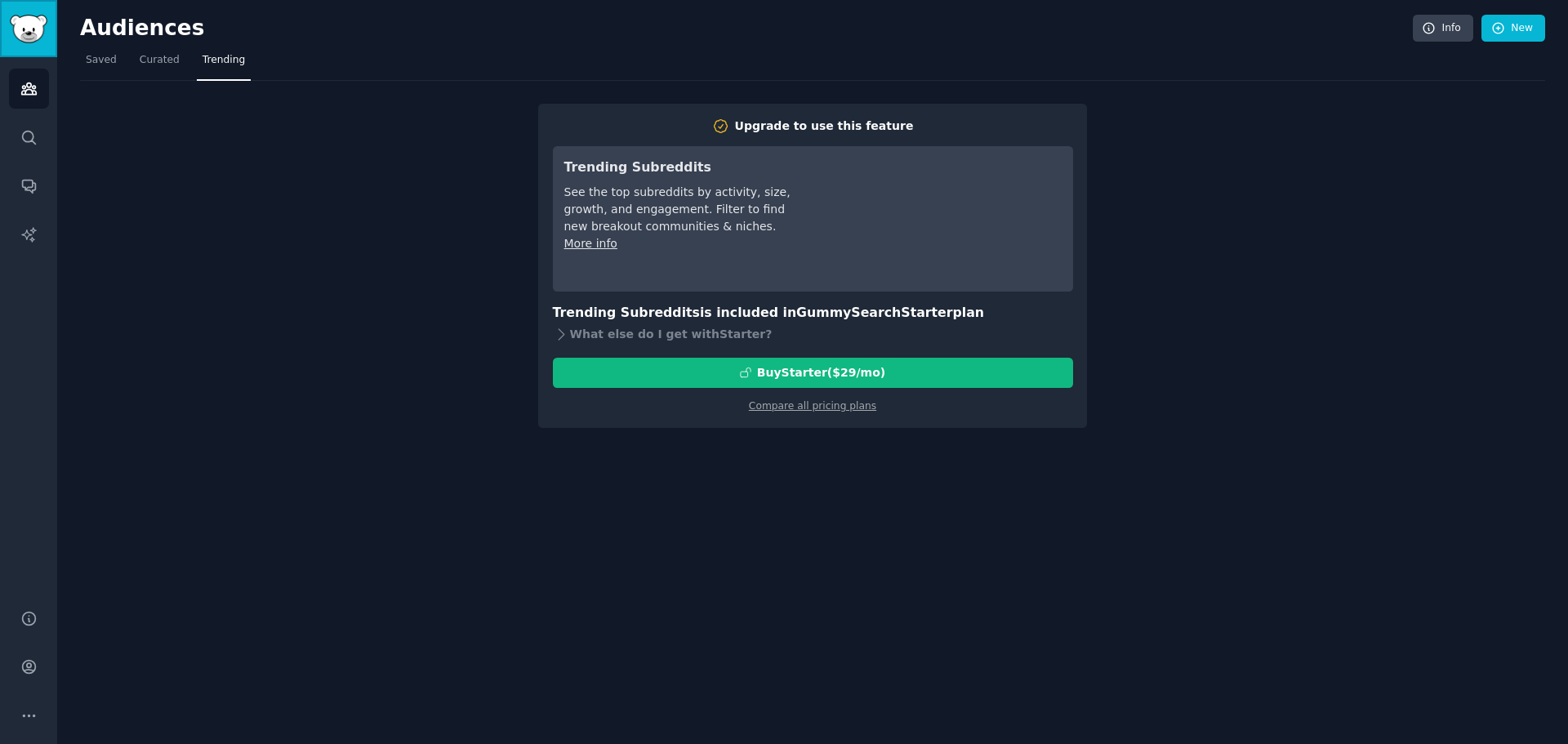
click at [29, 38] on img "Sidebar" at bounding box center [29, 29] width 38 height 29
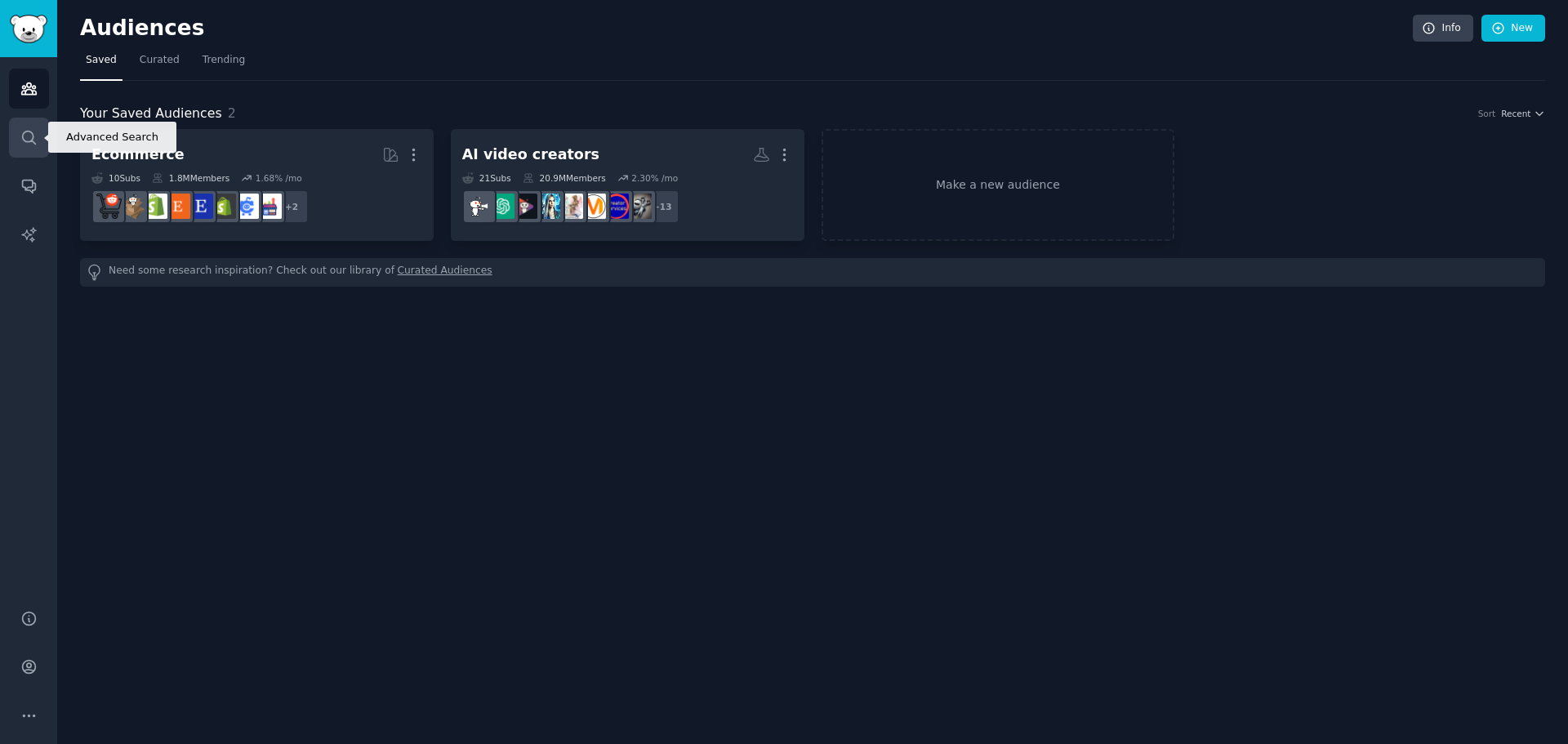
click at [25, 140] on icon "Sidebar" at bounding box center [28, 137] width 17 height 17
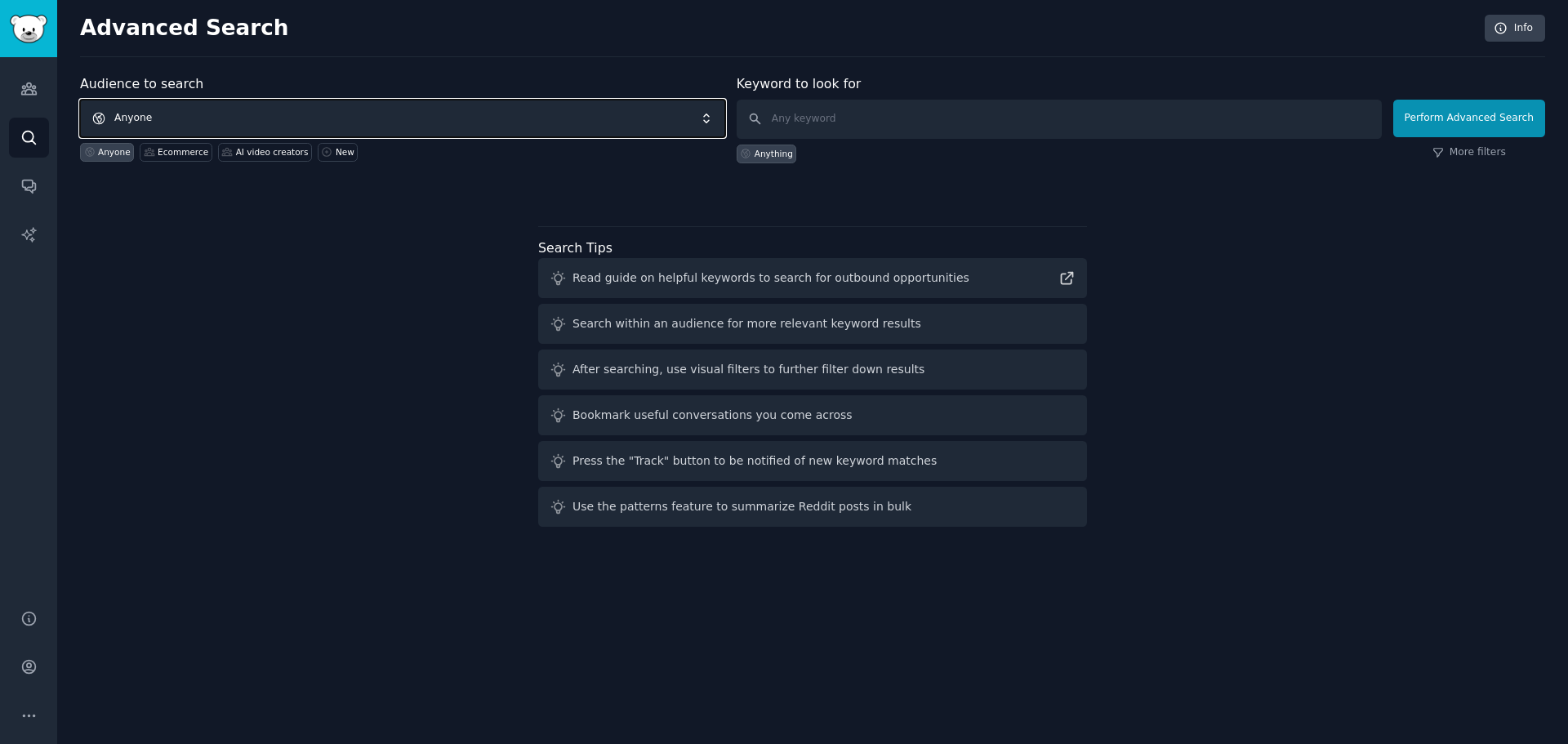
click at [143, 118] on span "Anyone" at bounding box center [402, 119] width 645 height 38
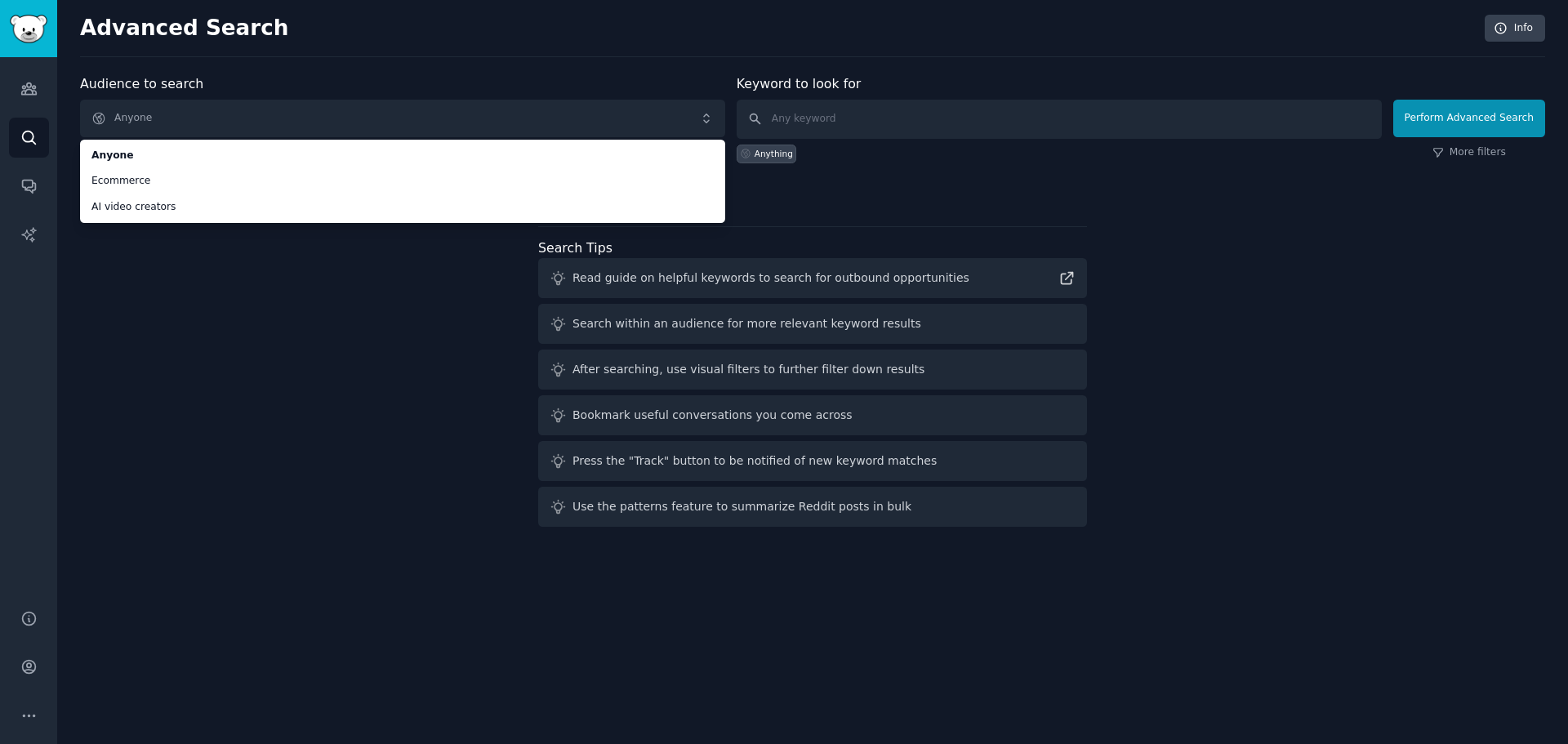
drag, startPoint x: 211, startPoint y: 362, endPoint x: 69, endPoint y: 148, distance: 256.9
click at [209, 356] on div "Audience to search Anyone Anyone Ecommerce AI video creators Anyone Ecommerce A…" at bounding box center [812, 303] width 1465 height 459
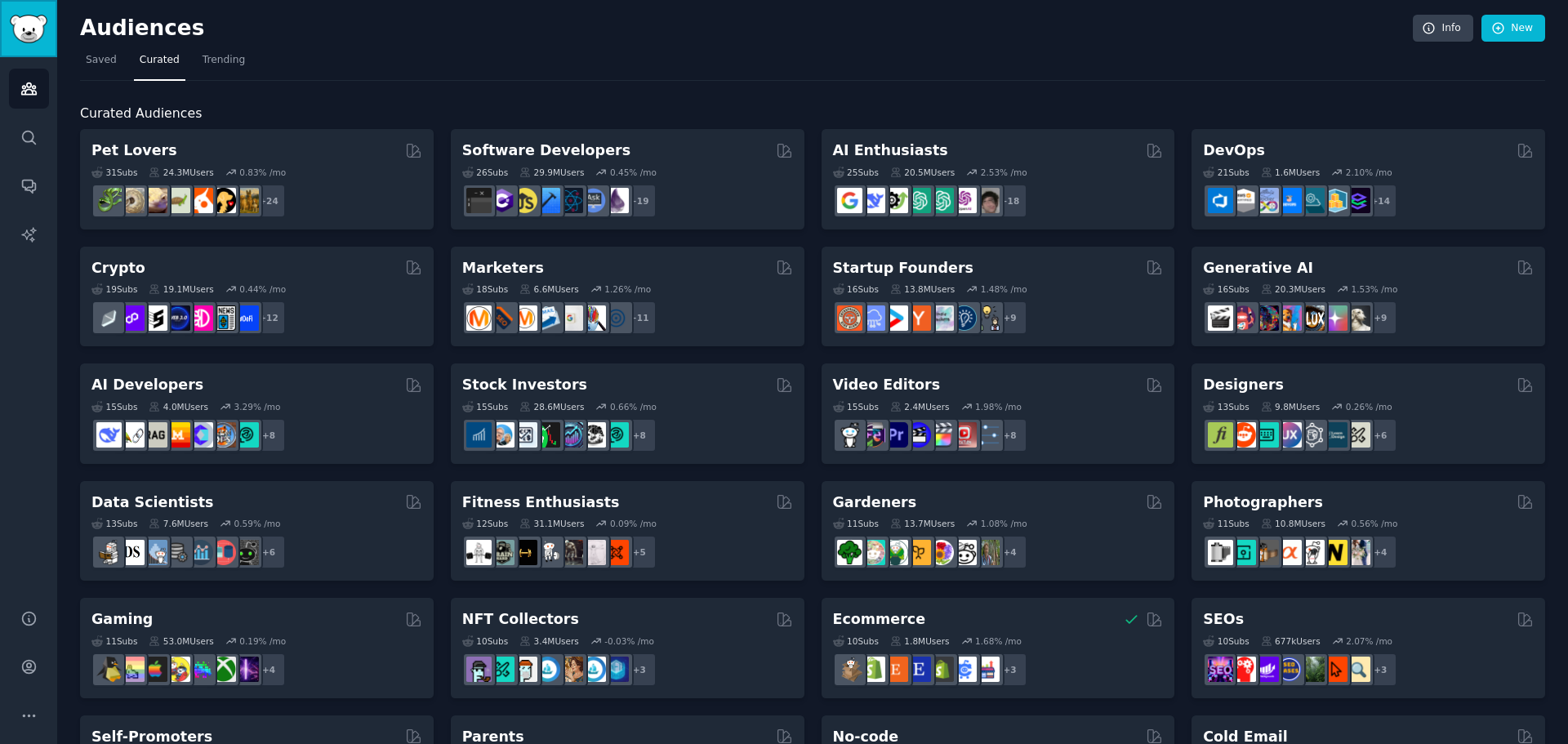
click at [26, 34] on img "Sidebar" at bounding box center [29, 29] width 38 height 29
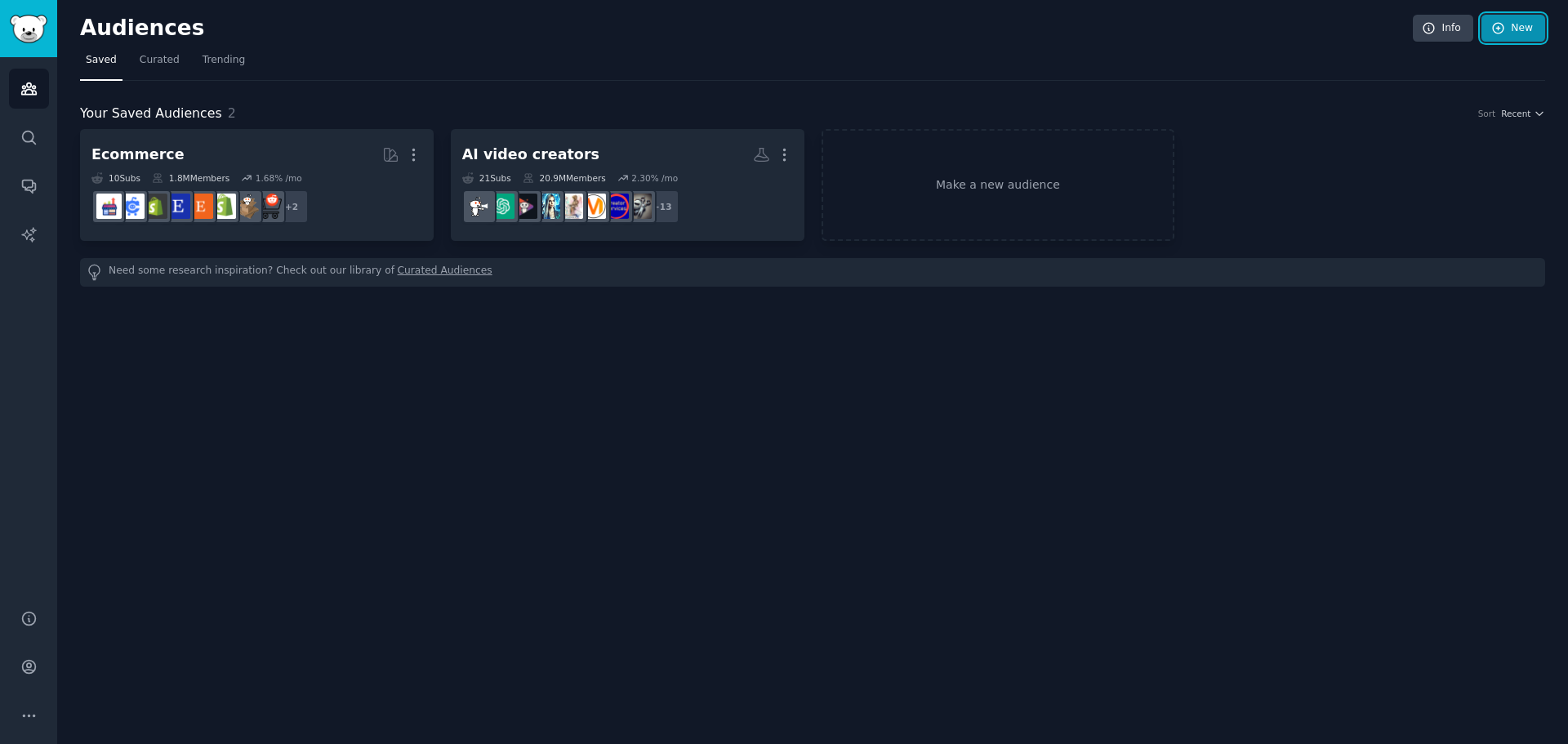
click at [1506, 38] on link "New" at bounding box center [1514, 29] width 64 height 28
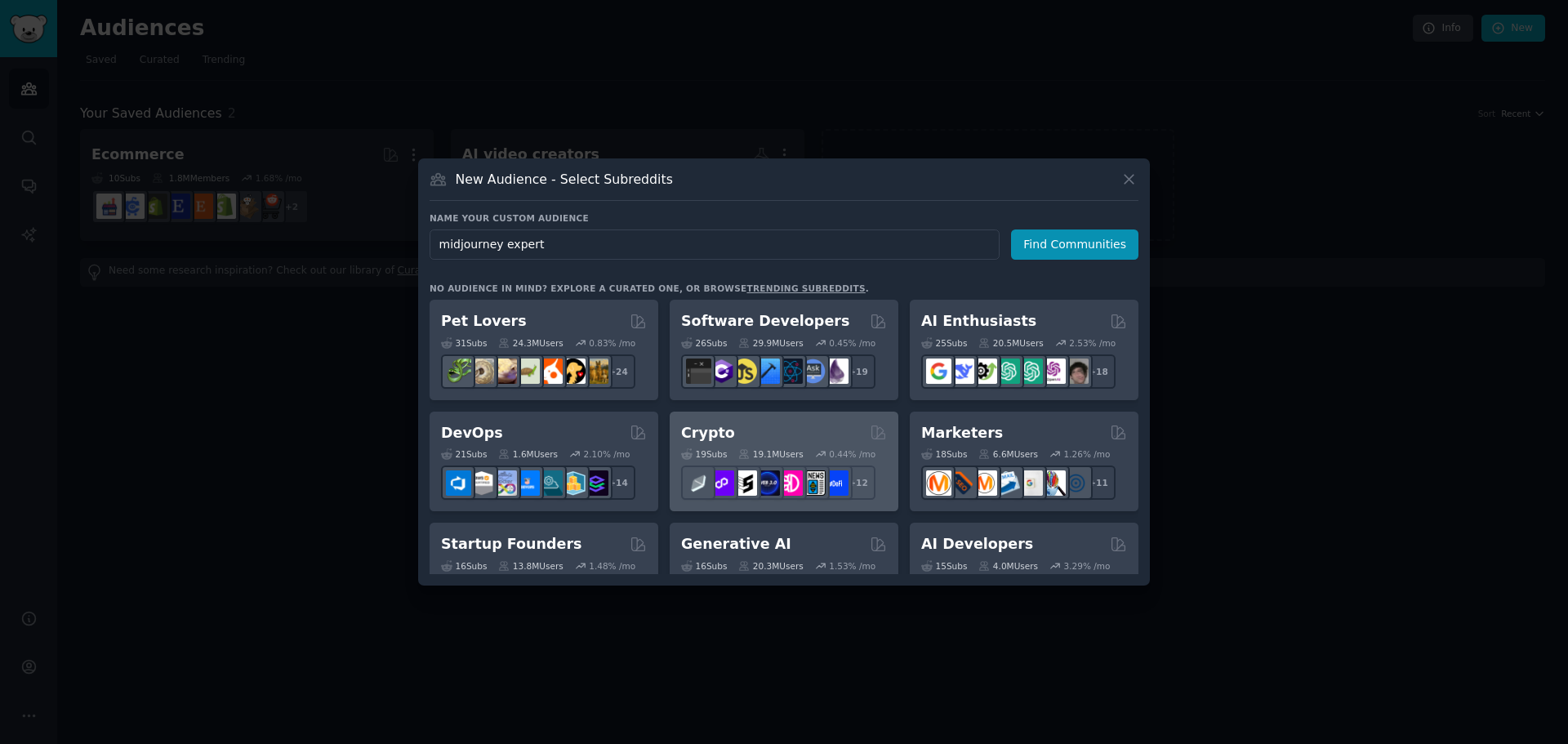
type input "midjourney experts"
click button "Find Communities" at bounding box center [1074, 245] width 127 height 30
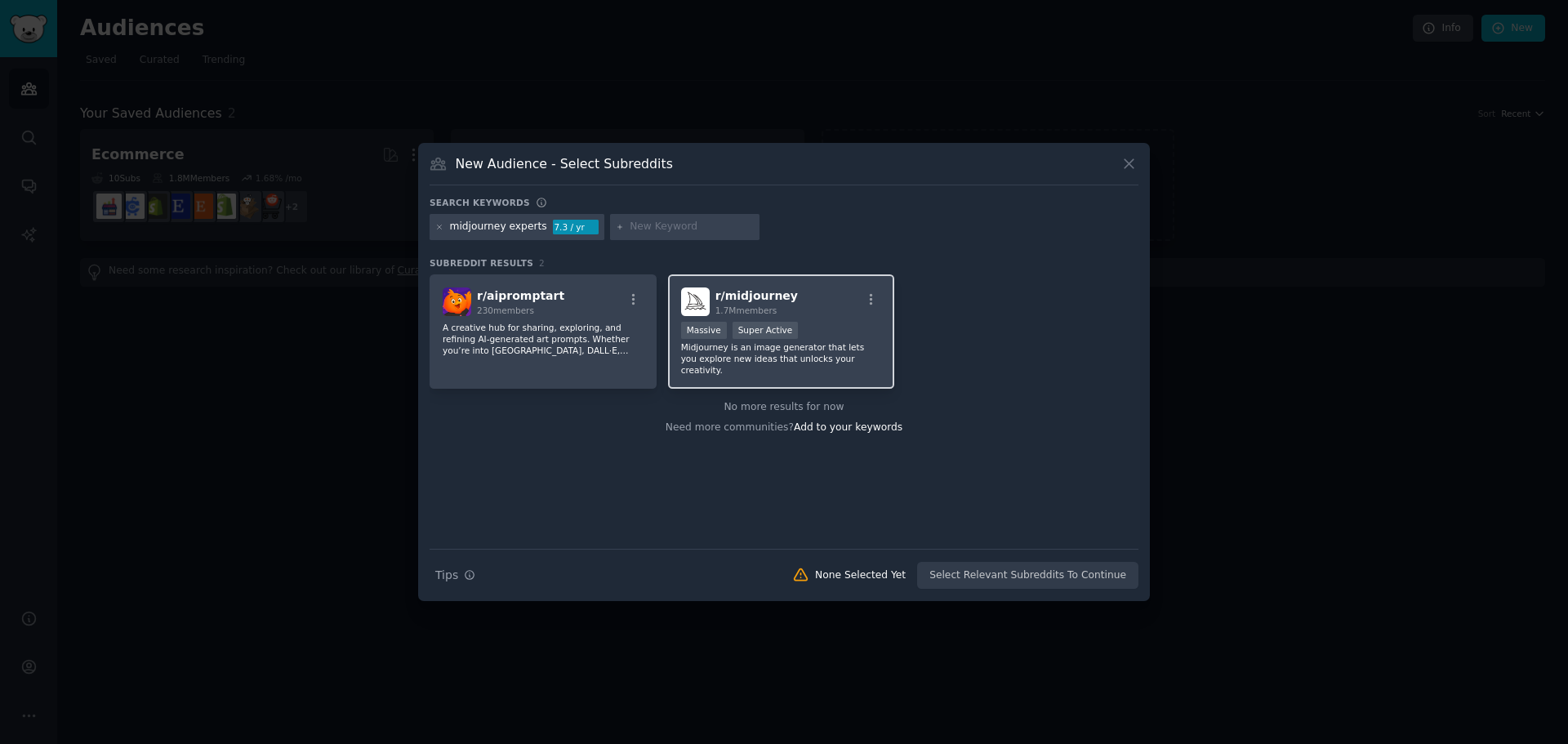
click at [831, 304] on div "r/ midjourney 1.7M members" at bounding box center [781, 301] width 201 height 29
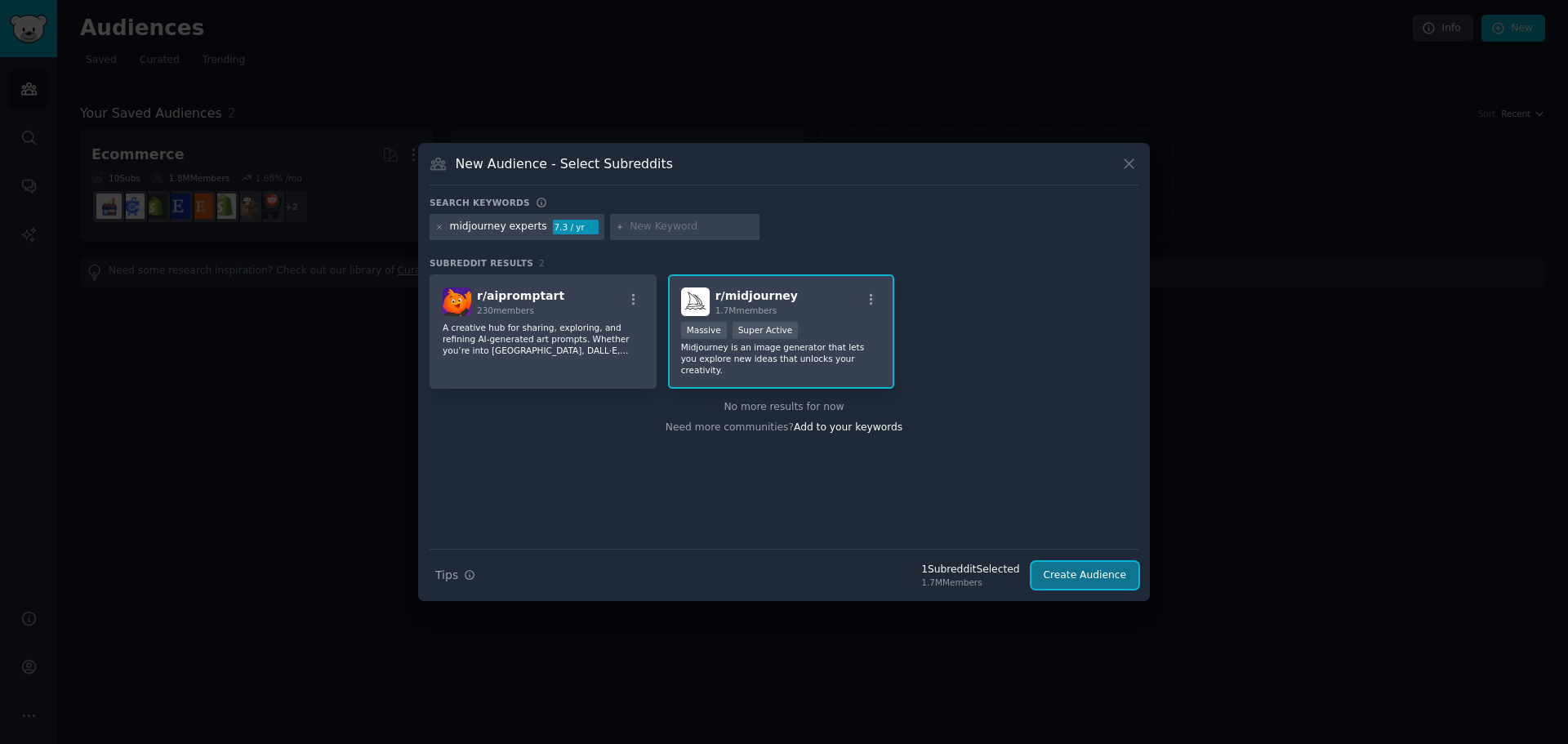
click at [1103, 583] on button "Create Audience" at bounding box center [1086, 576] width 108 height 28
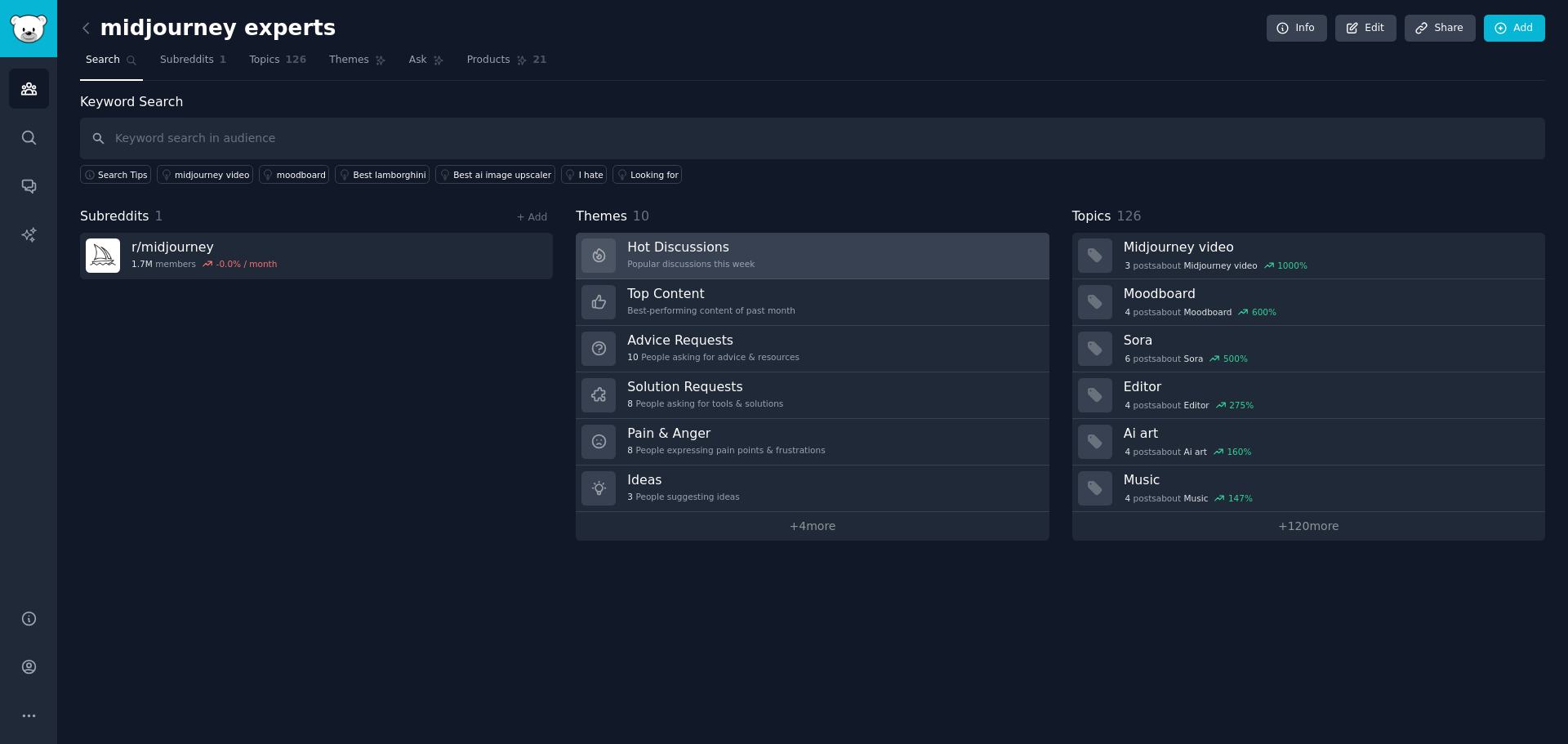
click at [695, 271] on div "Hot Discussions Popular discussions this week" at bounding box center [690, 255] width 127 height 34
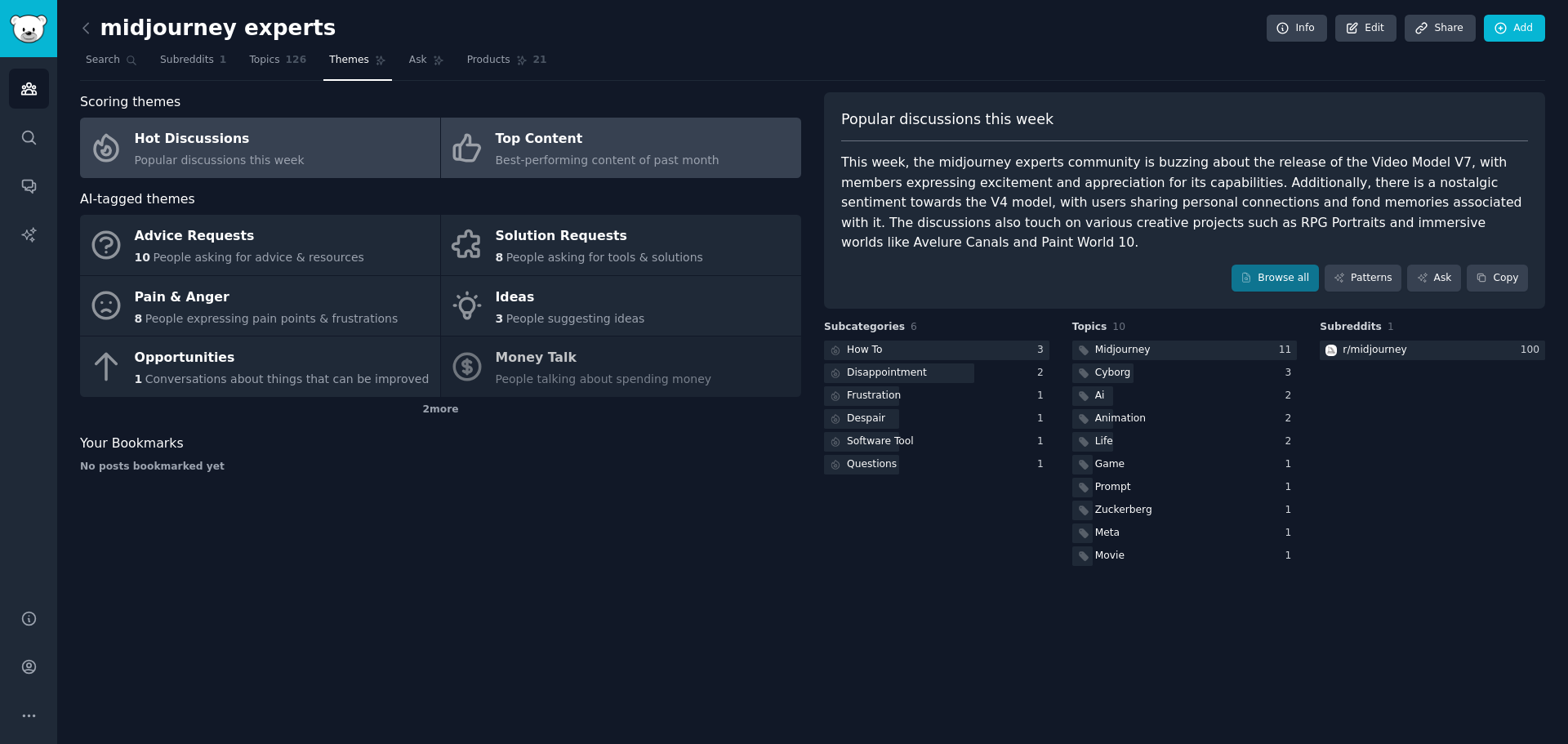
click at [572, 151] on div "Top Content" at bounding box center [608, 140] width 224 height 26
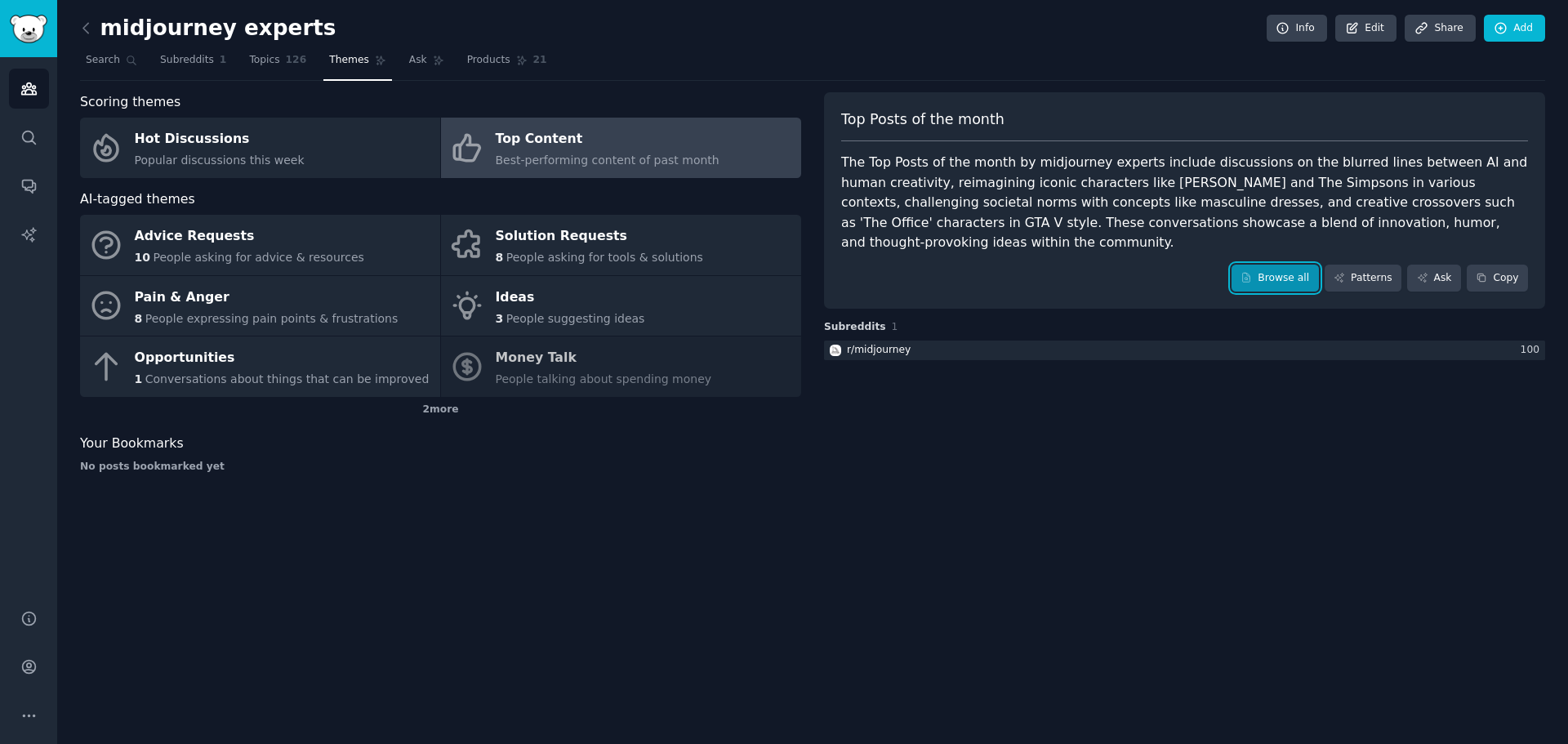
click at [1281, 265] on link "Browse all" at bounding box center [1275, 279] width 87 height 28
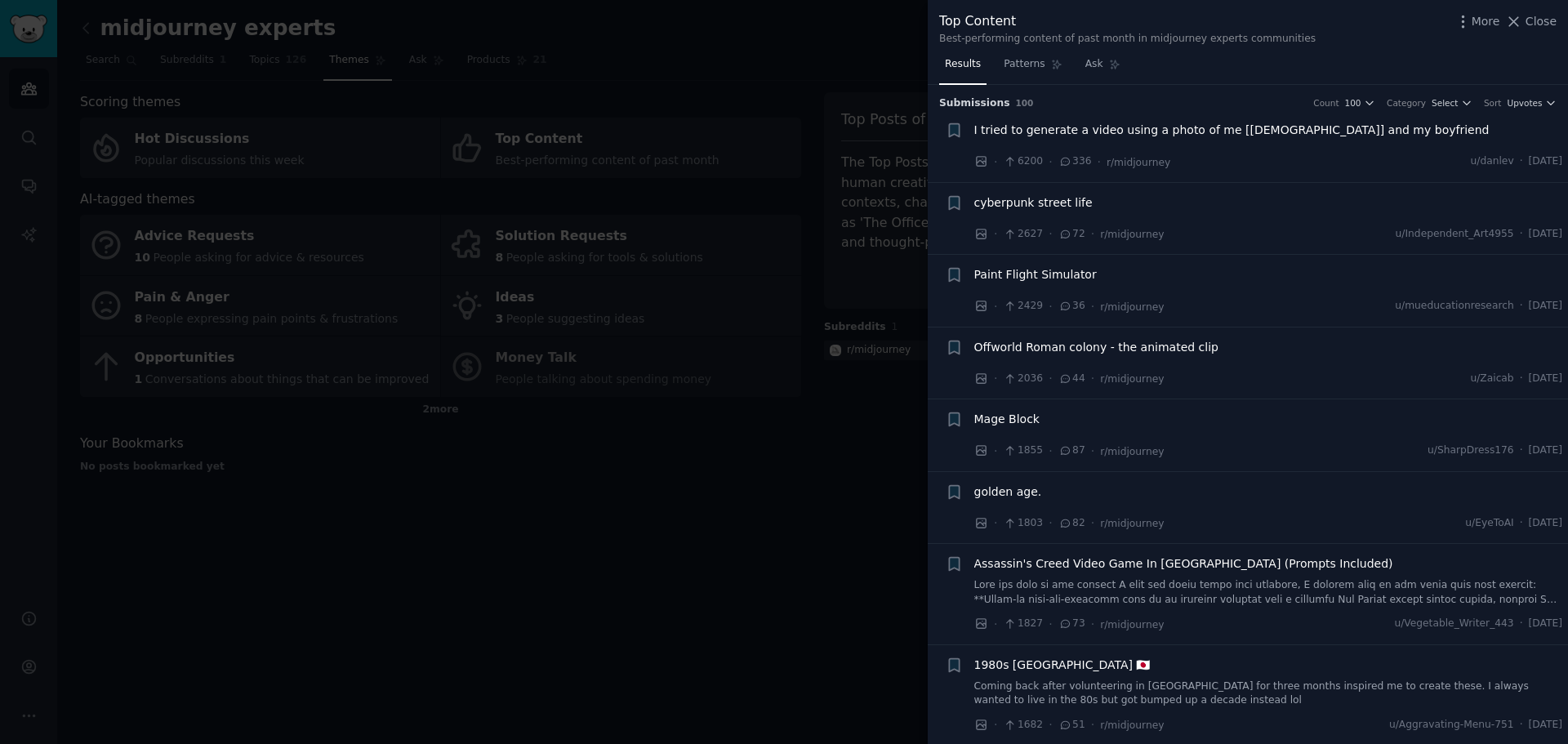
click at [782, 584] on div at bounding box center [784, 372] width 1568 height 744
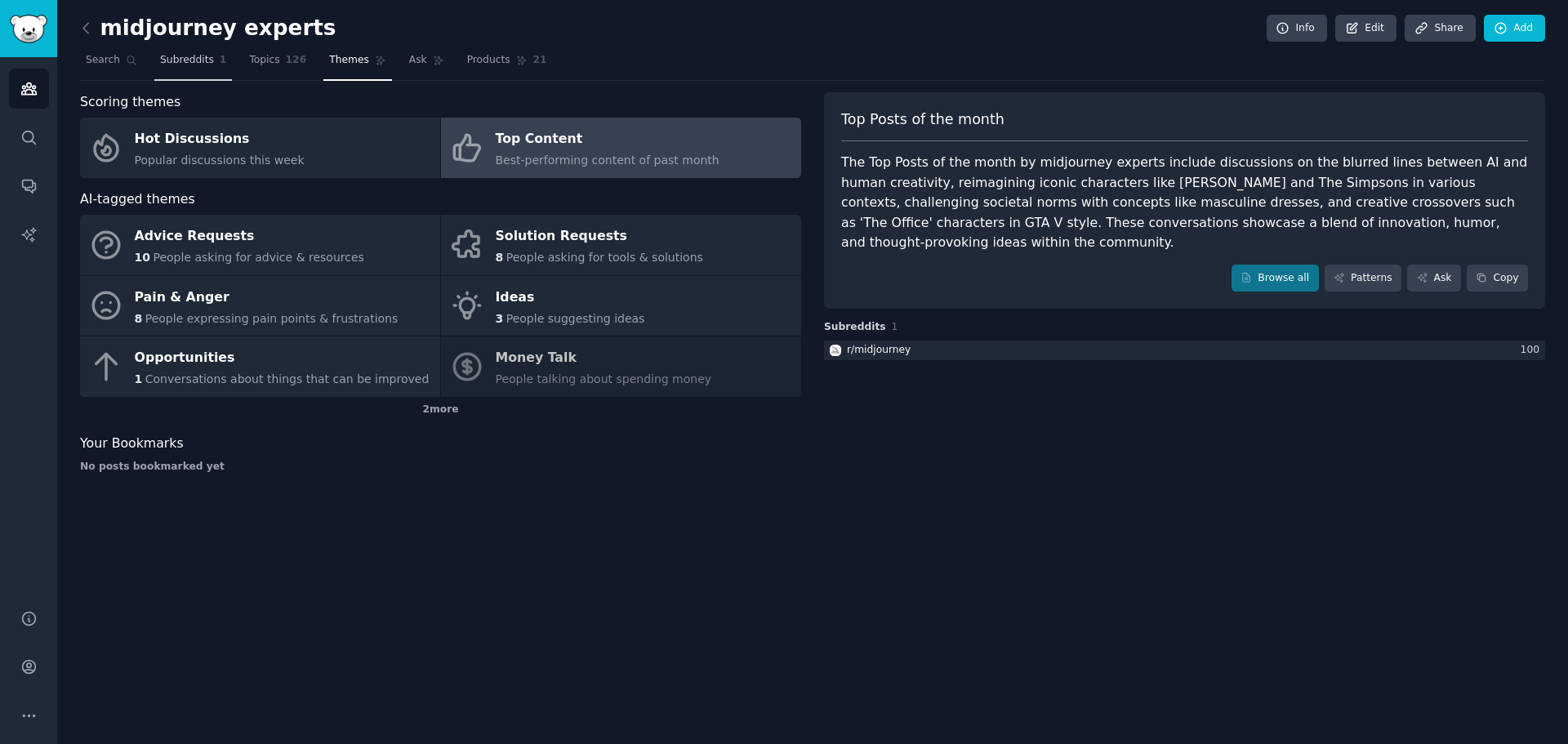
click at [174, 55] on span "Subreddits" at bounding box center [187, 60] width 54 height 15
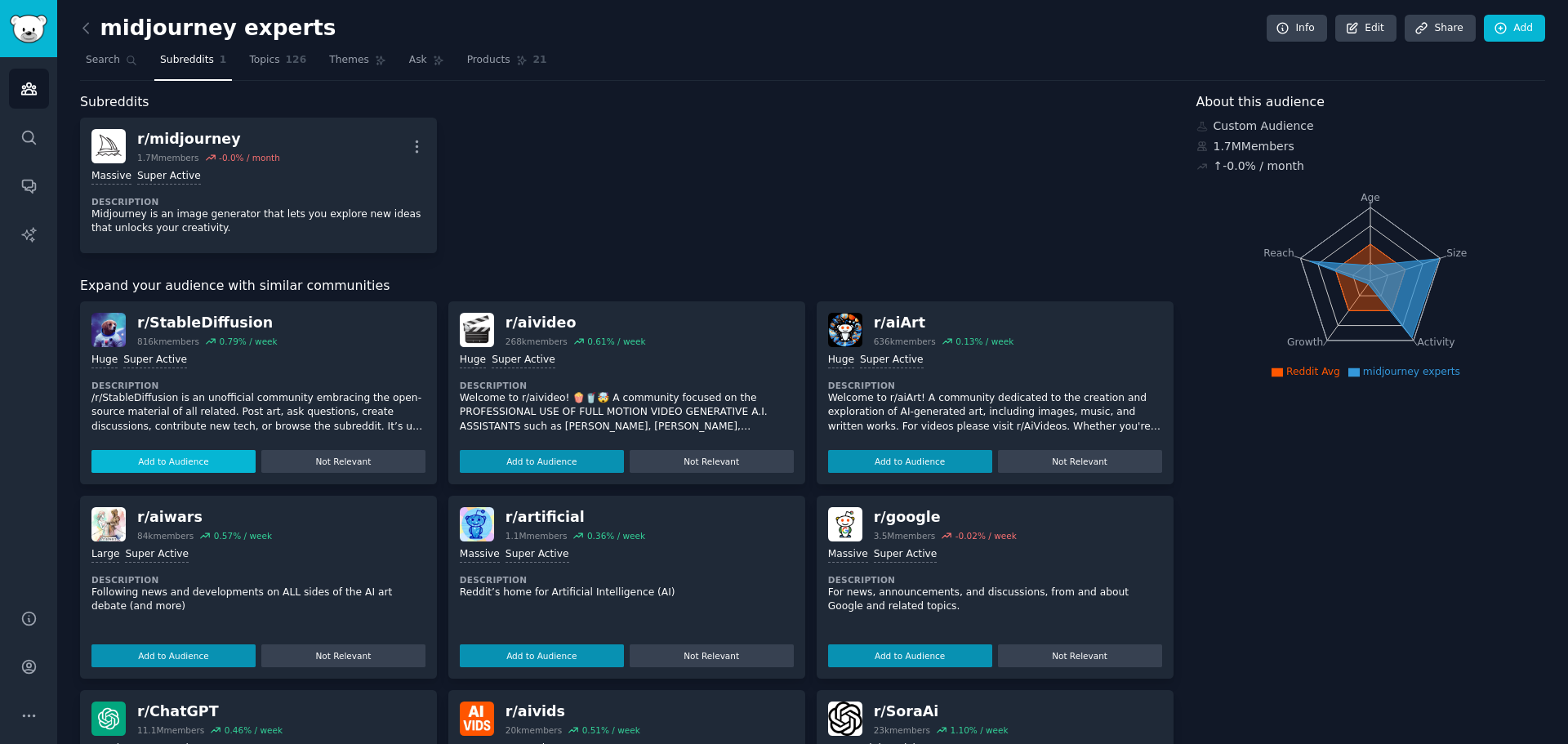
click at [158, 456] on button "Add to Audience" at bounding box center [173, 461] width 164 height 23
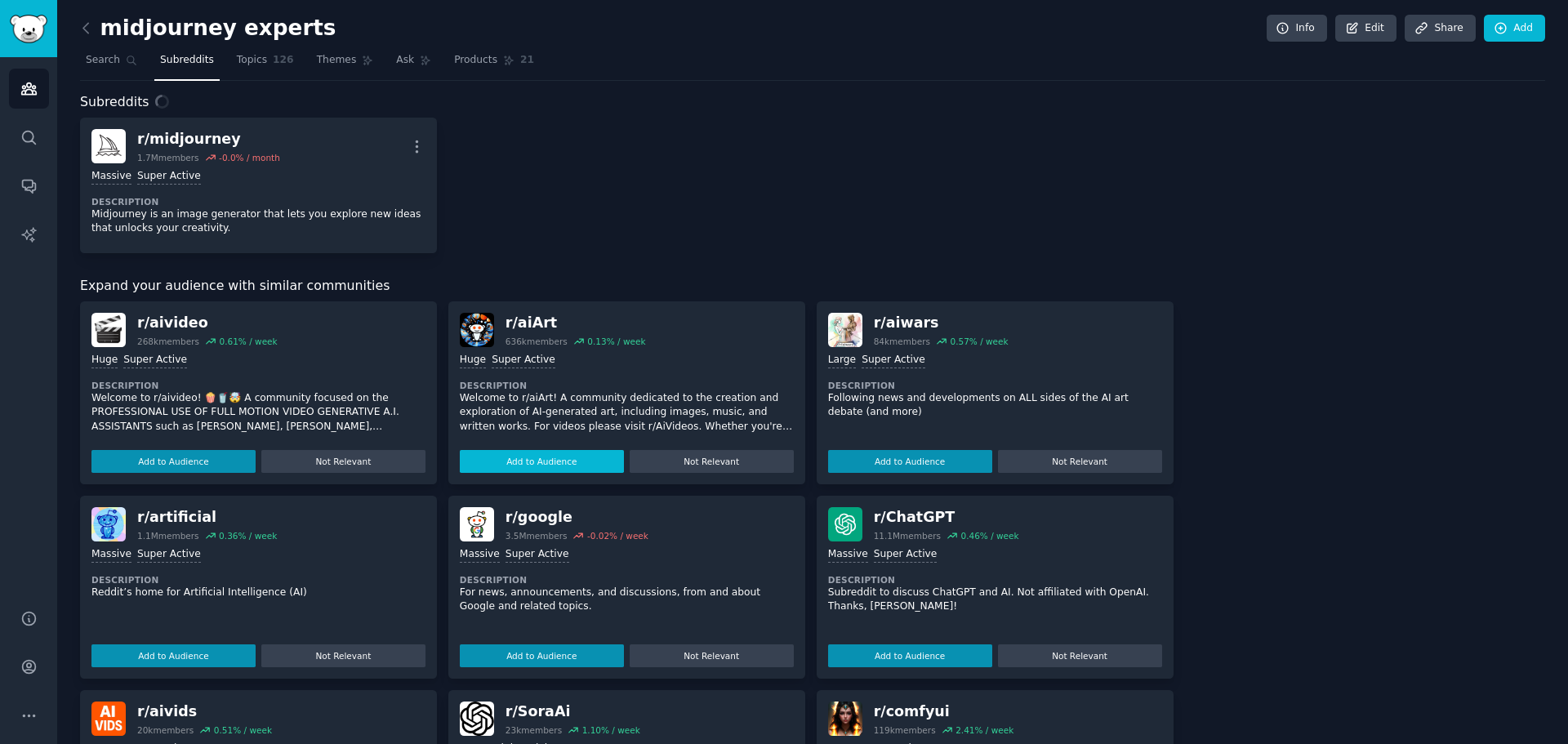
click at [466, 457] on div "Huge Super Active Description Welcome to r/aiArt! A community dedicated to the …" at bounding box center [627, 410] width 334 height 126
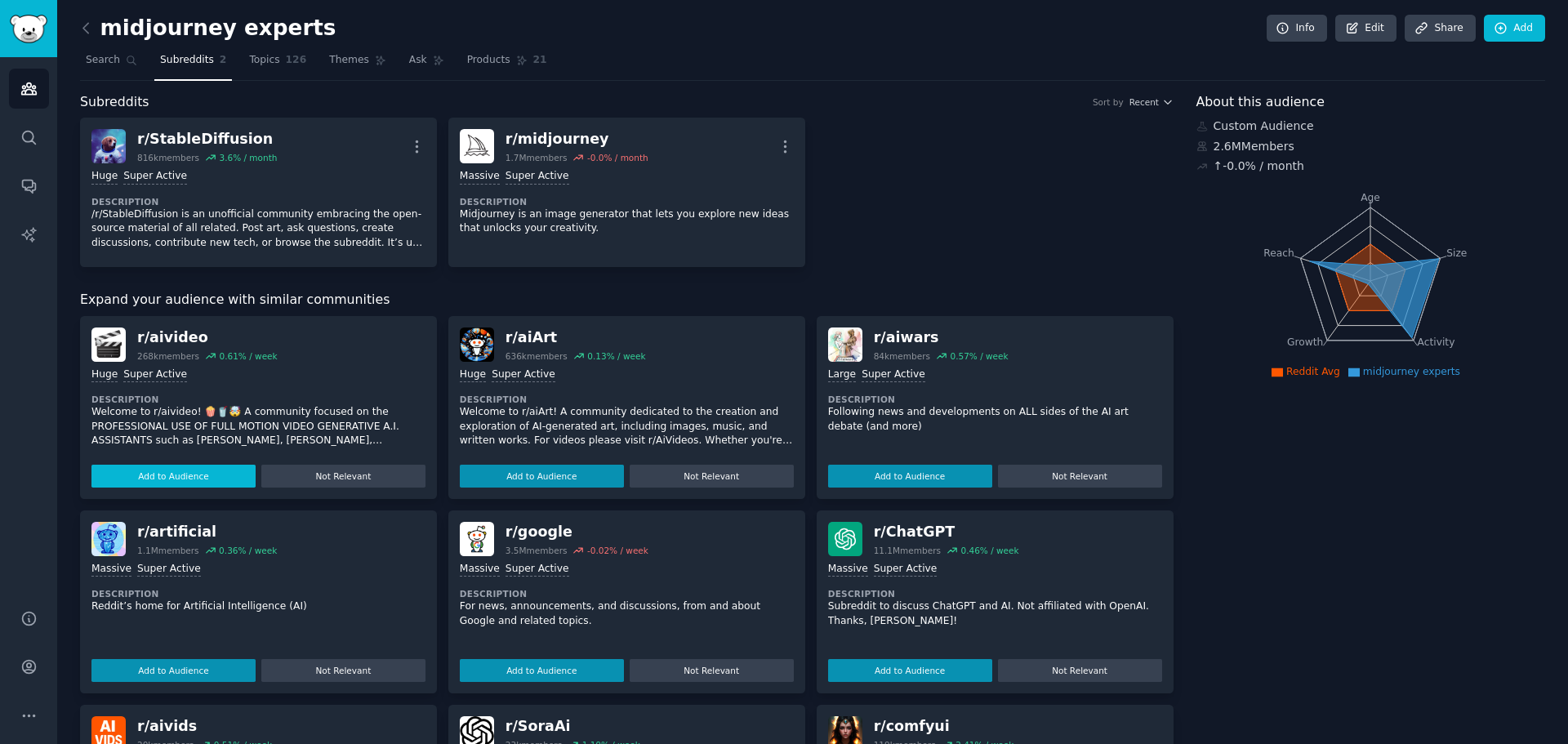
click at [214, 484] on button "Add to Audience" at bounding box center [173, 476] width 164 height 23
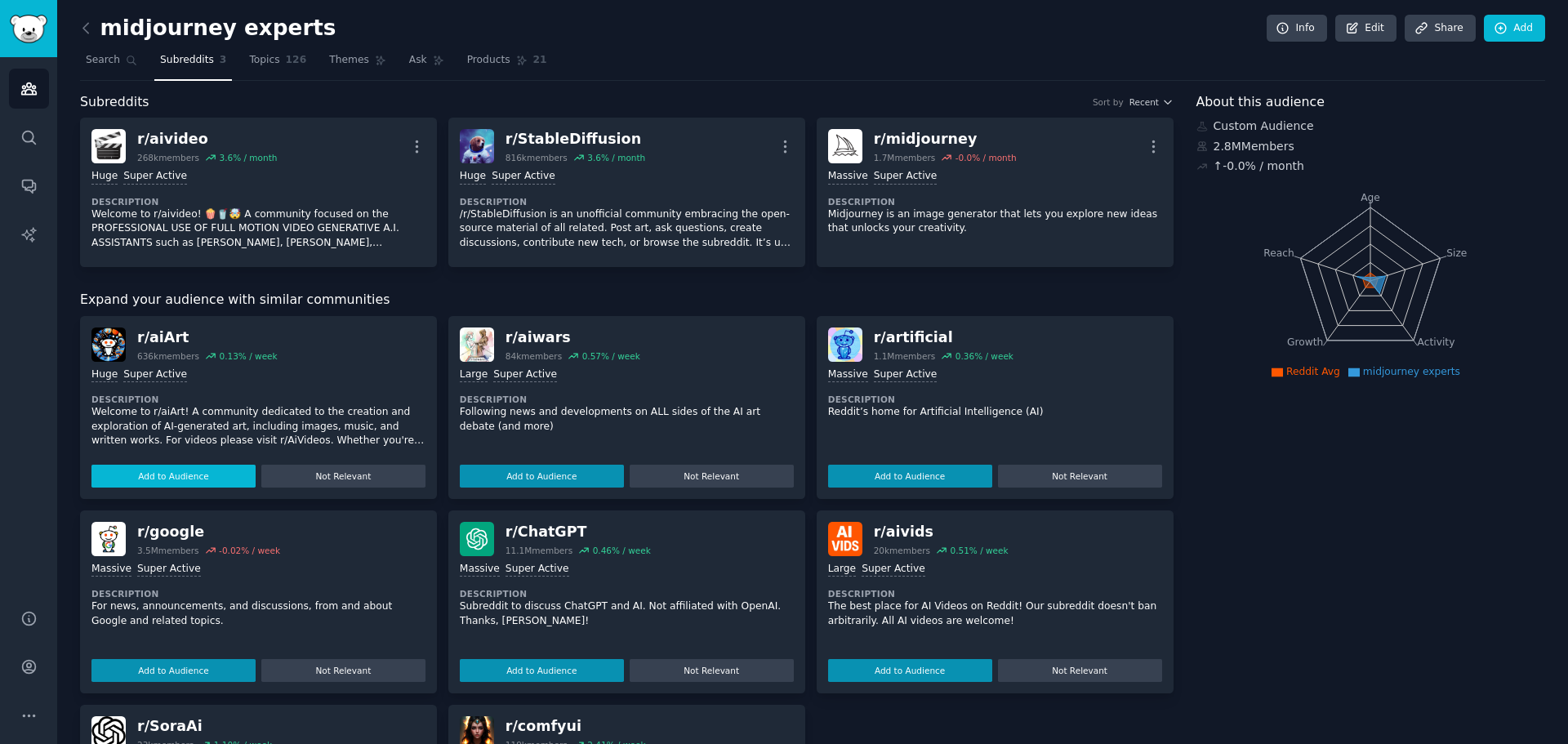
click at [193, 470] on button "Add to Audience" at bounding box center [173, 476] width 164 height 23
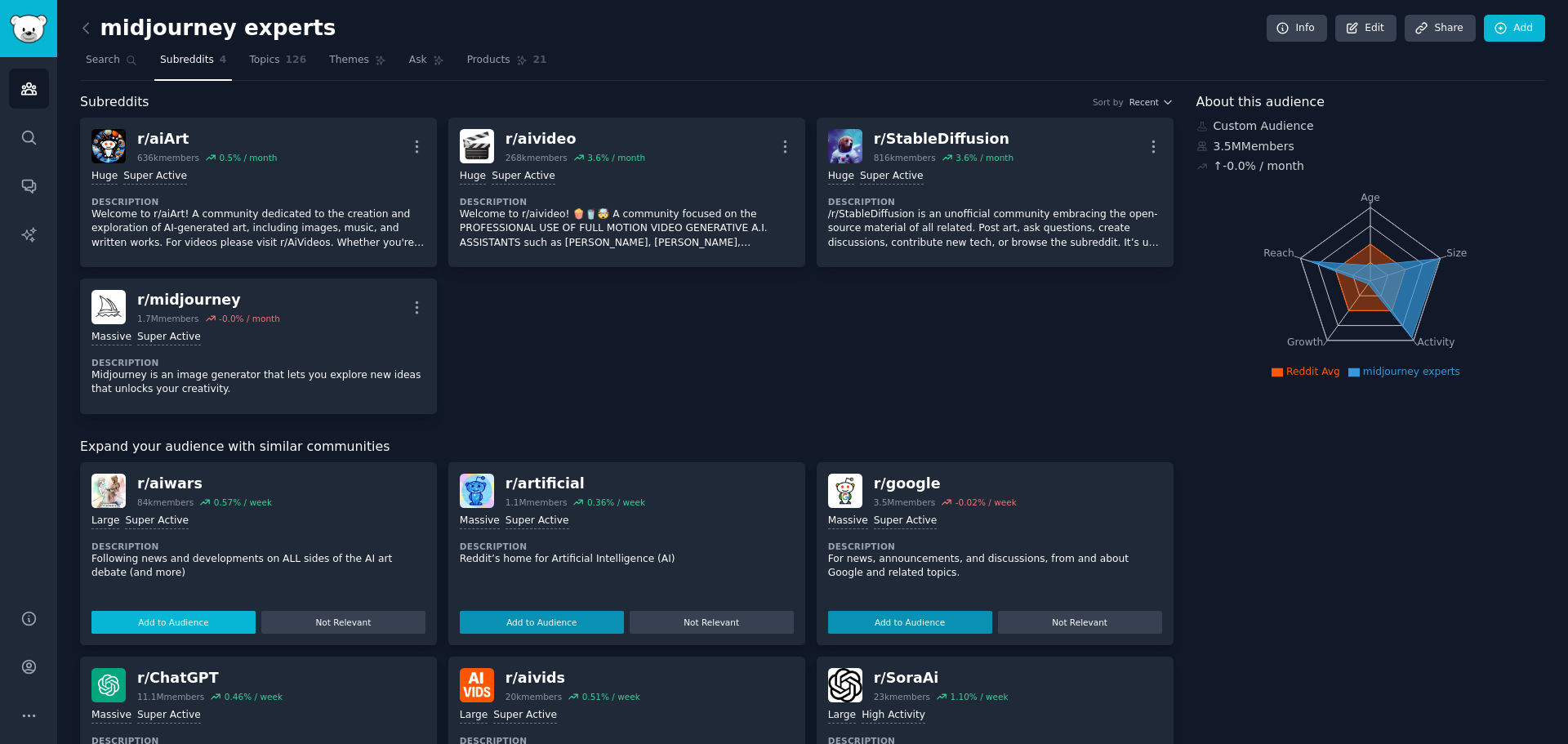
click at [168, 628] on button "Add to Audience" at bounding box center [173, 622] width 164 height 23
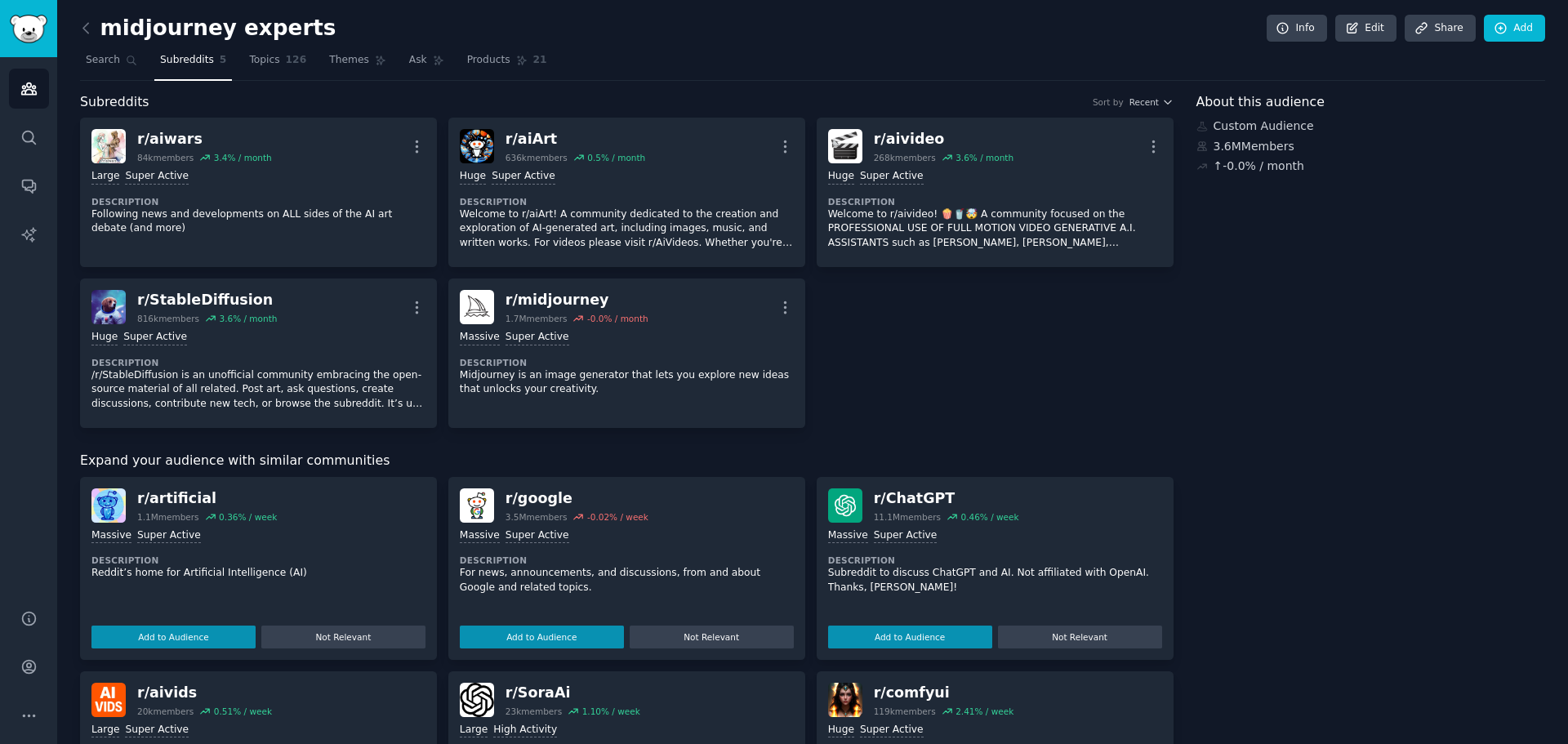
click at [168, 628] on button "Add to Audience" at bounding box center [173, 637] width 164 height 23
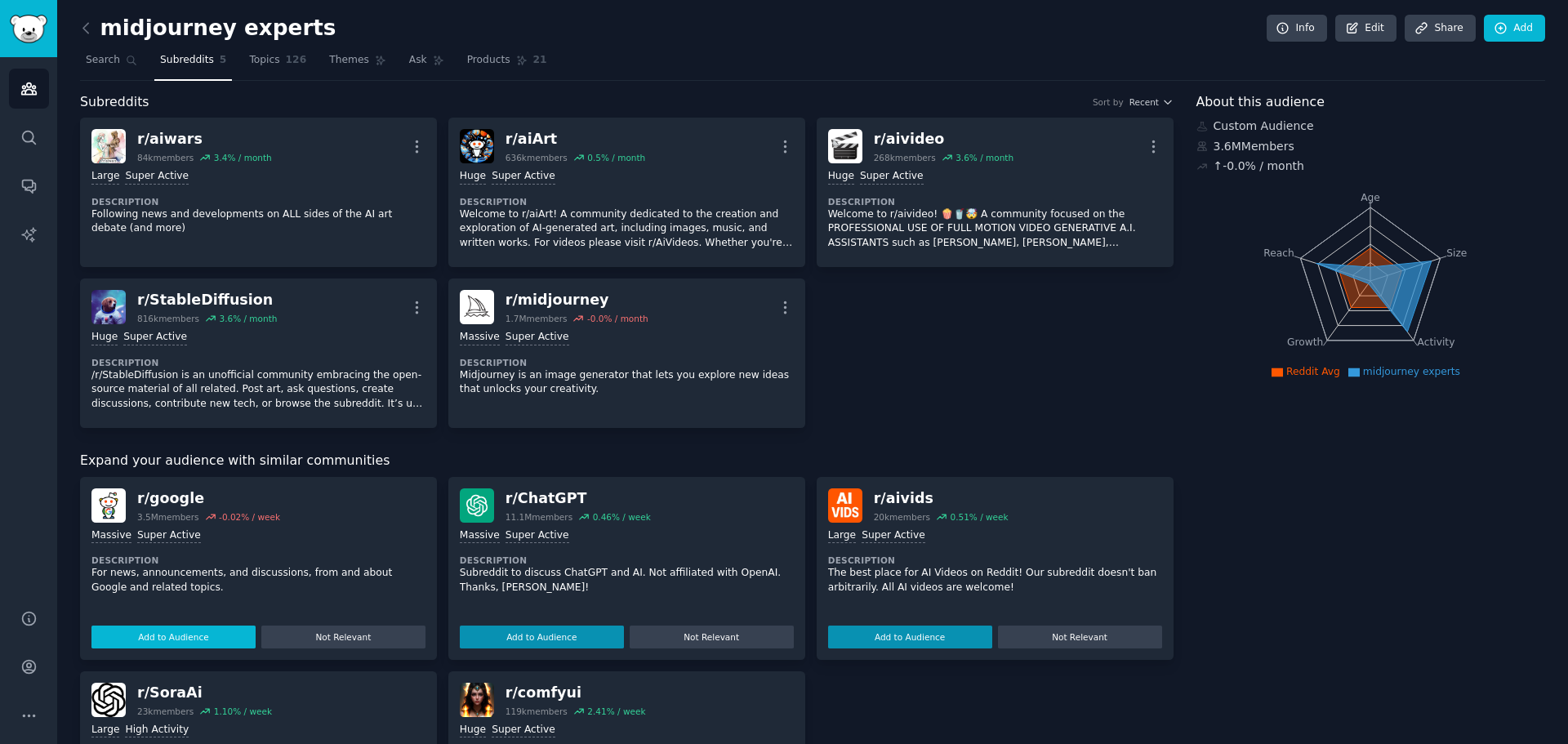
click at [168, 635] on button "Add to Audience" at bounding box center [173, 637] width 164 height 23
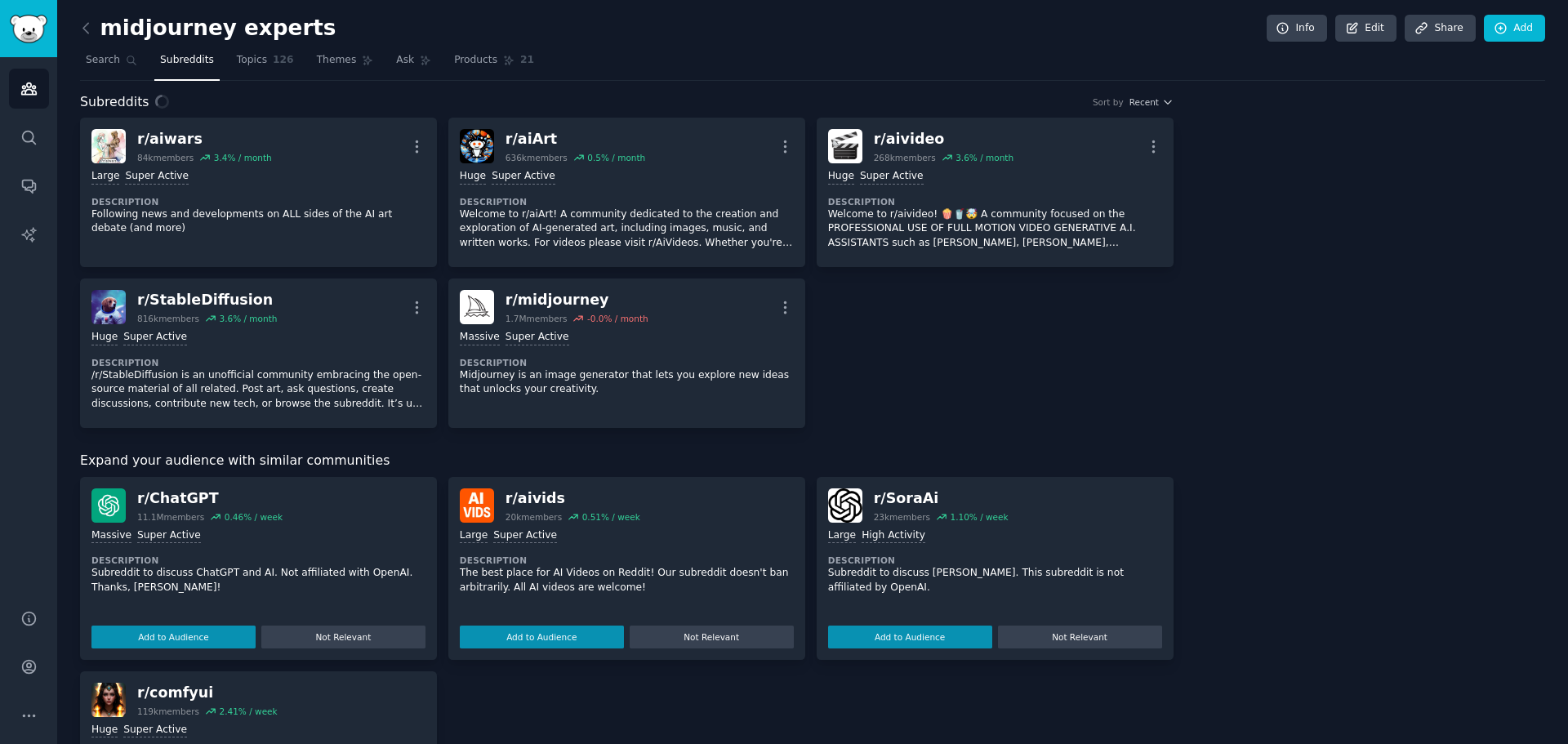
click at [168, 635] on div "r/ ChatGPT 11.1M members 0.46 % / week Massive Super Active Description Subredd…" at bounding box center [258, 568] width 357 height 183
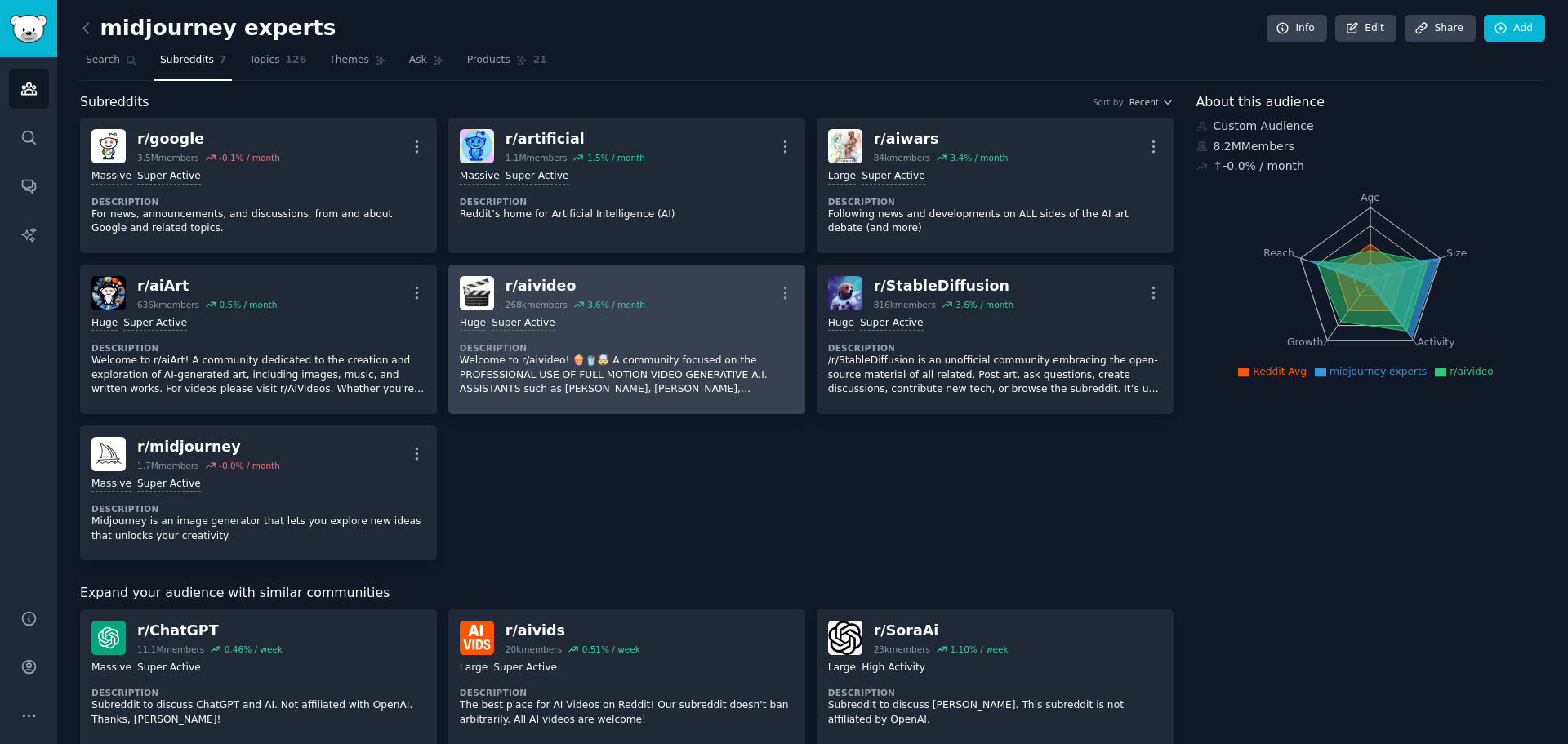
click at [673, 346] on dt "Description" at bounding box center [627, 347] width 334 height 11
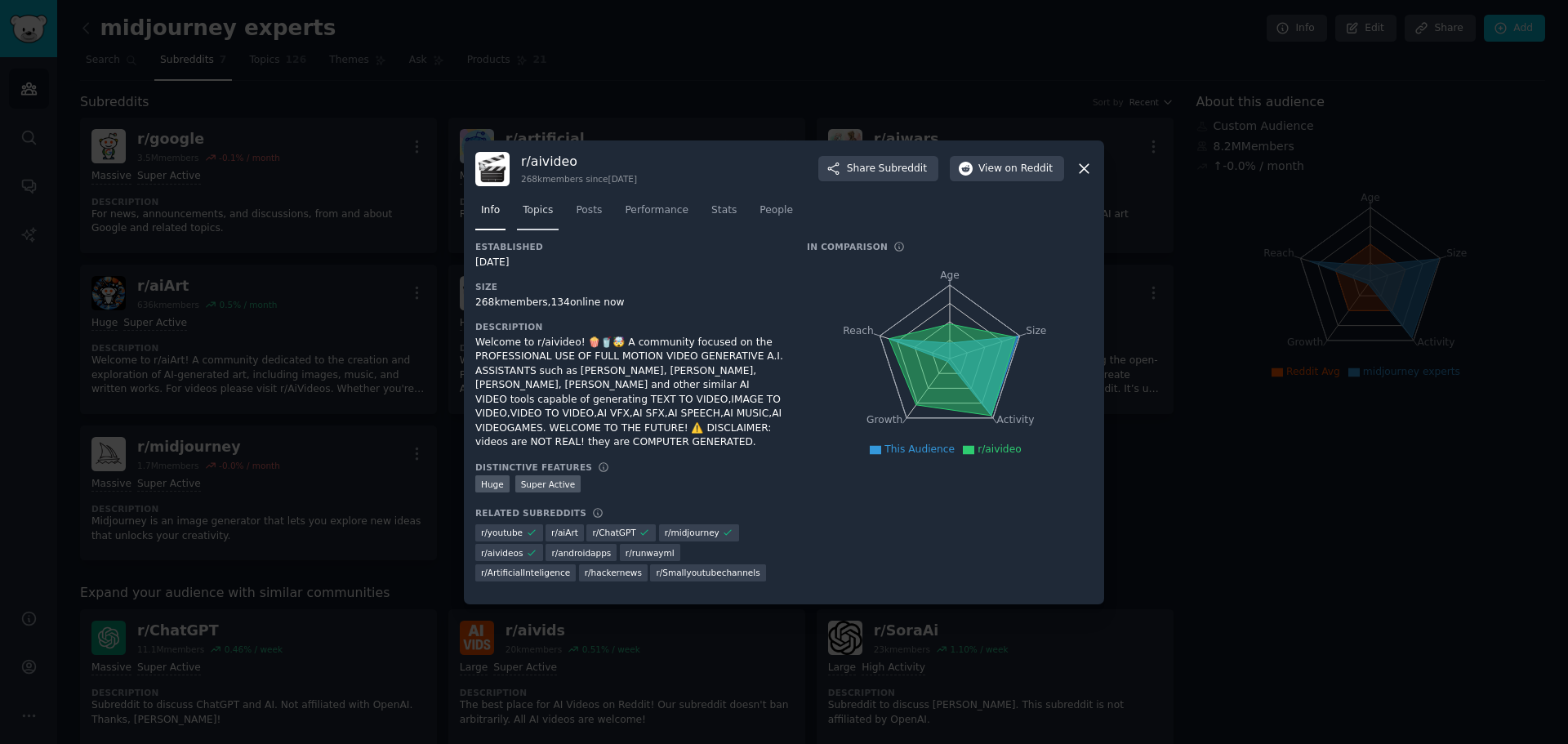
click at [531, 218] on span "Topics" at bounding box center [538, 210] width 30 height 15
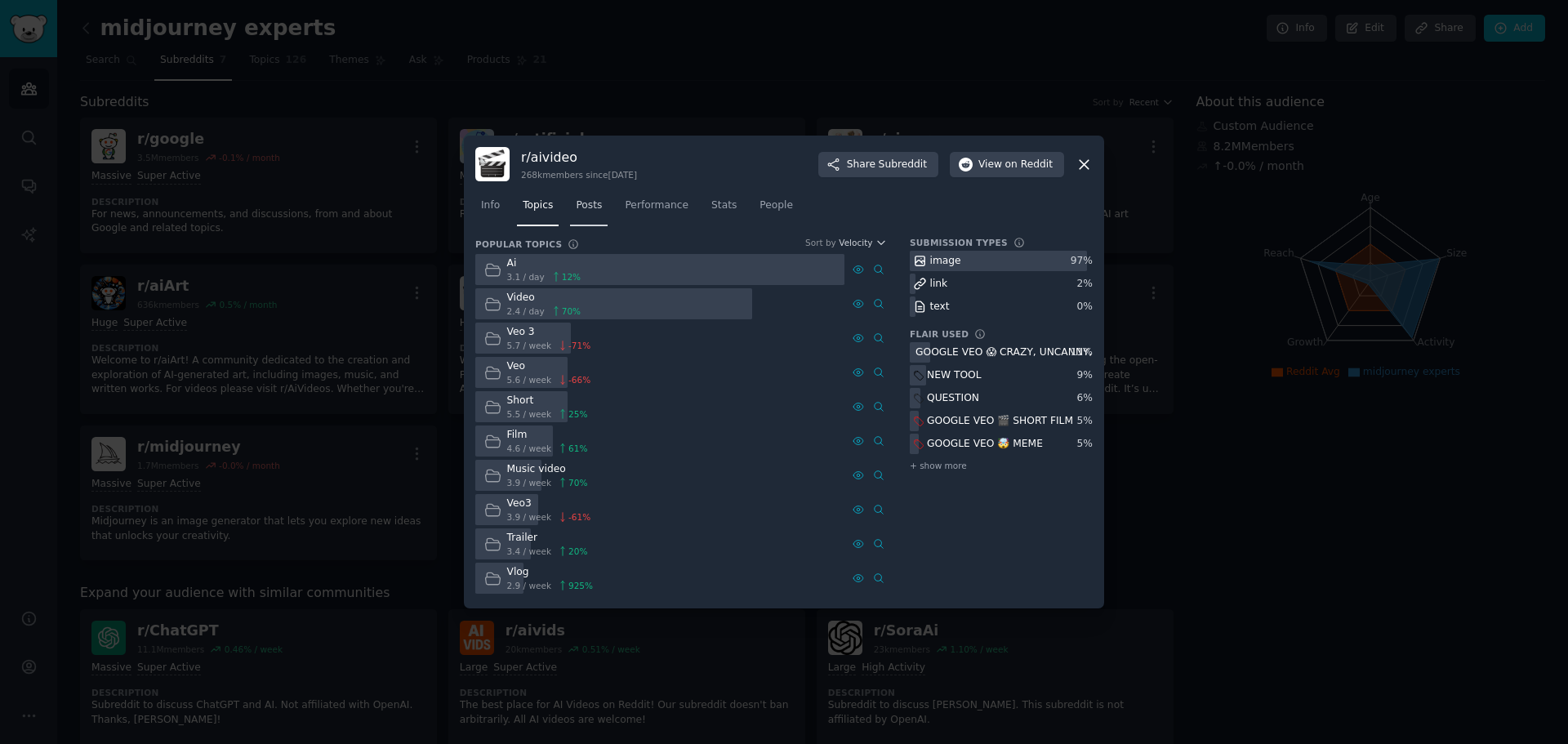
click at [594, 206] on span "Posts" at bounding box center [589, 205] width 26 height 15
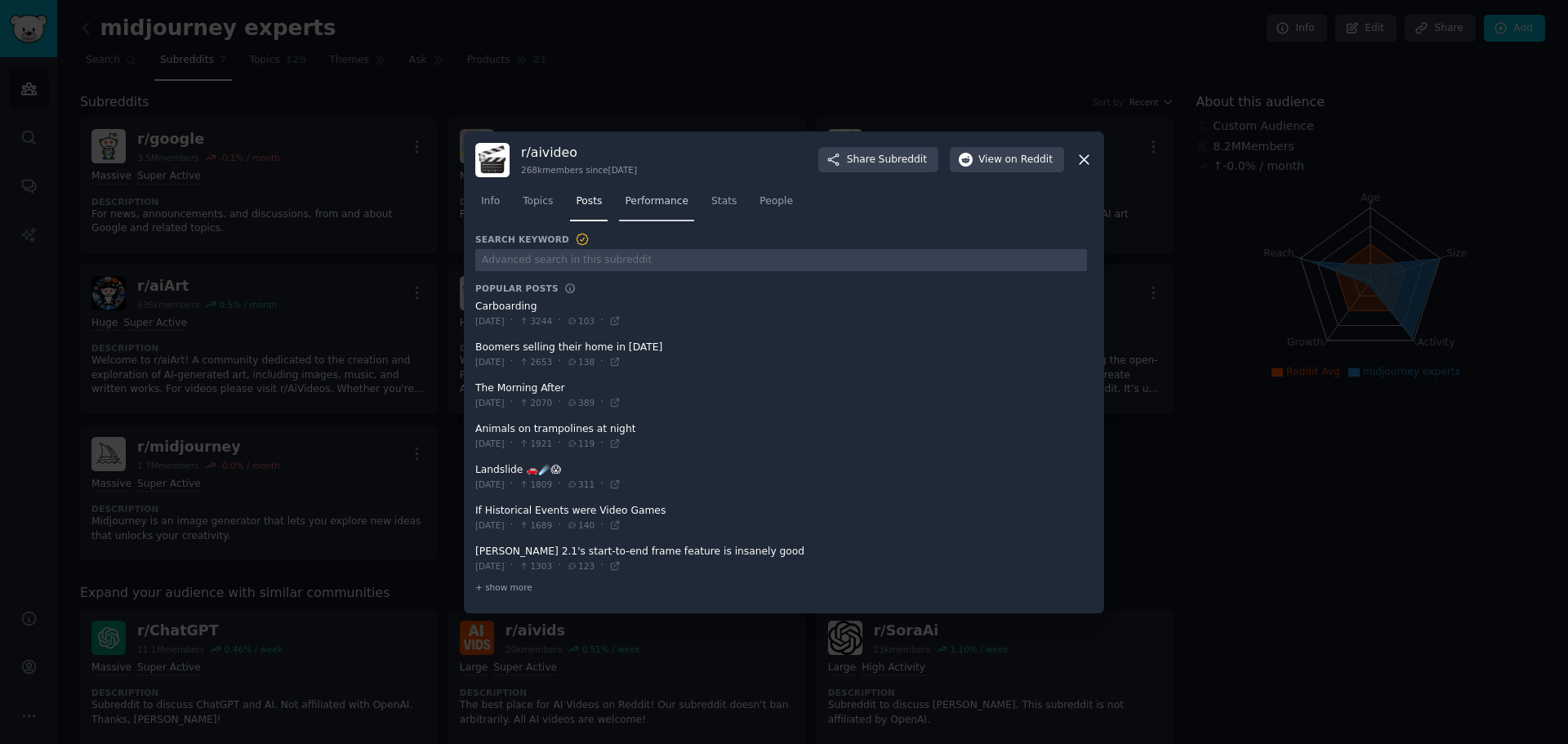
click at [630, 209] on link "Performance" at bounding box center [656, 205] width 75 height 33
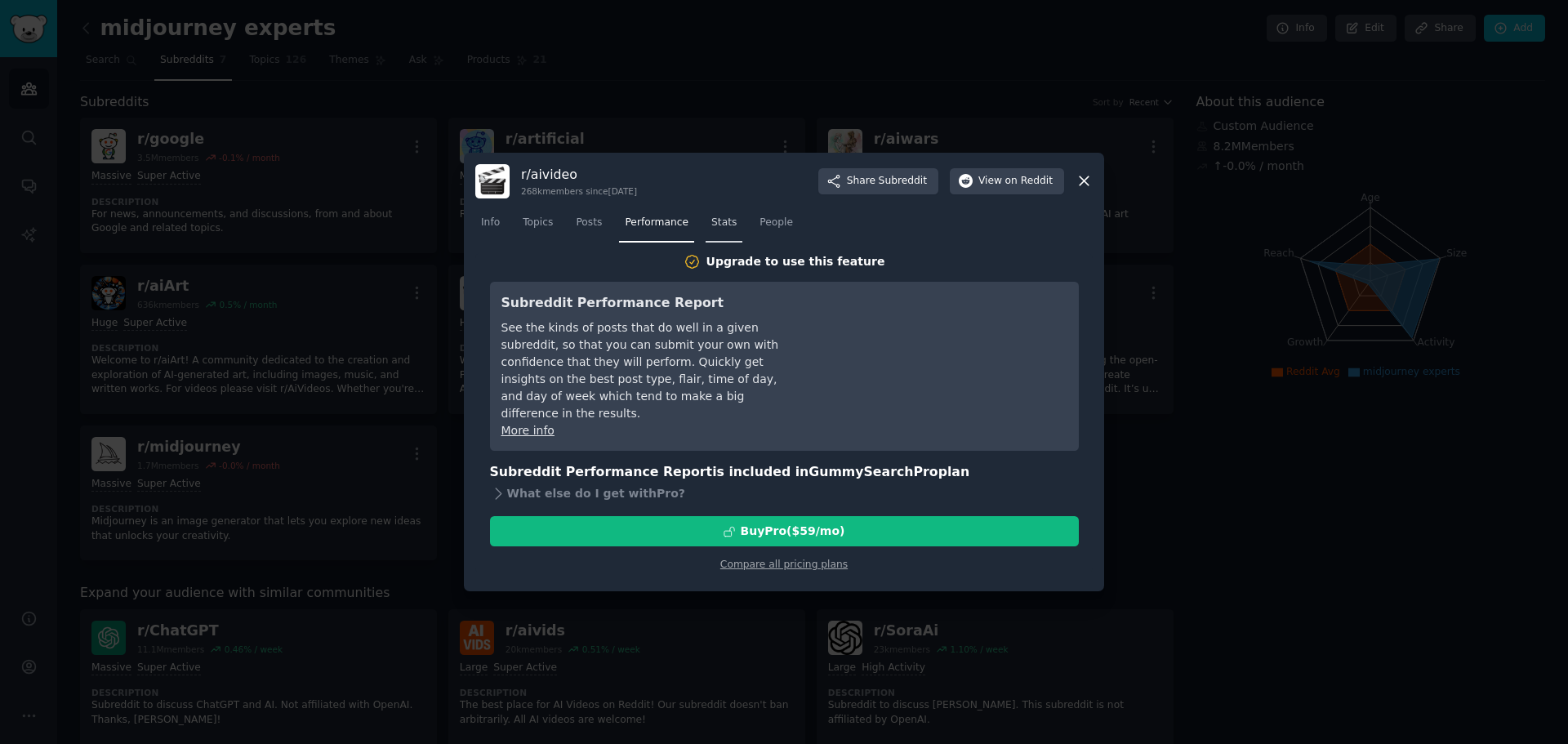
click at [711, 225] on span "Stats" at bounding box center [723, 223] width 25 height 15
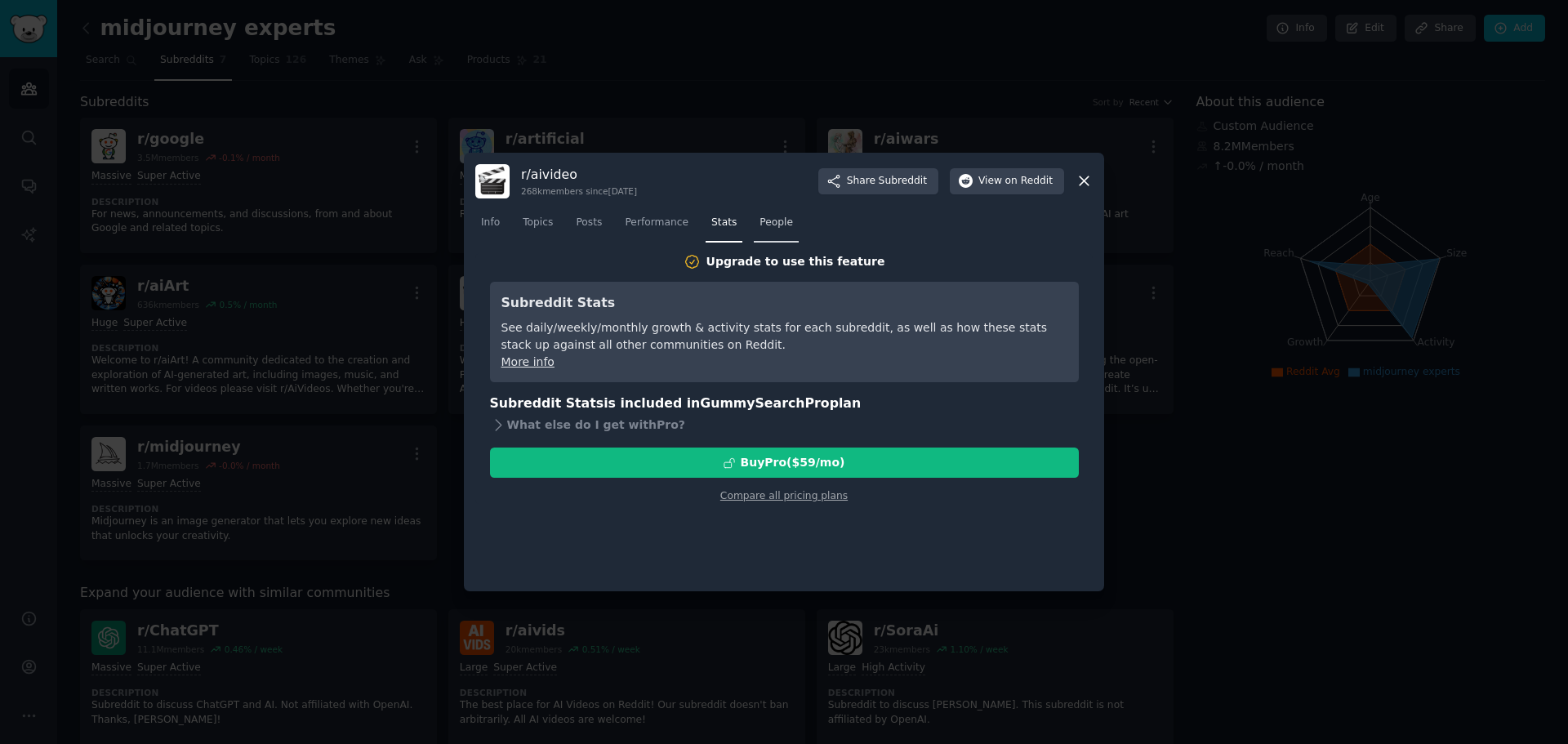
click at [774, 226] on span "People" at bounding box center [776, 223] width 33 height 15
